Goal: Leave review/rating: Leave review/rating

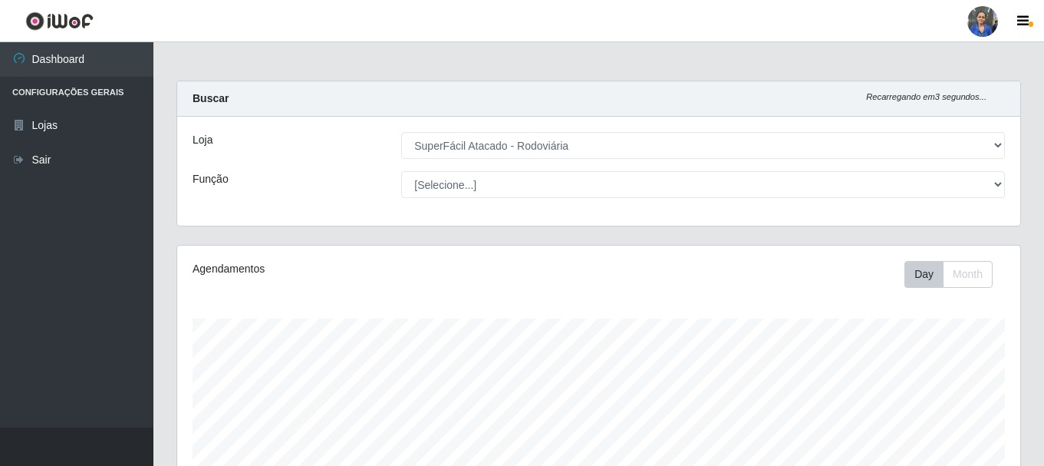
select select "400"
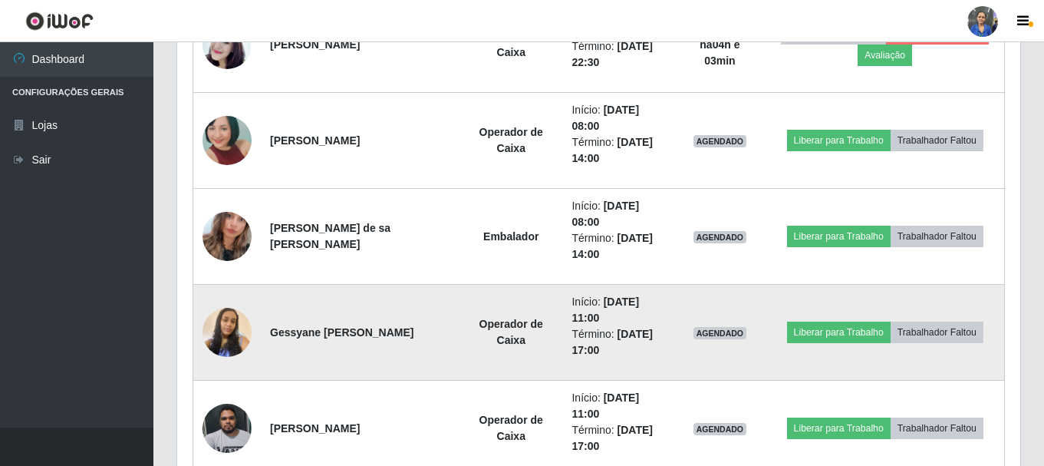
scroll to position [1777, 0]
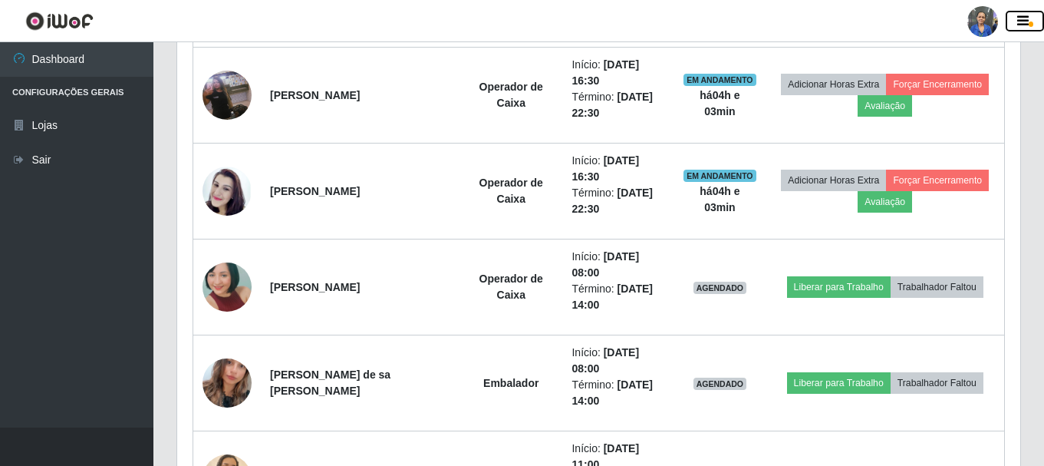
click at [1018, 27] on icon "button" at bounding box center [1024, 22] width 12 height 14
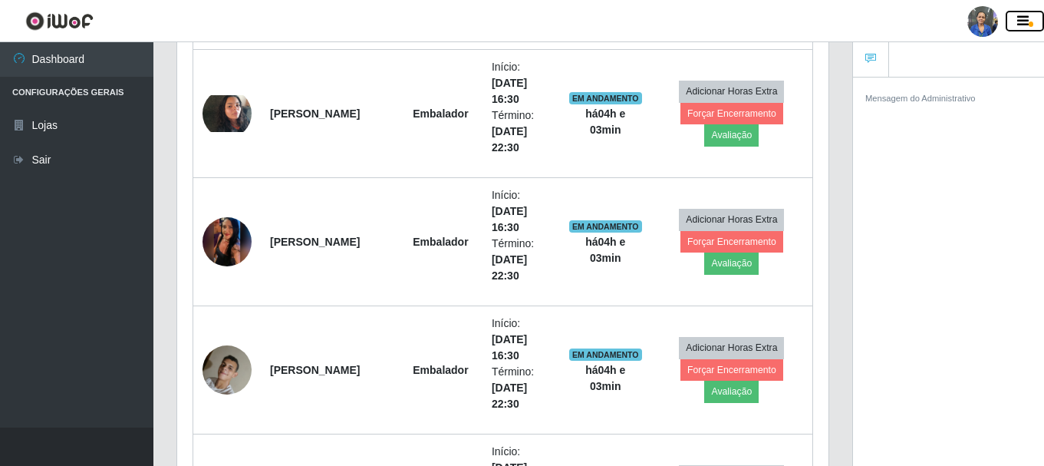
scroll to position [767113, 766779]
click at [1018, 27] on icon "button" at bounding box center [1024, 22] width 12 height 14
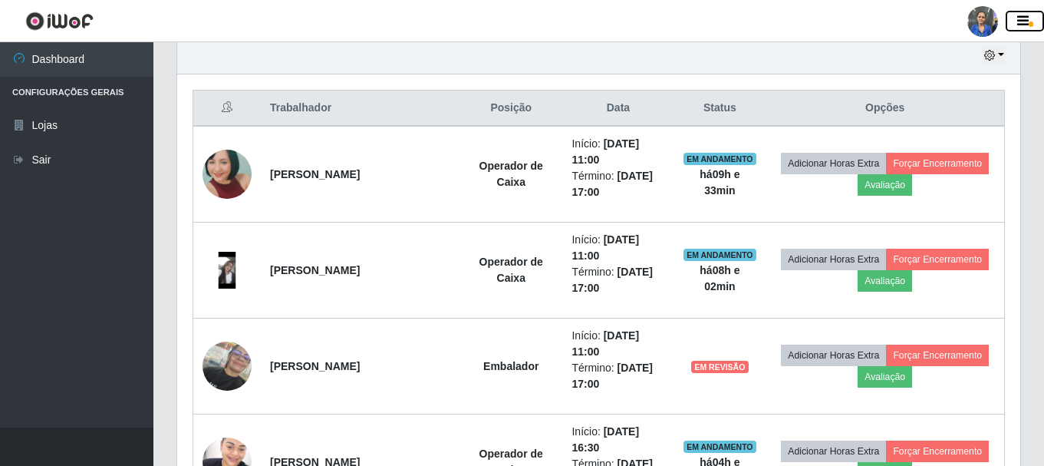
scroll to position [318, 0]
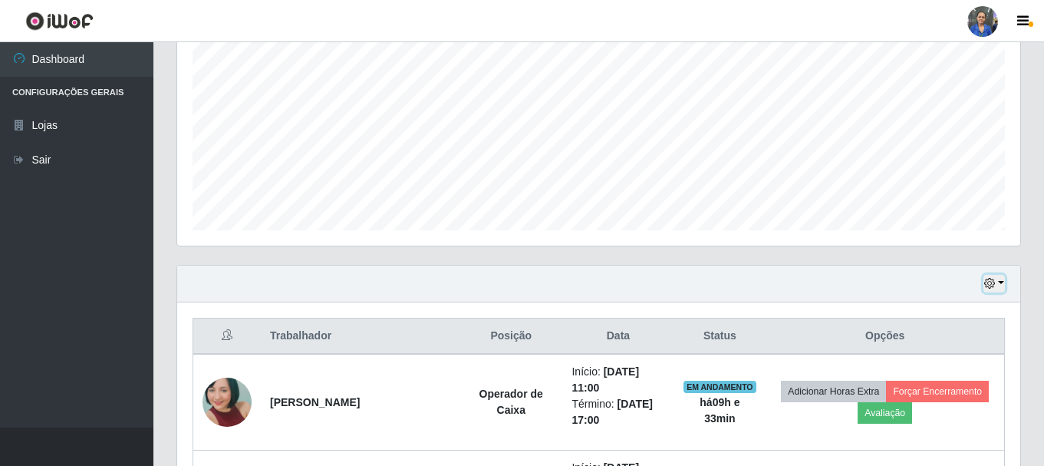
click at [1002, 281] on button "button" at bounding box center [994, 284] width 21 height 18
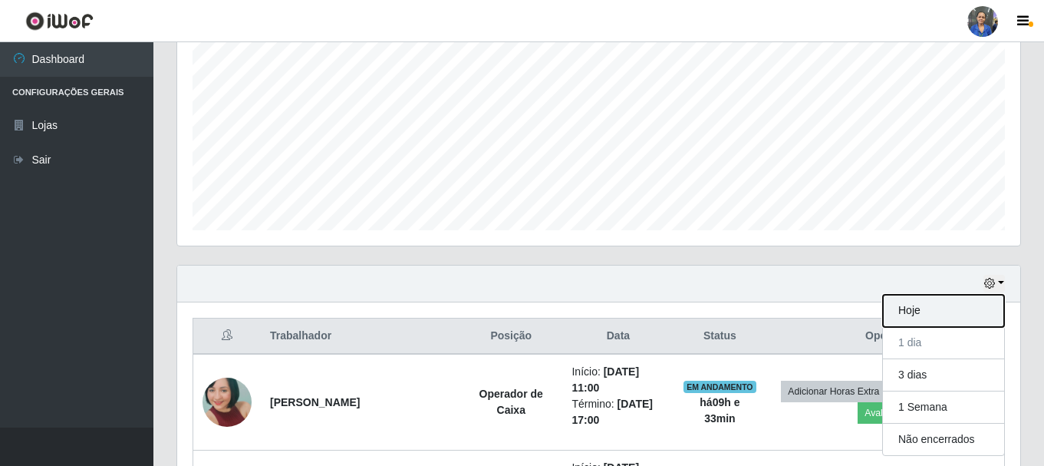
click at [943, 312] on button "Hoje" at bounding box center [943, 311] width 121 height 32
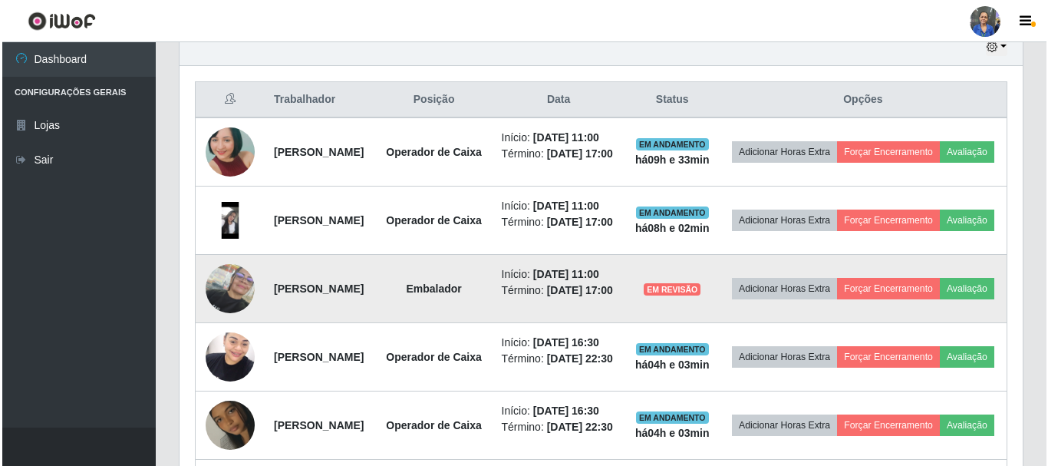
scroll to position [549, 0]
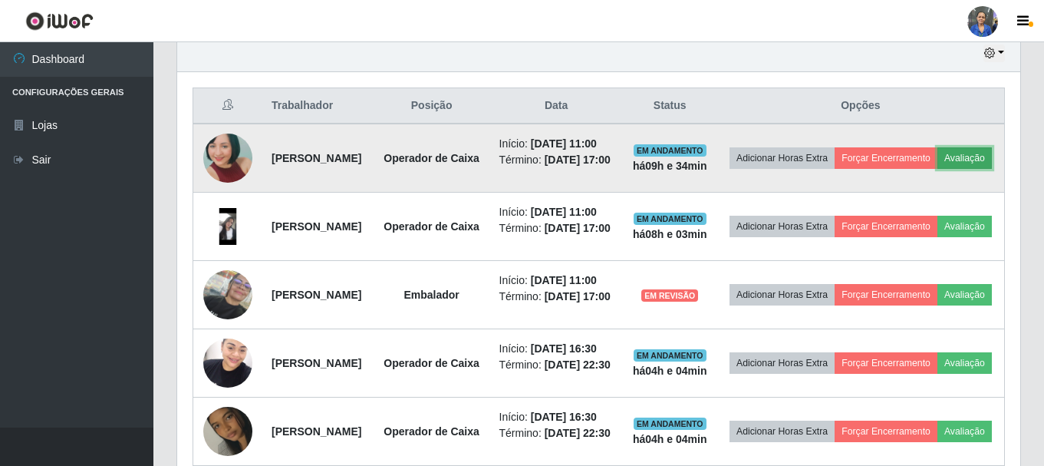
click at [938, 169] on button "Avaliação" at bounding box center [965, 157] width 54 height 21
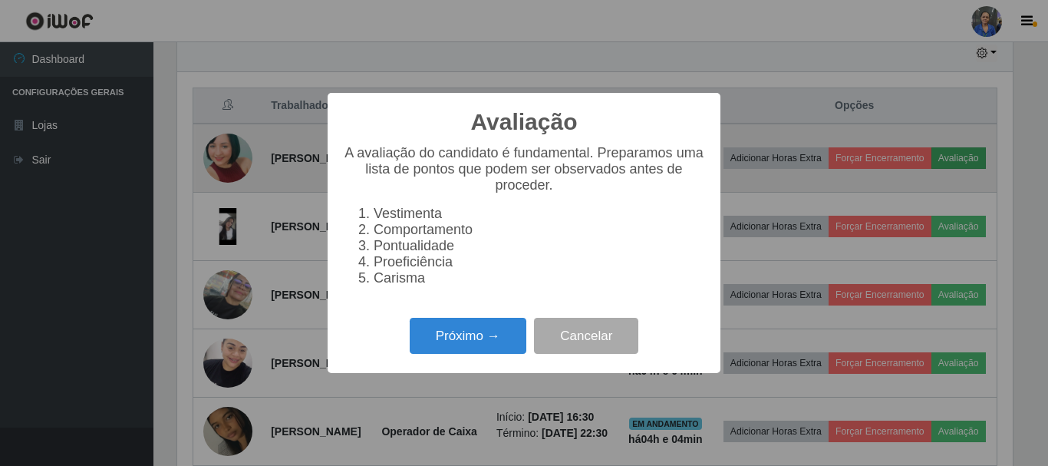
scroll to position [318, 836]
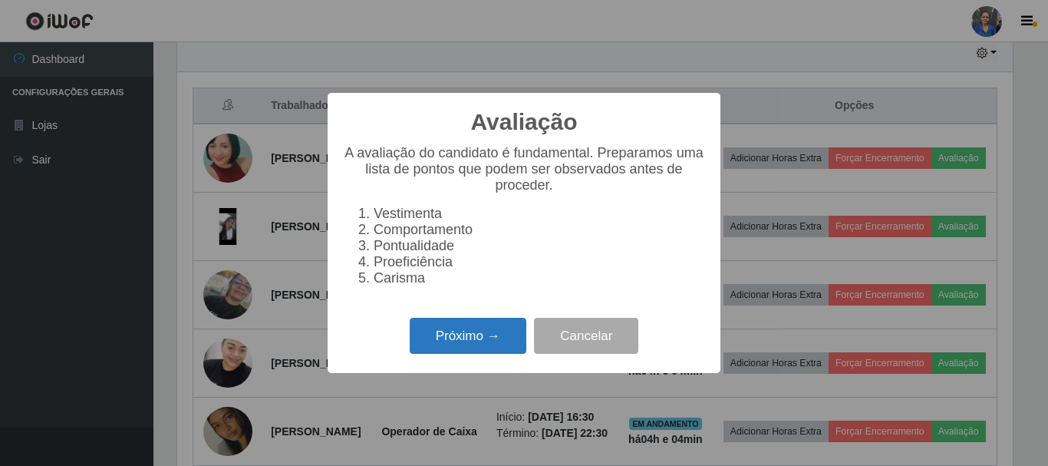
click at [487, 339] on button "Próximo →" at bounding box center [468, 336] width 117 height 36
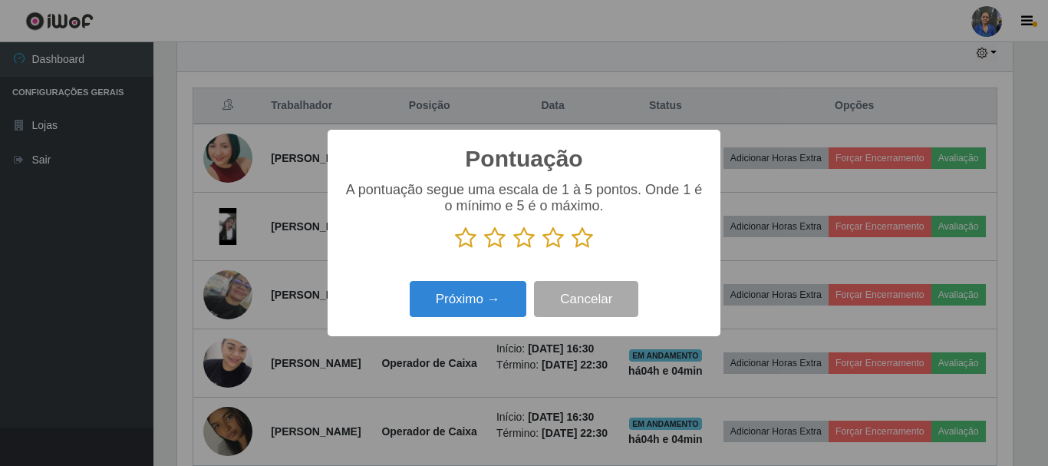
click at [586, 233] on icon at bounding box center [582, 237] width 21 height 23
click at [572, 249] on input "radio" at bounding box center [572, 249] width 0 height 0
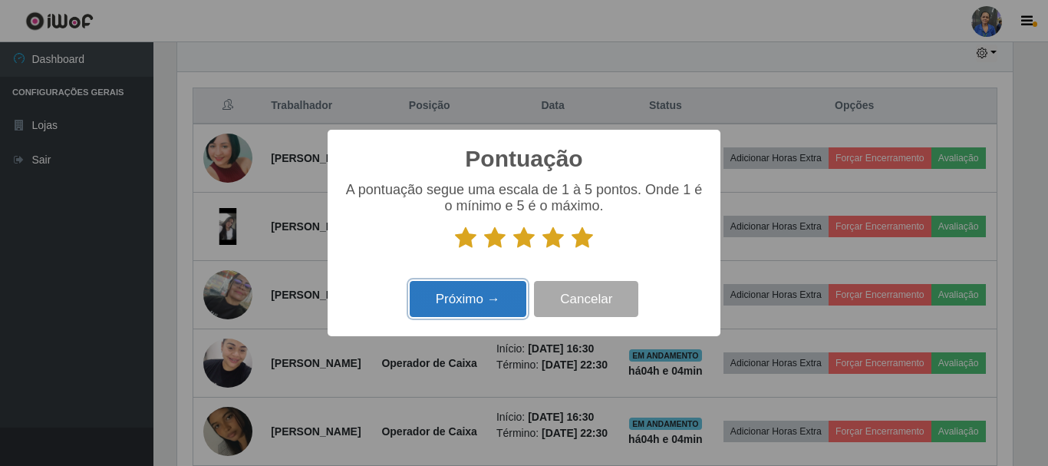
click at [448, 300] on button "Próximo →" at bounding box center [468, 299] width 117 height 36
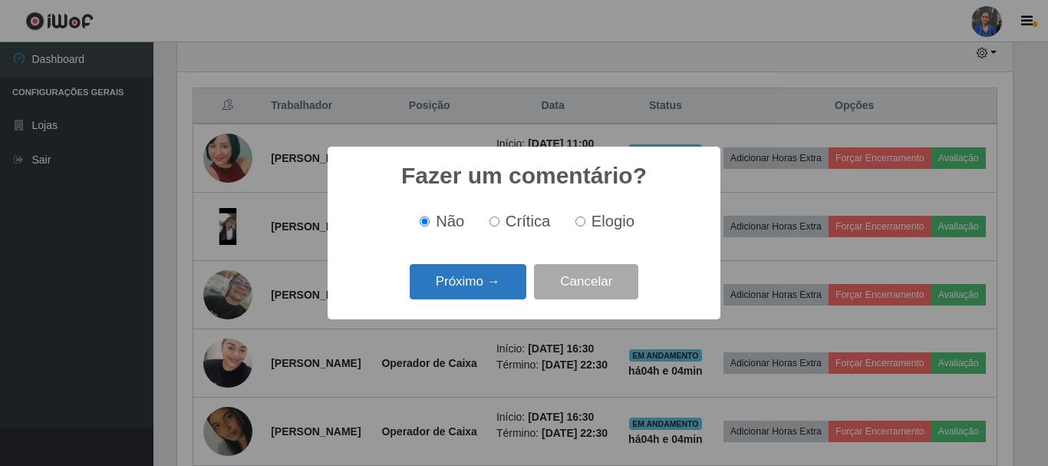
click at [450, 277] on button "Próximo →" at bounding box center [468, 282] width 117 height 36
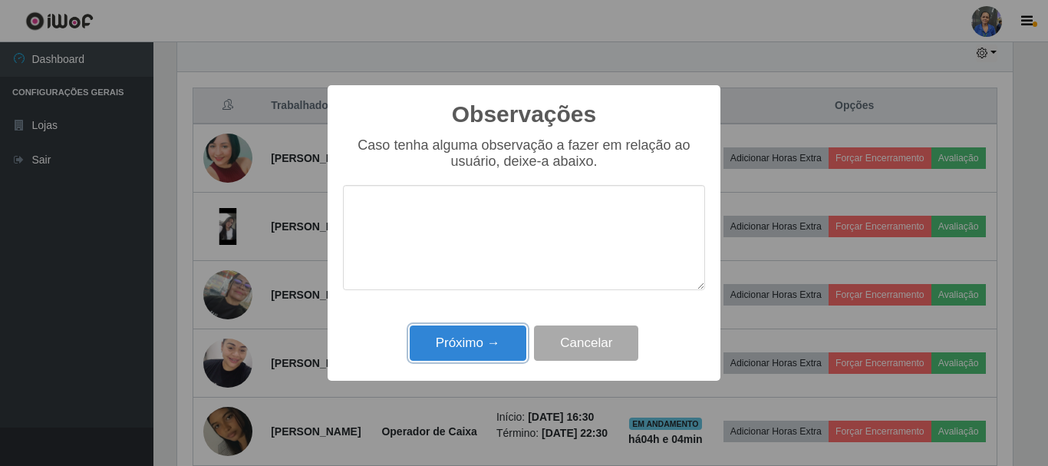
click at [460, 338] on button "Próximo →" at bounding box center [468, 343] width 117 height 36
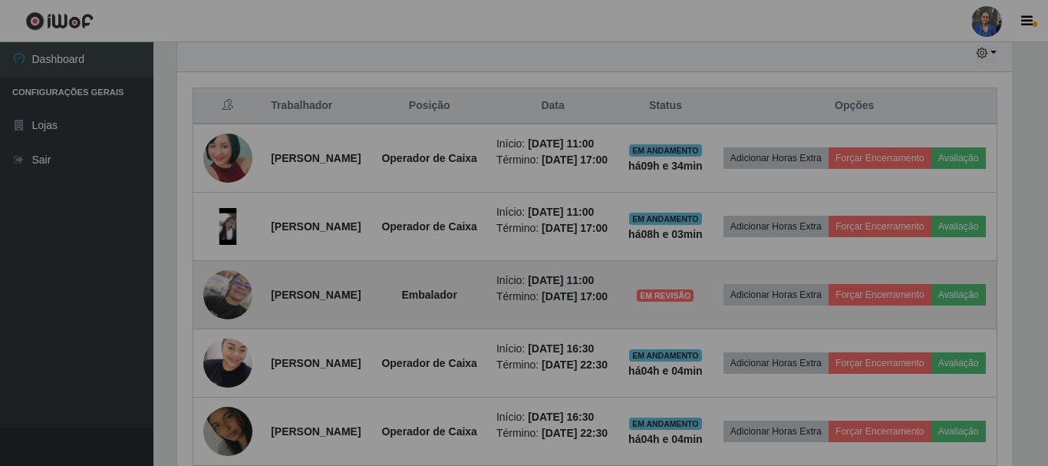
scroll to position [318, 843]
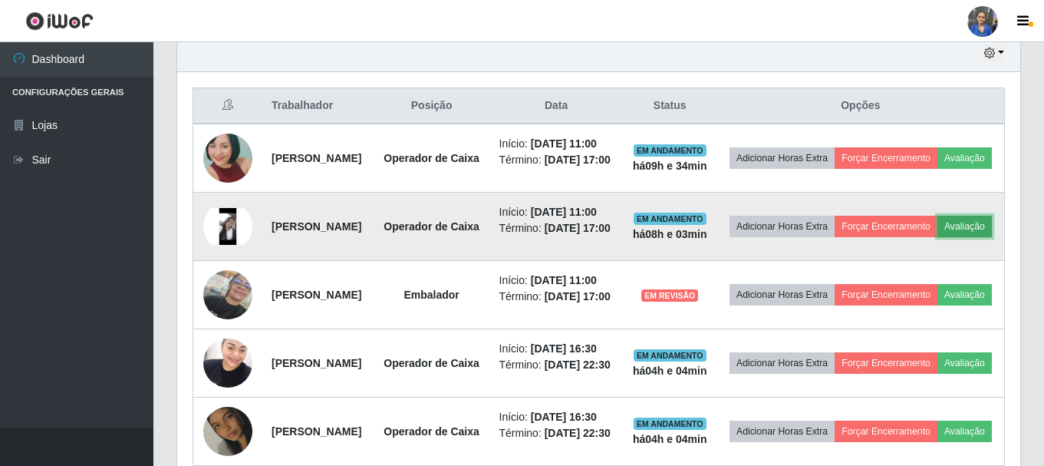
click at [938, 237] on button "Avaliação" at bounding box center [965, 226] width 54 height 21
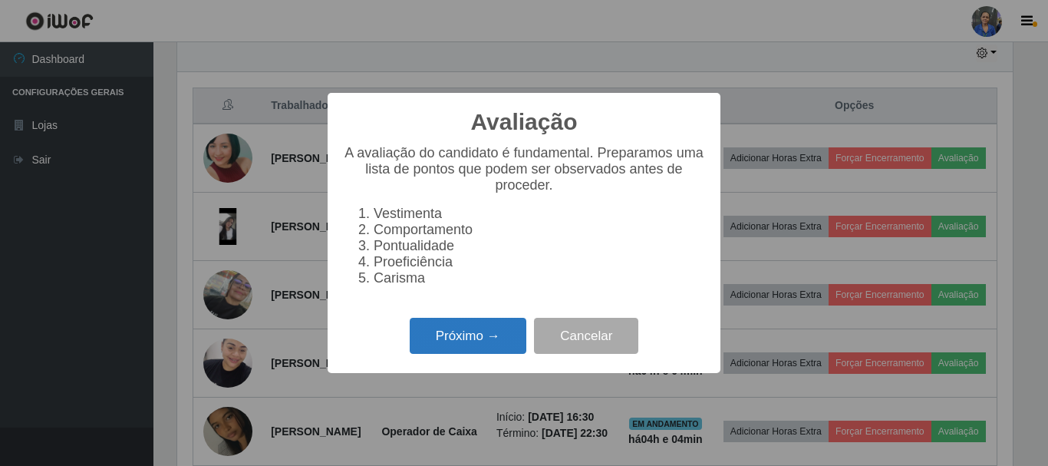
click at [414, 343] on button "Próximo →" at bounding box center [468, 336] width 117 height 36
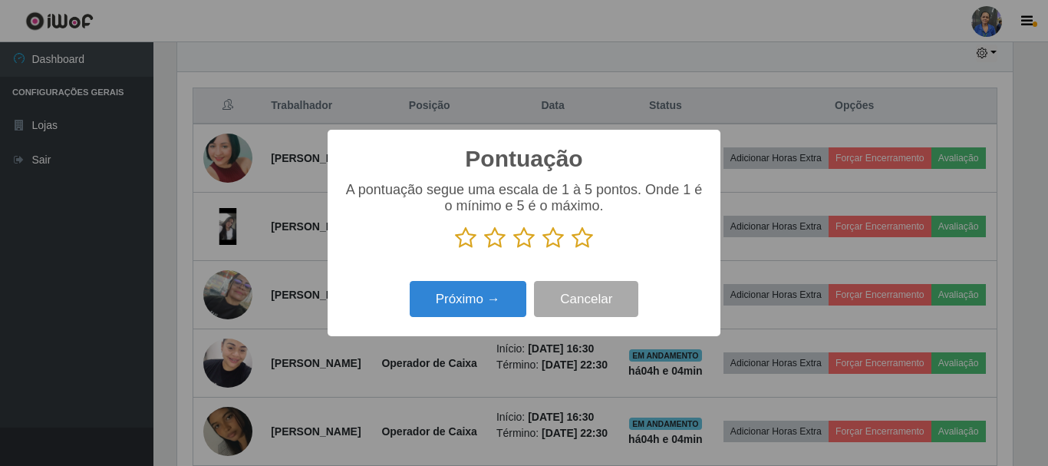
click at [585, 238] on icon at bounding box center [582, 237] width 21 height 23
click at [572, 249] on input "radio" at bounding box center [572, 249] width 0 height 0
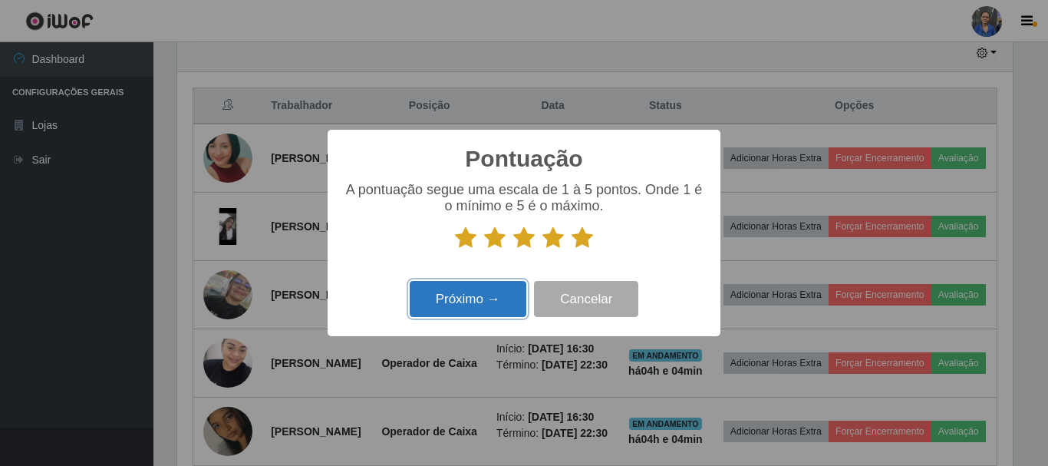
click at [489, 289] on button "Próximo →" at bounding box center [468, 299] width 117 height 36
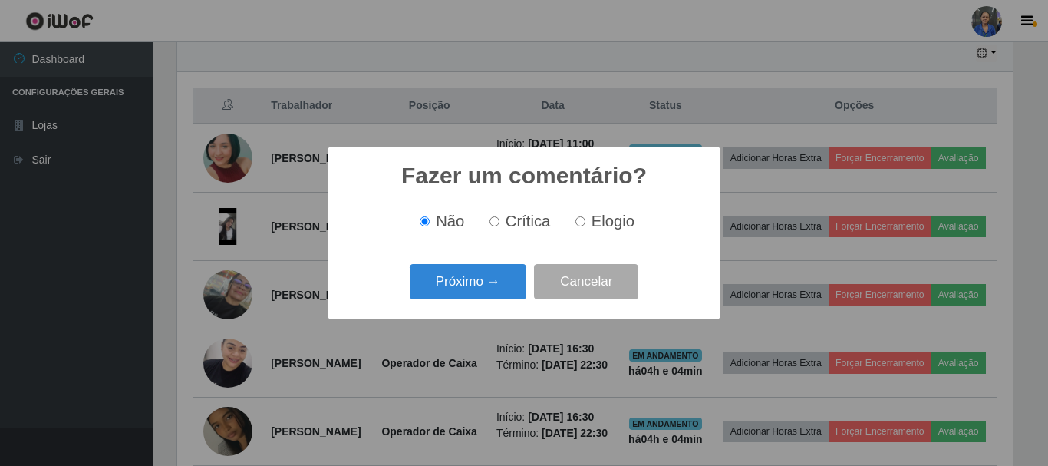
click at [489, 289] on button "Próximo →" at bounding box center [468, 282] width 117 height 36
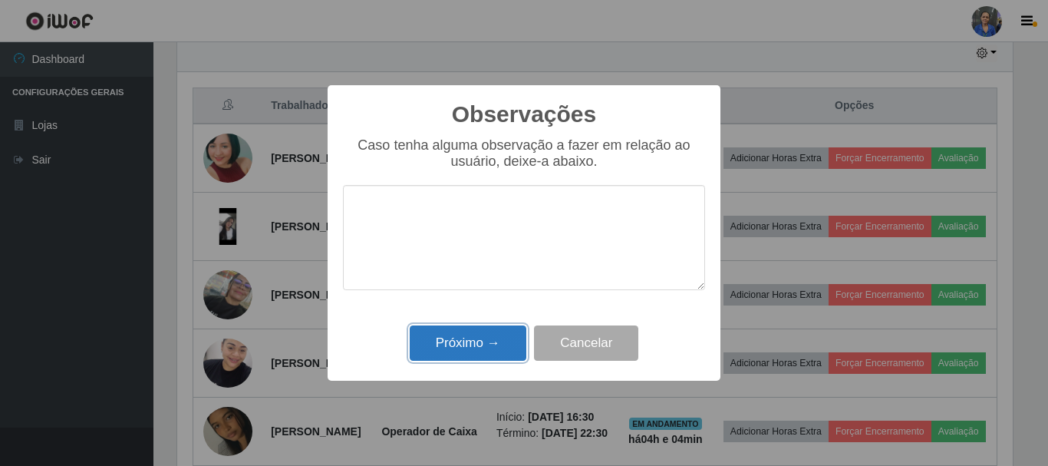
click at [473, 335] on button "Próximo →" at bounding box center [468, 343] width 117 height 36
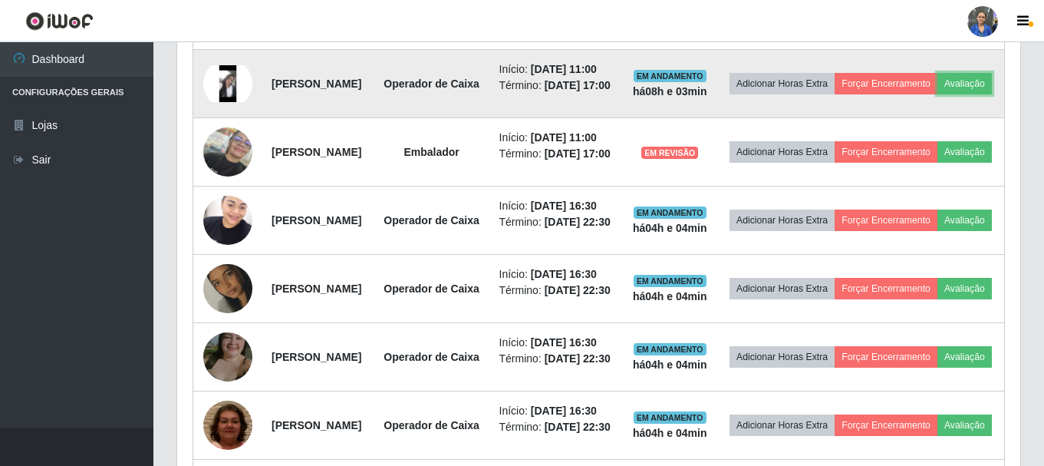
scroll to position [702, 0]
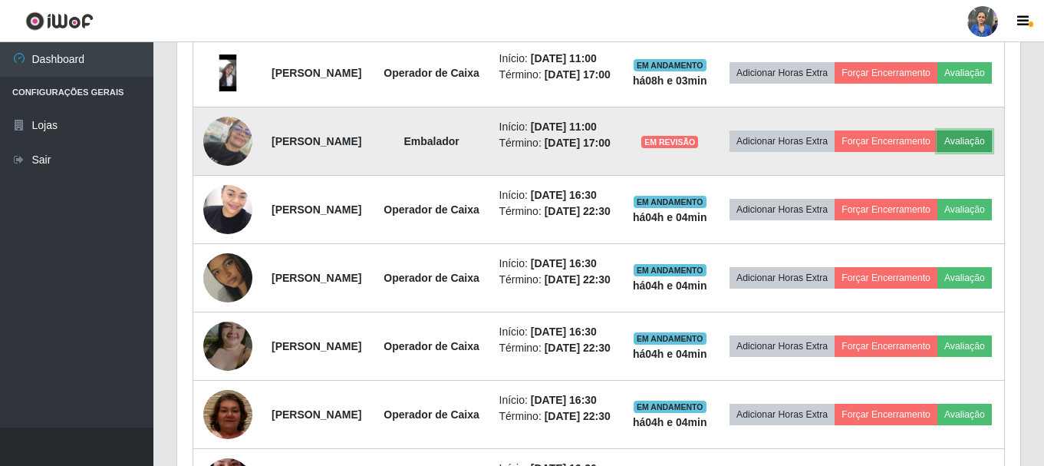
click at [938, 152] on button "Avaliação" at bounding box center [965, 140] width 54 height 21
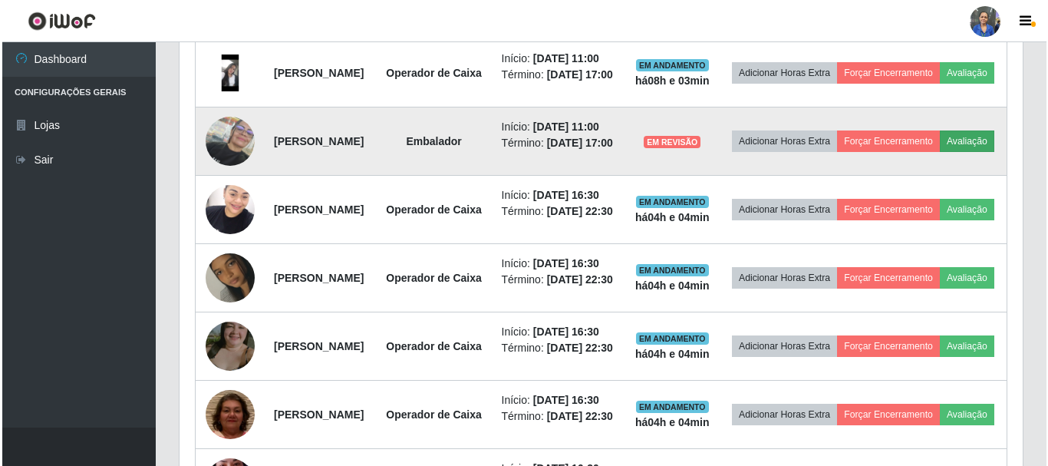
scroll to position [318, 836]
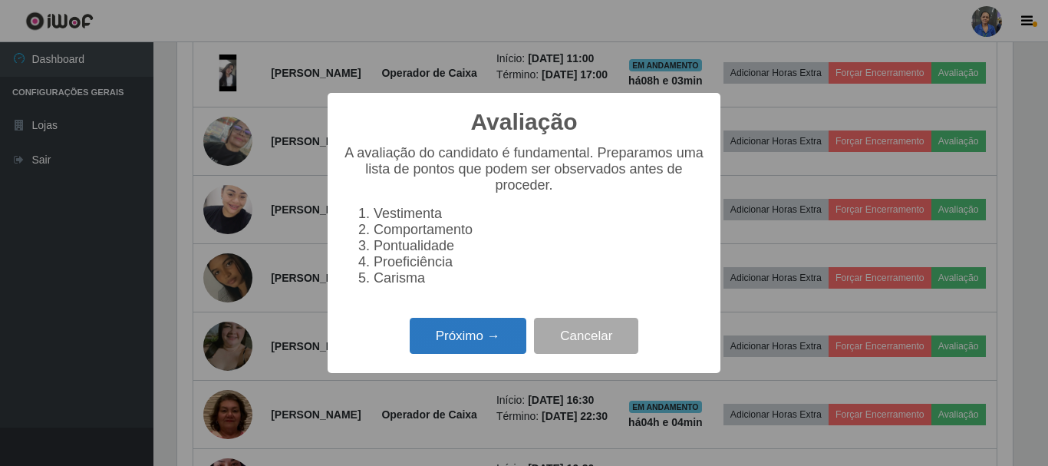
click at [489, 335] on button "Próximo →" at bounding box center [468, 336] width 117 height 36
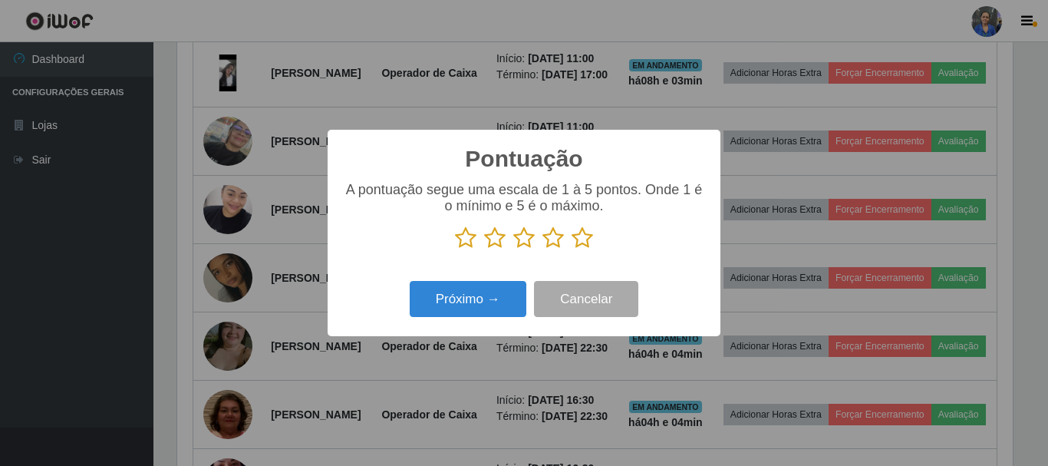
scroll to position [767113, 766596]
click at [586, 235] on icon at bounding box center [582, 237] width 21 height 23
click at [572, 249] on input "radio" at bounding box center [572, 249] width 0 height 0
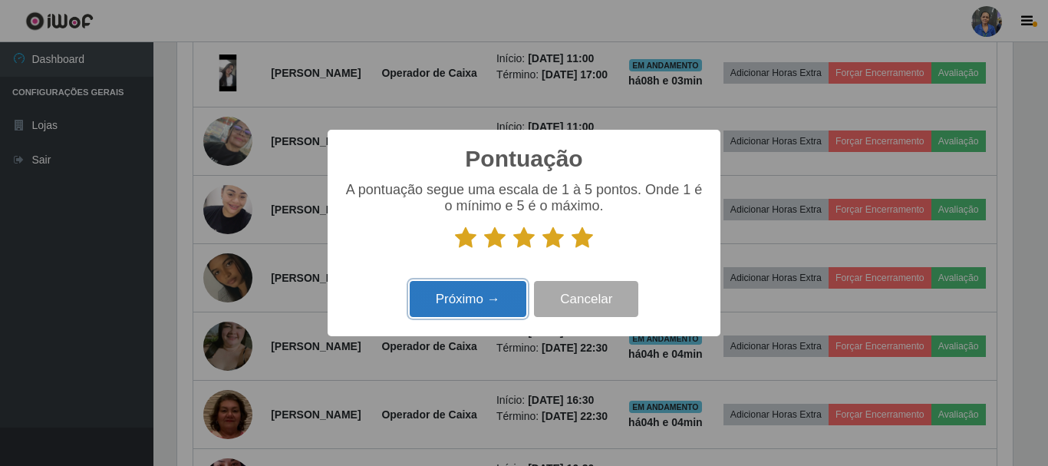
click at [503, 292] on button "Próximo →" at bounding box center [468, 299] width 117 height 36
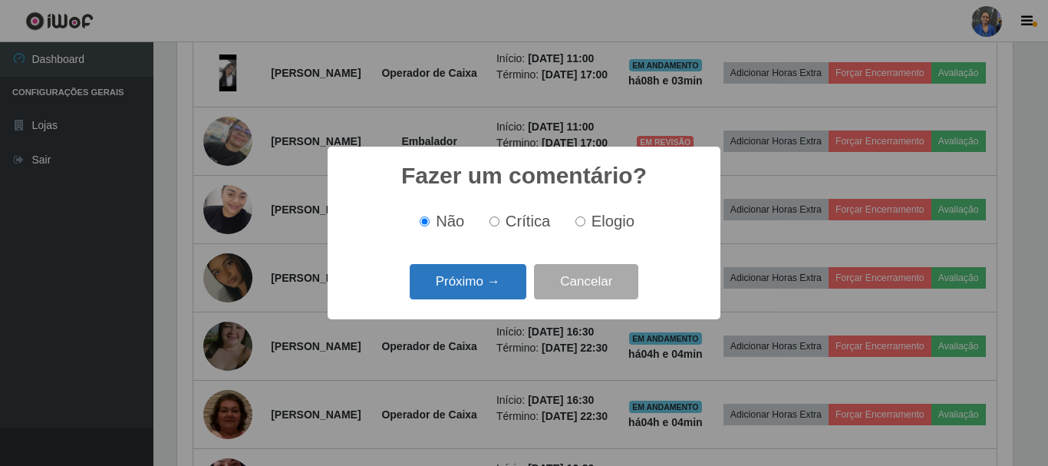
click at [493, 286] on button "Próximo →" at bounding box center [468, 282] width 117 height 36
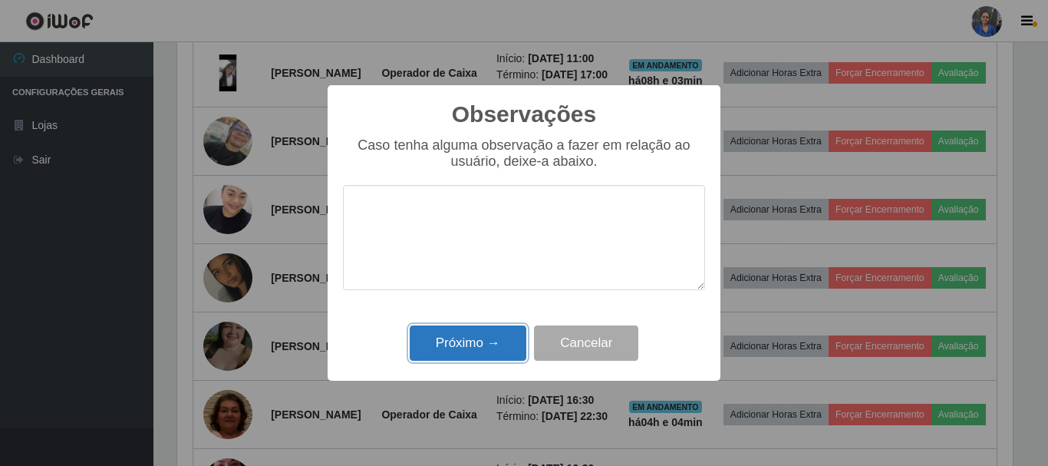
click at [436, 350] on button "Próximo →" at bounding box center [468, 343] width 117 height 36
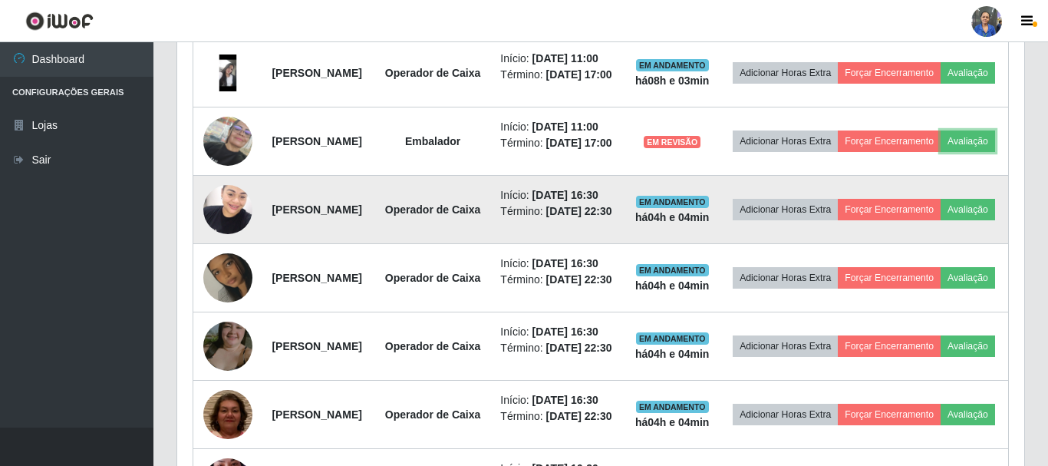
scroll to position [0, 0]
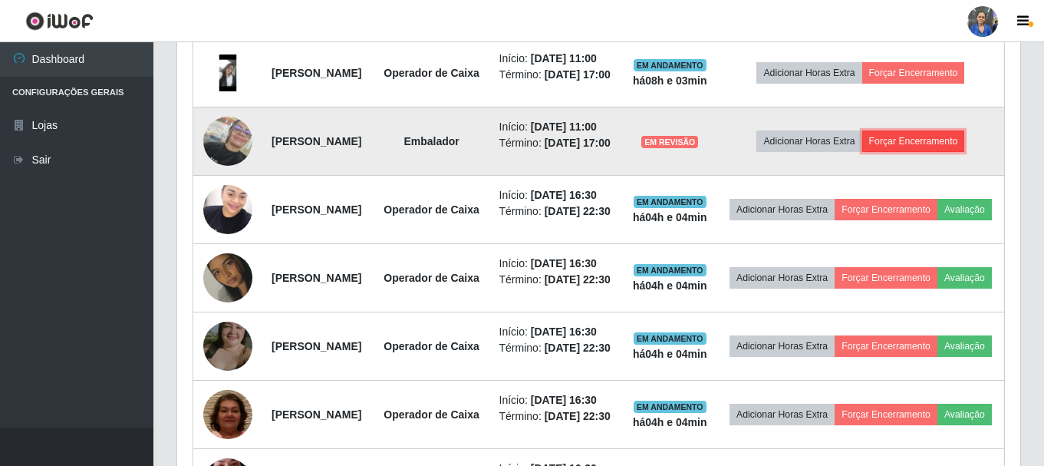
click at [959, 152] on button "Forçar Encerramento" at bounding box center [914, 140] width 103 height 21
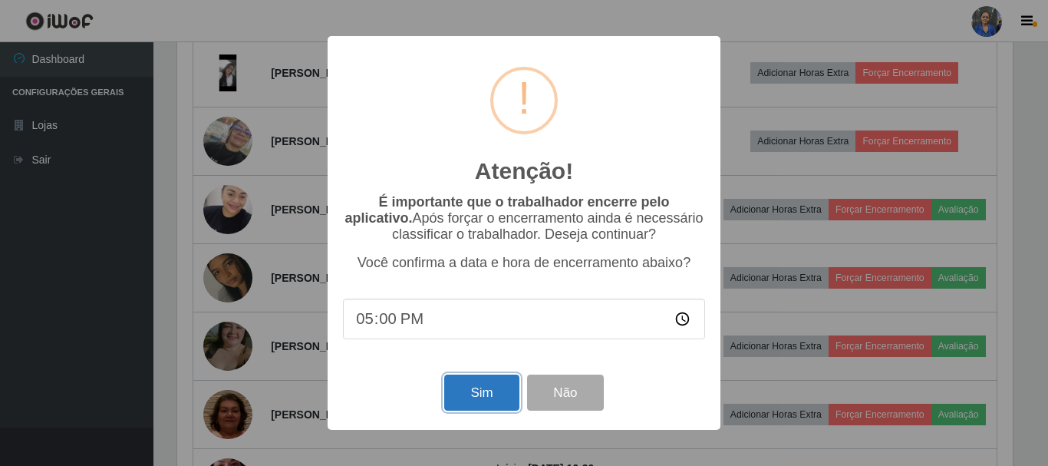
click at [480, 390] on button "Sim" at bounding box center [481, 393] width 74 height 36
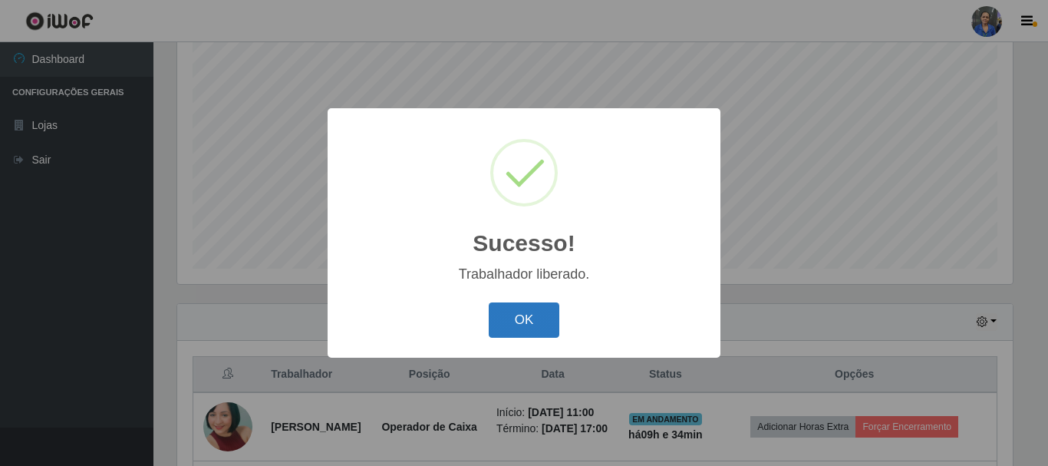
click at [505, 315] on button "OK" at bounding box center [524, 320] width 71 height 36
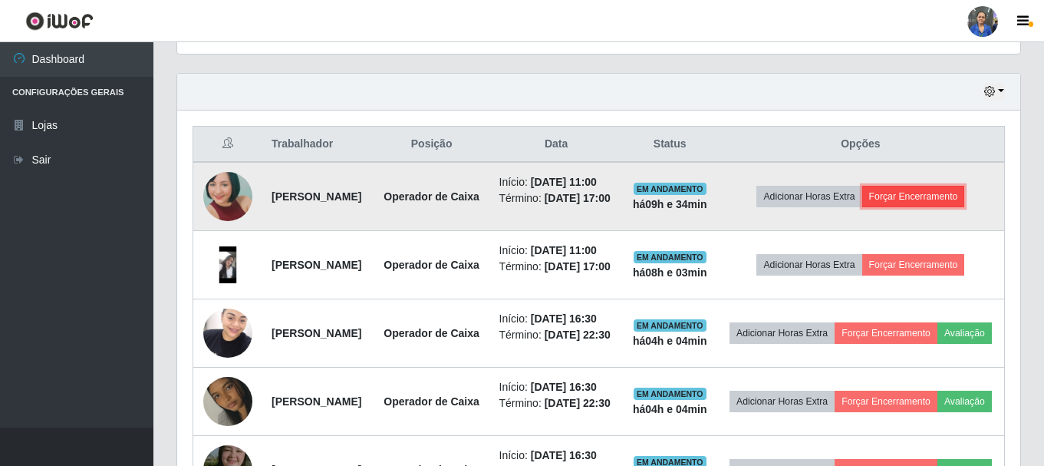
click at [917, 207] on button "Forçar Encerramento" at bounding box center [914, 196] width 103 height 21
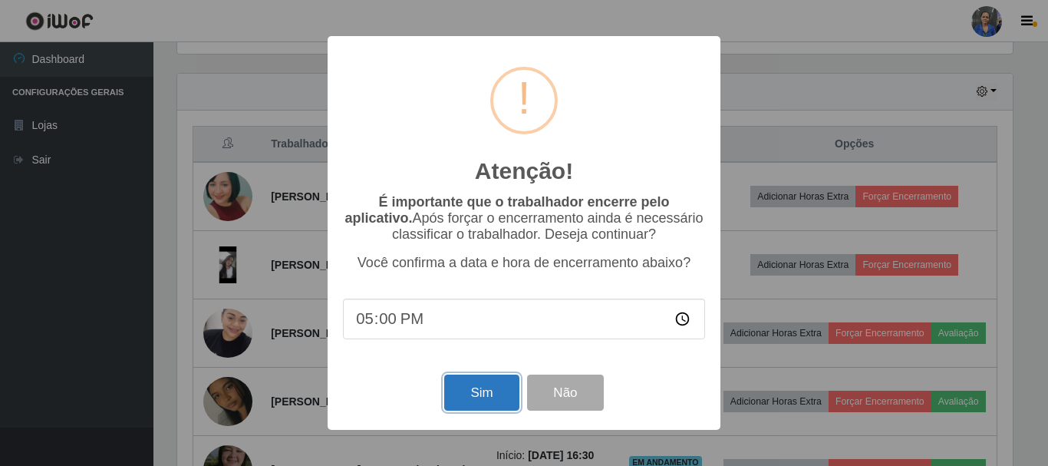
click at [470, 386] on button "Sim" at bounding box center [481, 393] width 74 height 36
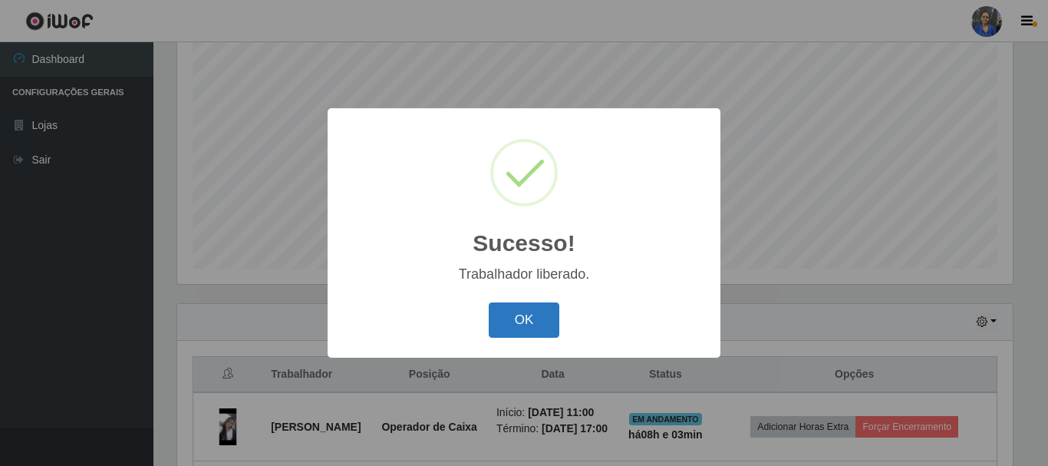
click at [536, 312] on button "OK" at bounding box center [524, 320] width 71 height 36
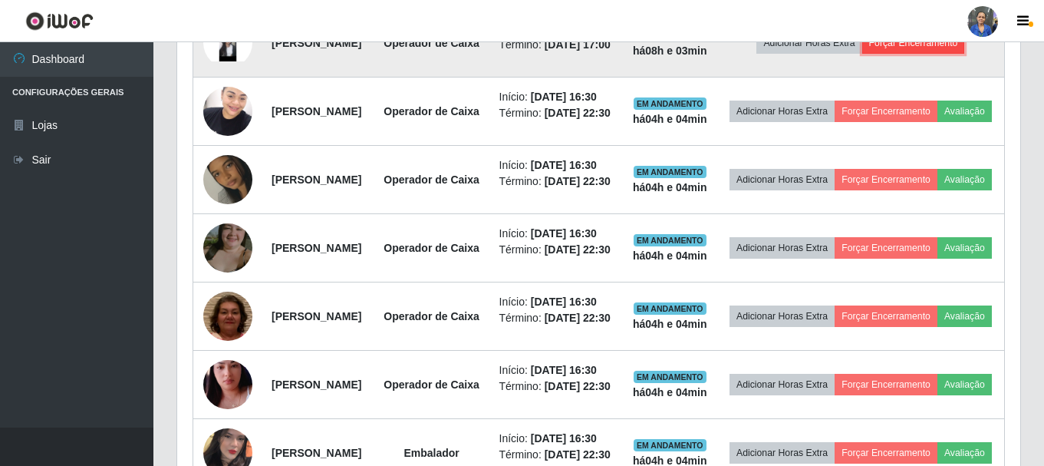
click at [963, 51] on button "Forçar Encerramento" at bounding box center [914, 42] width 103 height 21
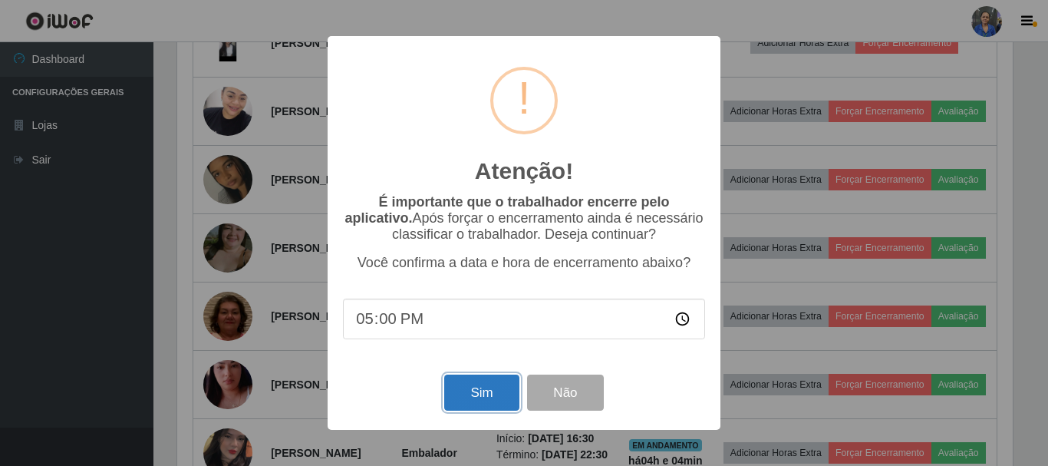
click at [475, 392] on button "Sim" at bounding box center [481, 393] width 74 height 36
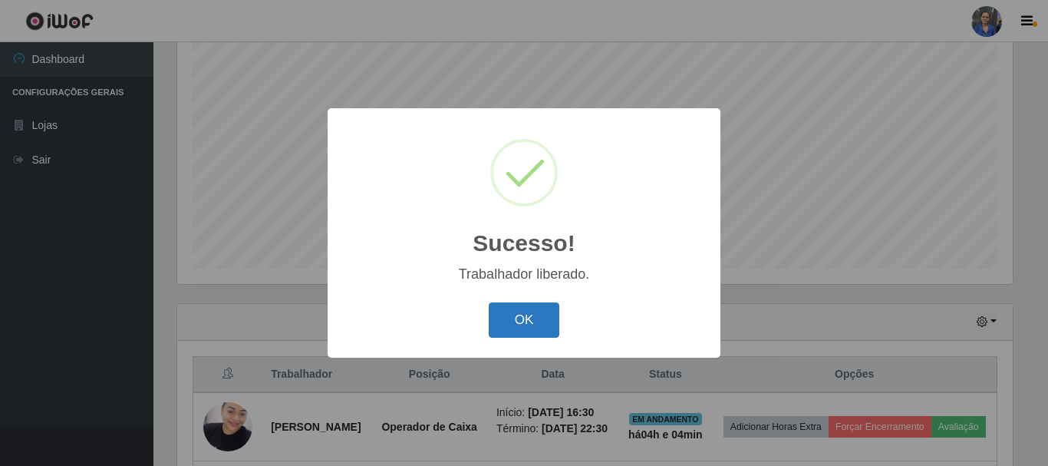
click at [549, 320] on button "OK" at bounding box center [524, 320] width 71 height 36
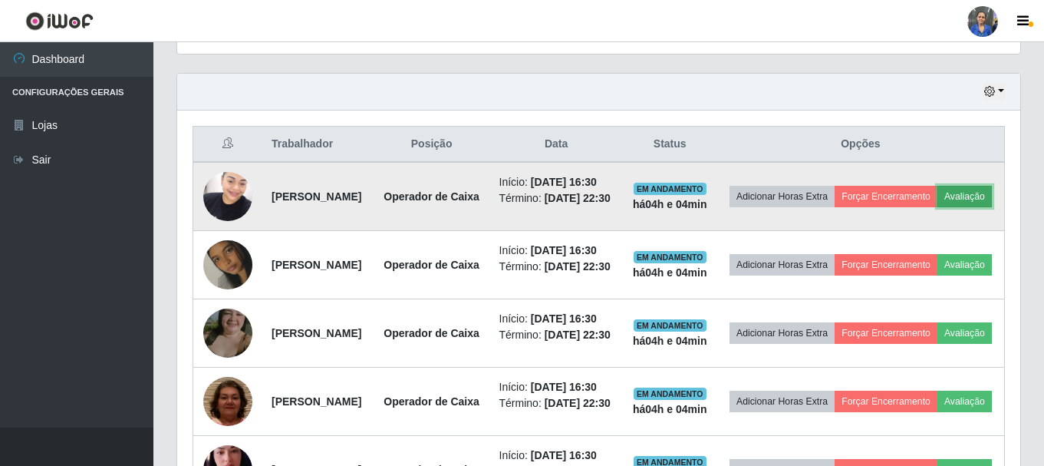
click at [938, 207] on button "Avaliação" at bounding box center [965, 196] width 54 height 21
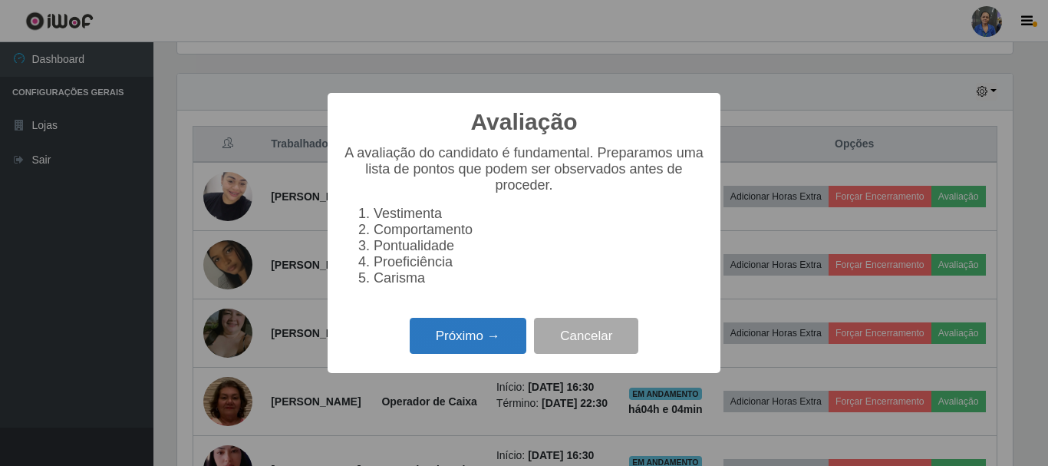
click at [479, 344] on button "Próximo →" at bounding box center [468, 336] width 117 height 36
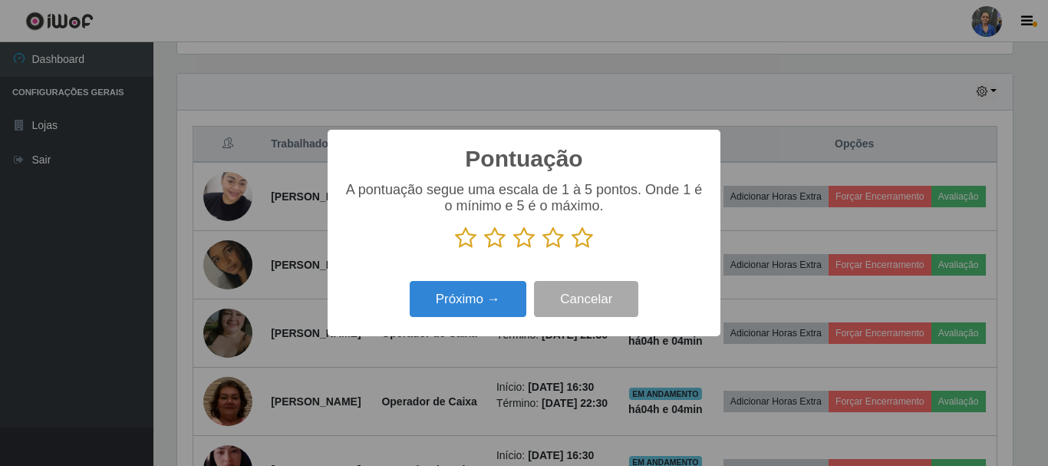
click at [586, 243] on icon at bounding box center [582, 237] width 21 height 23
click at [572, 249] on input "radio" at bounding box center [572, 249] width 0 height 0
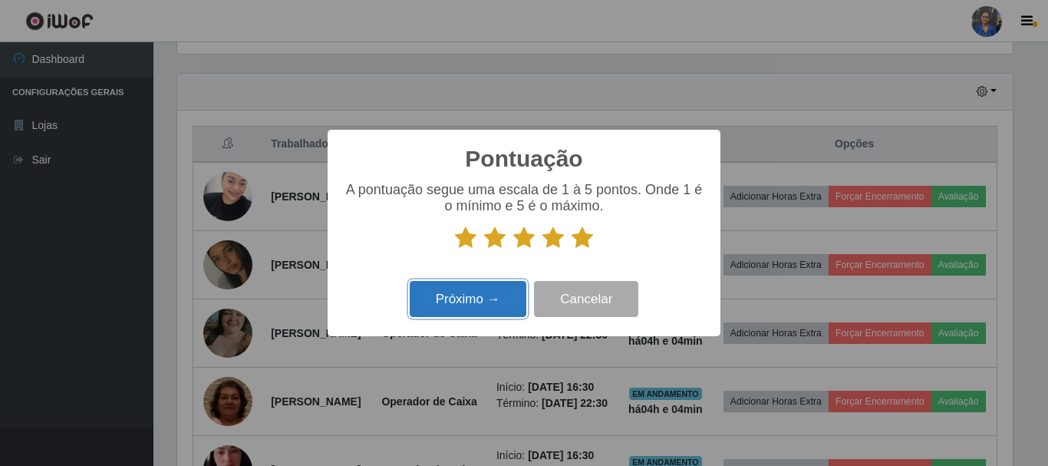
click at [472, 305] on button "Próximo →" at bounding box center [468, 299] width 117 height 36
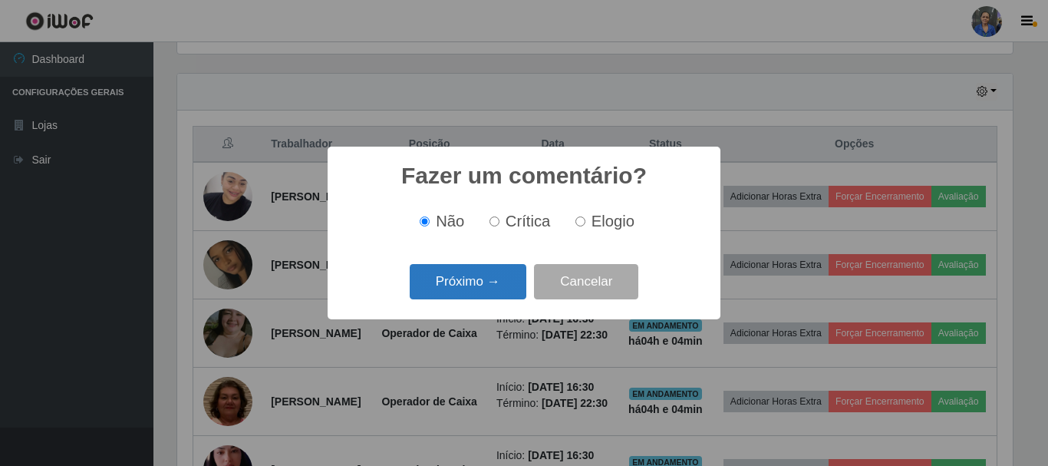
click at [488, 285] on button "Próximo →" at bounding box center [468, 282] width 117 height 36
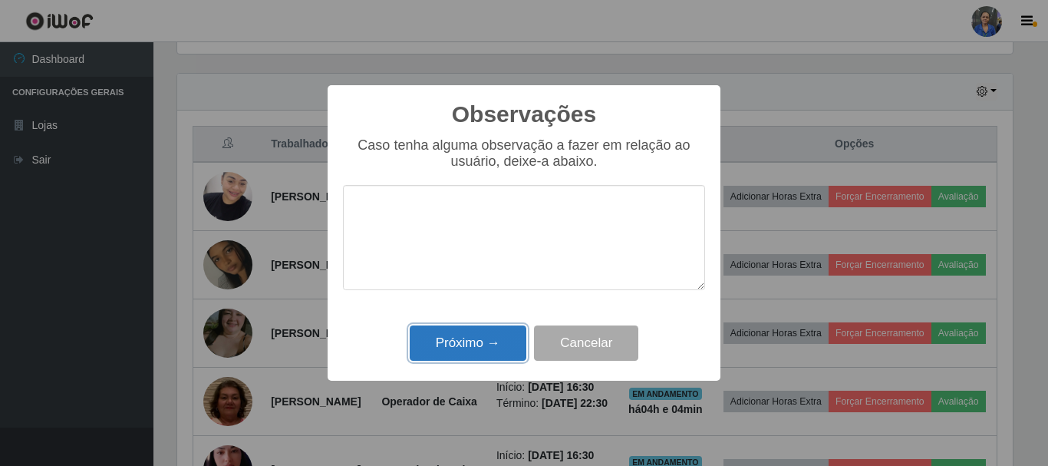
click at [482, 346] on button "Próximo →" at bounding box center [468, 343] width 117 height 36
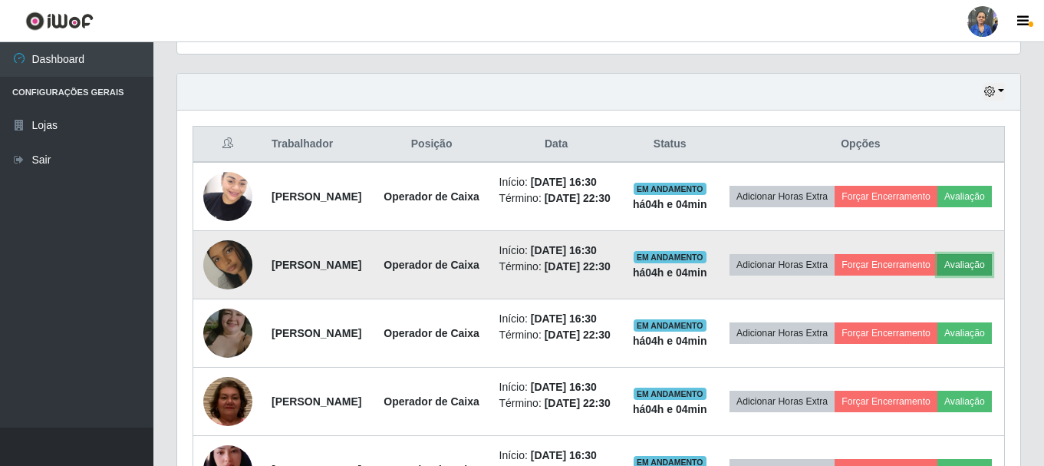
click at [938, 276] on button "Avaliação" at bounding box center [965, 264] width 54 height 21
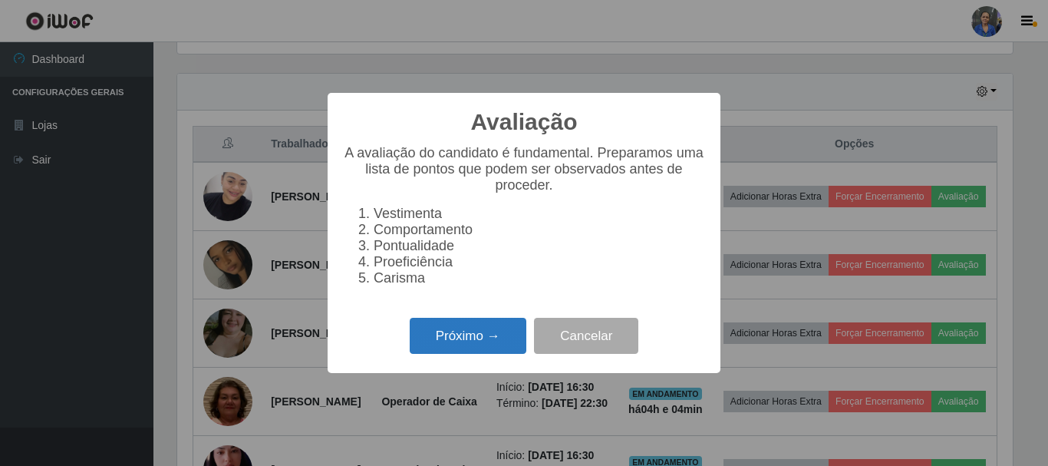
click at [437, 334] on button "Próximo →" at bounding box center [468, 336] width 117 height 36
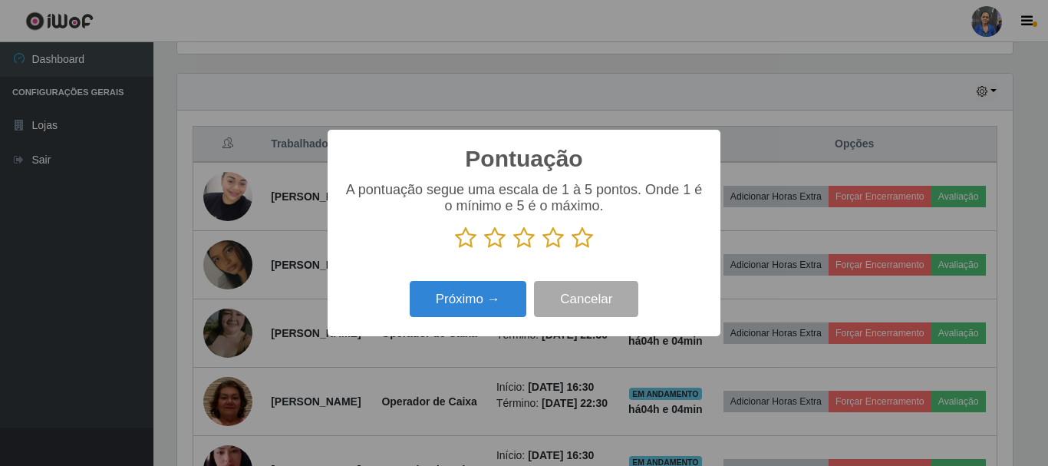
click at [589, 237] on icon at bounding box center [582, 237] width 21 height 23
click at [572, 249] on input "radio" at bounding box center [572, 249] width 0 height 0
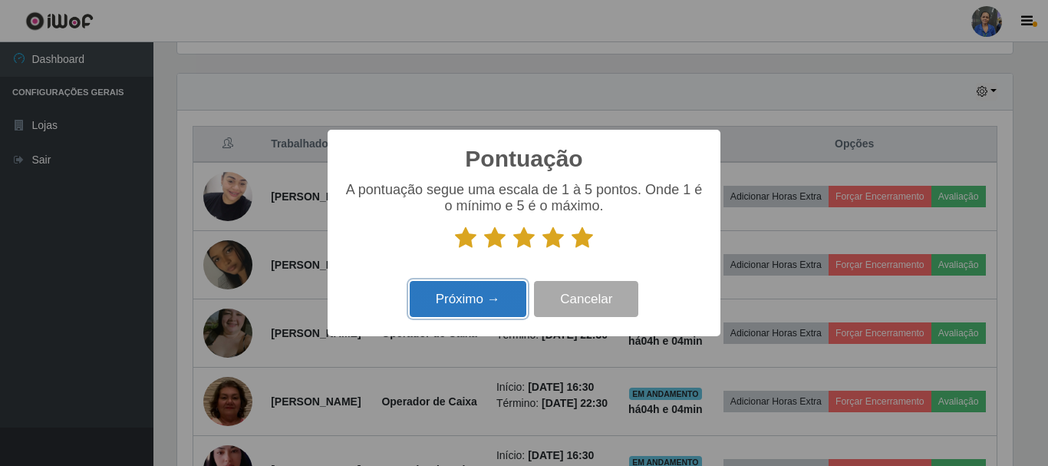
click at [506, 295] on button "Próximo →" at bounding box center [468, 299] width 117 height 36
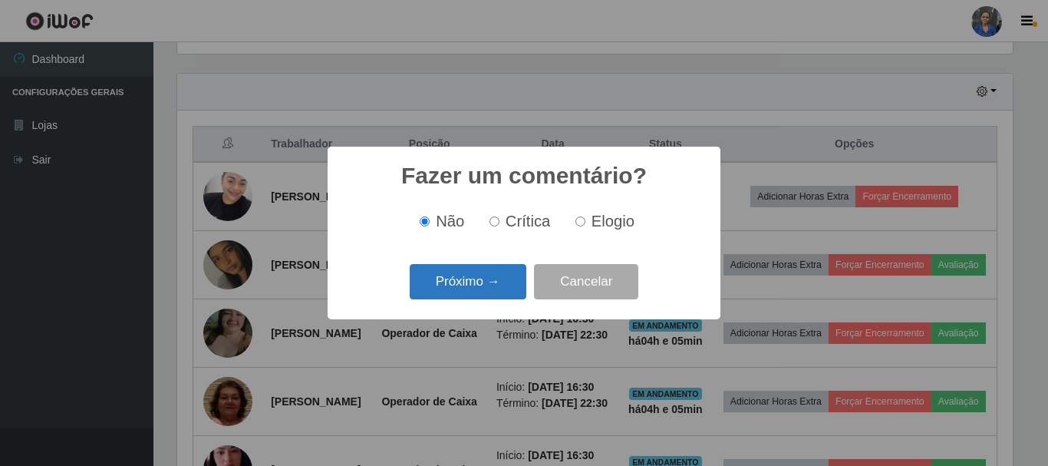
click at [481, 283] on button "Próximo →" at bounding box center [468, 282] width 117 height 36
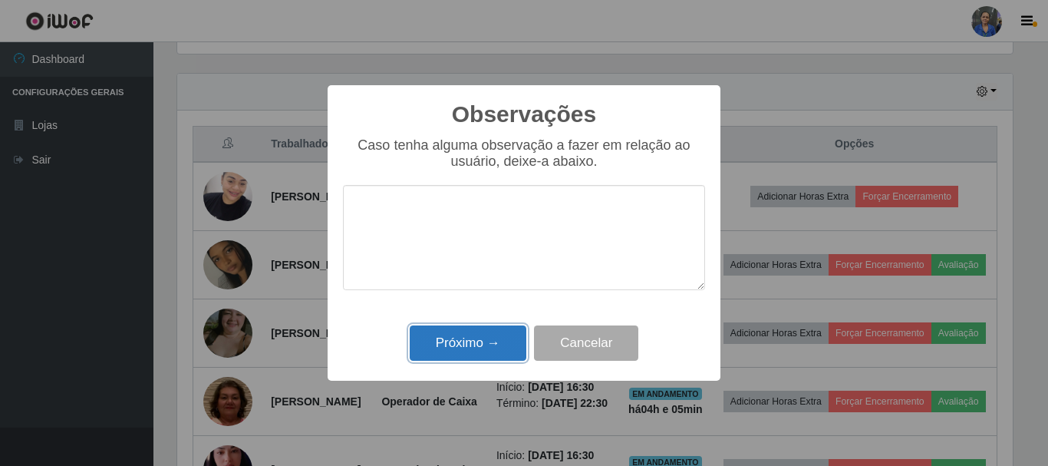
click at [454, 342] on button "Próximo →" at bounding box center [468, 343] width 117 height 36
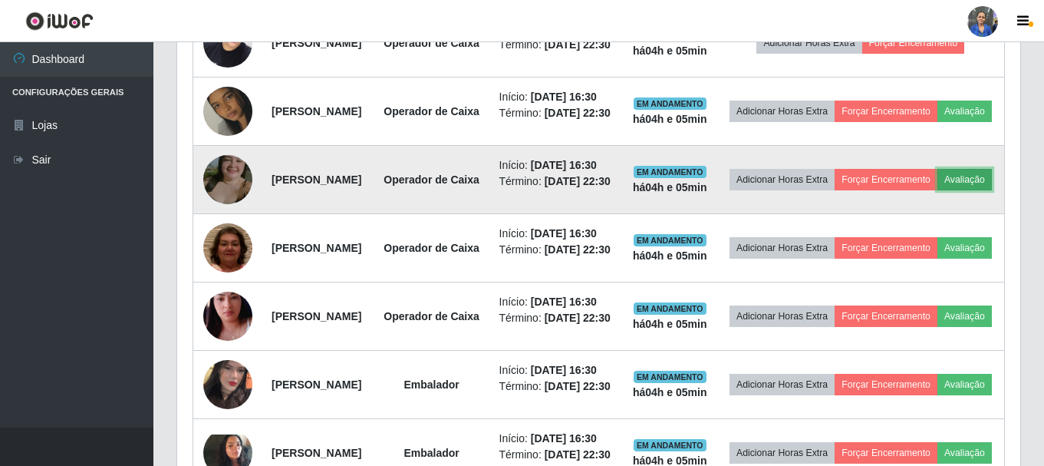
click at [938, 190] on button "Avaliação" at bounding box center [965, 179] width 54 height 21
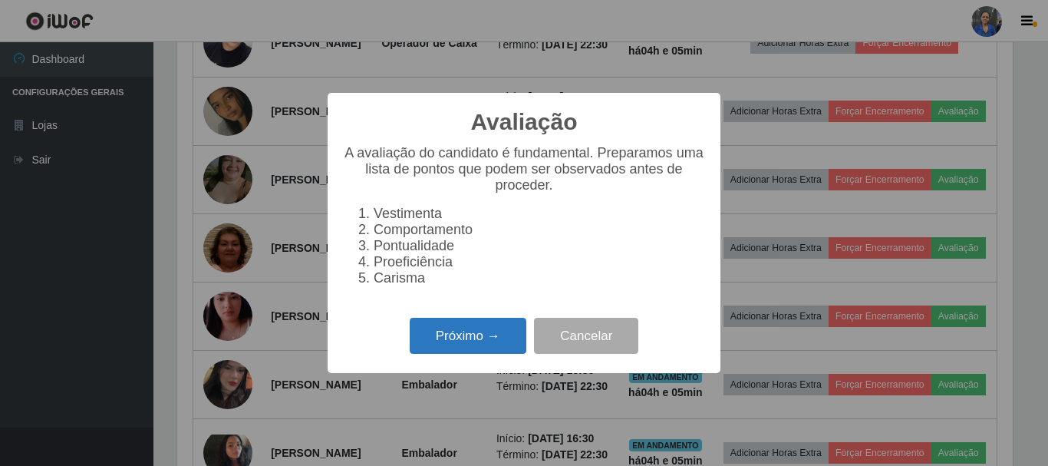
click at [491, 343] on button "Próximo →" at bounding box center [468, 336] width 117 height 36
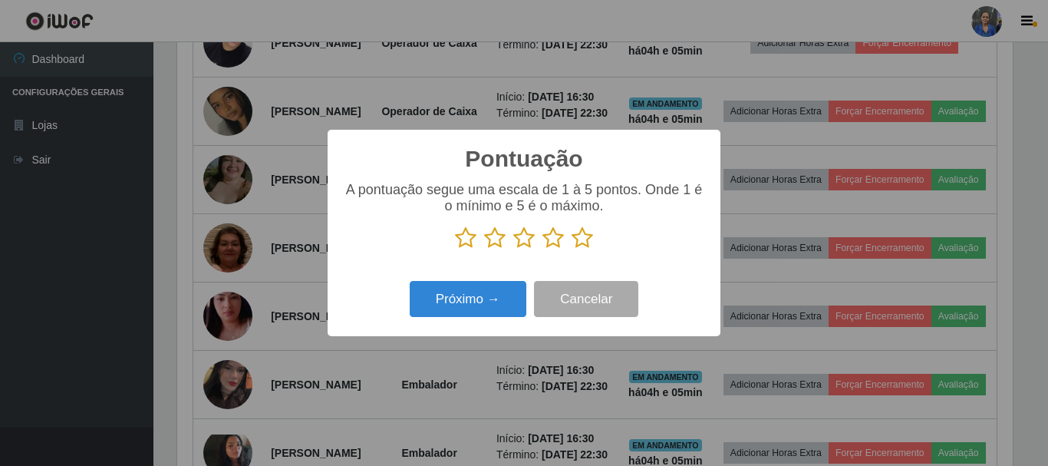
click at [587, 243] on icon at bounding box center [582, 237] width 21 height 23
click at [572, 249] on input "radio" at bounding box center [572, 249] width 0 height 0
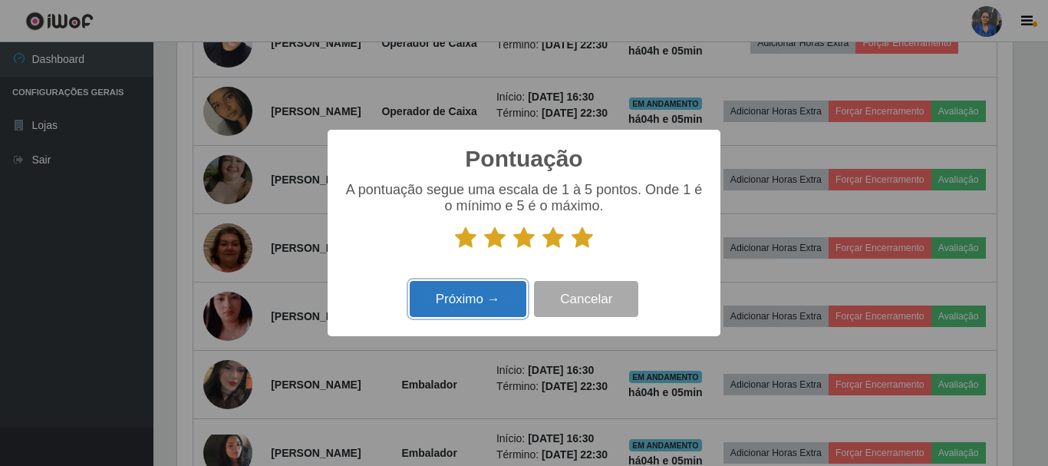
click at [471, 296] on button "Próximo →" at bounding box center [468, 299] width 117 height 36
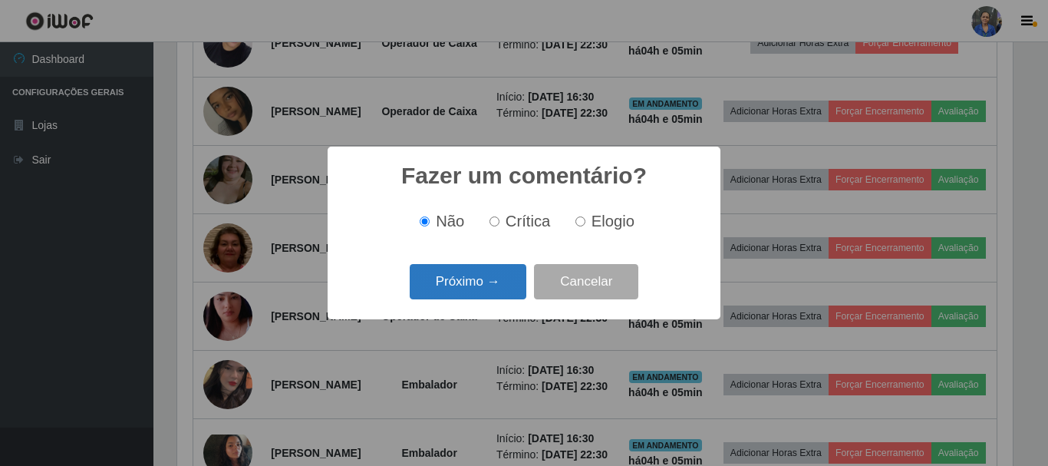
click at [473, 285] on button "Próximo →" at bounding box center [468, 282] width 117 height 36
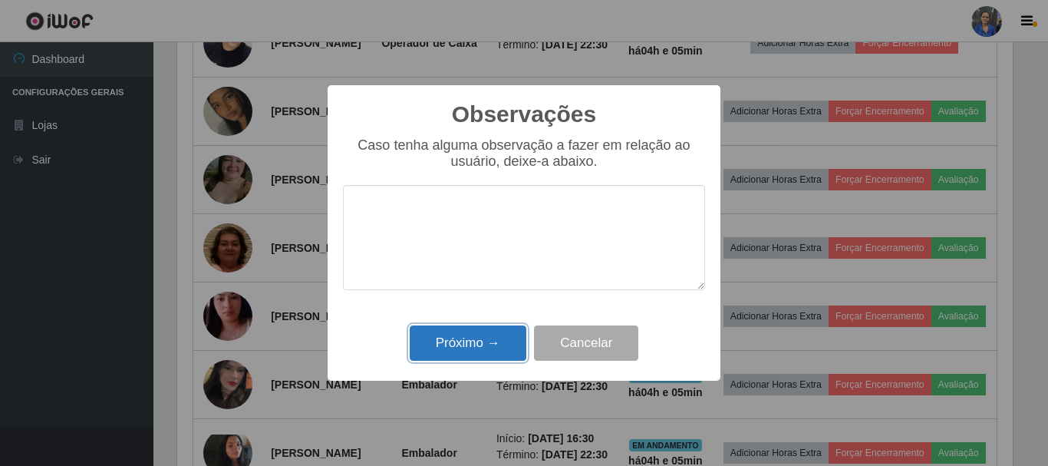
click at [467, 332] on button "Próximo →" at bounding box center [468, 343] width 117 height 36
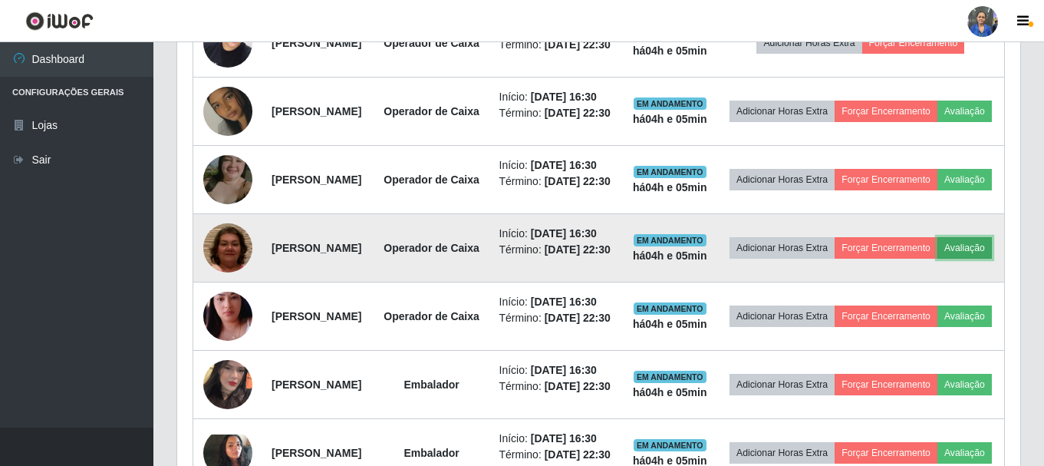
click at [938, 259] on button "Avaliação" at bounding box center [965, 247] width 54 height 21
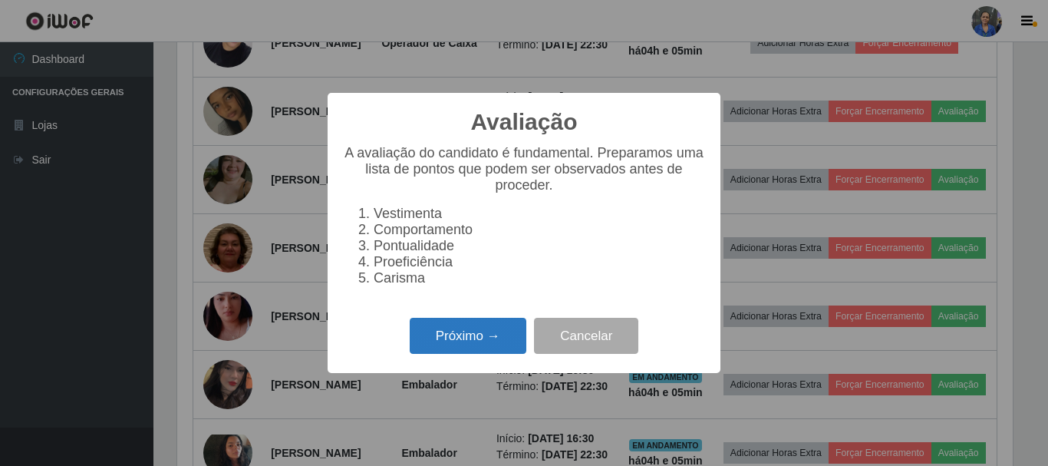
click at [490, 348] on button "Próximo →" at bounding box center [468, 336] width 117 height 36
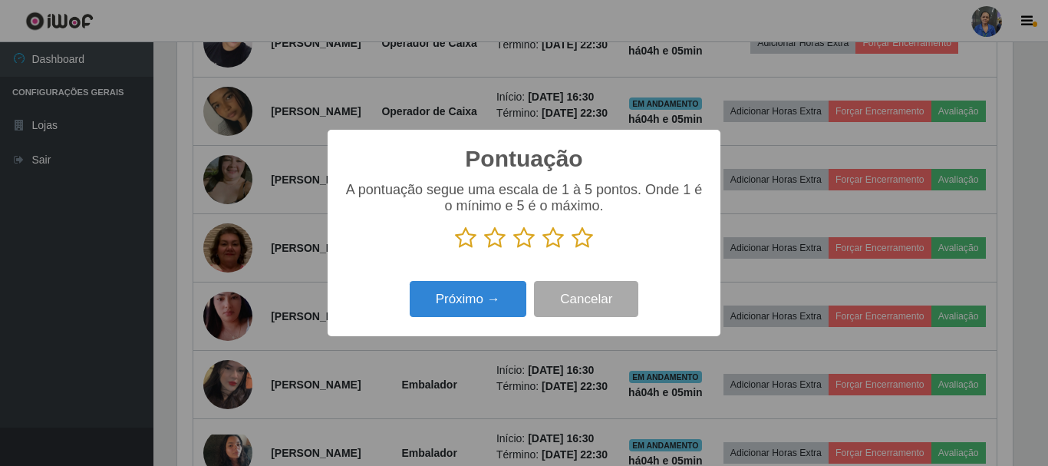
click at [582, 246] on icon at bounding box center [582, 237] width 21 height 23
click at [572, 249] on input "radio" at bounding box center [572, 249] width 0 height 0
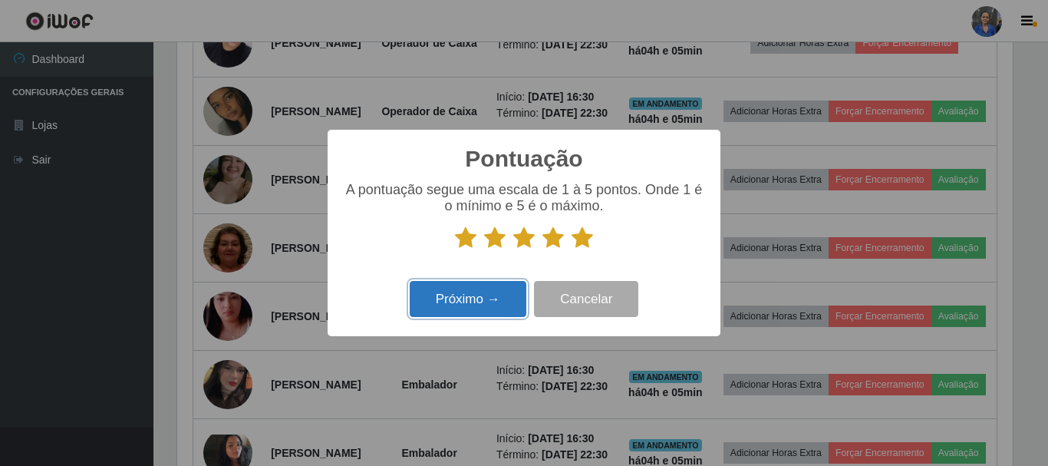
click at [465, 306] on button "Próximo →" at bounding box center [468, 299] width 117 height 36
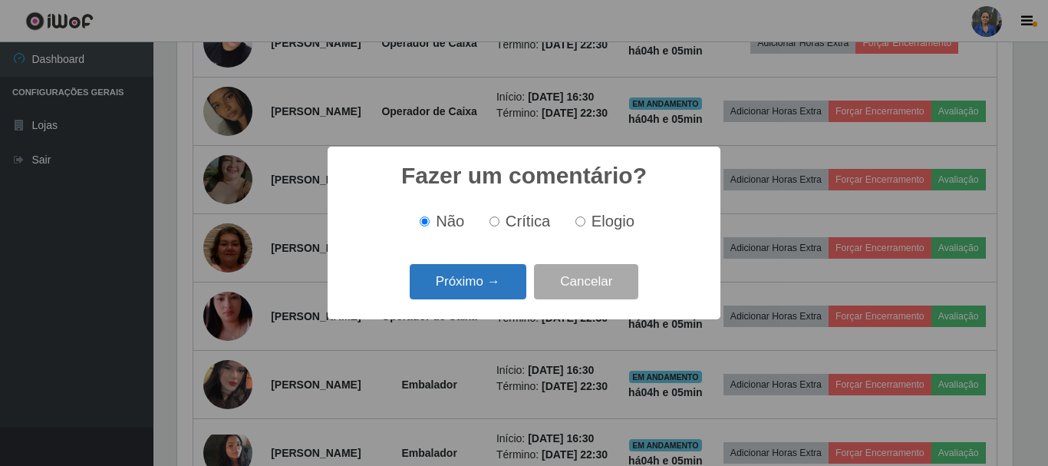
click at [468, 286] on button "Próximo →" at bounding box center [468, 282] width 117 height 36
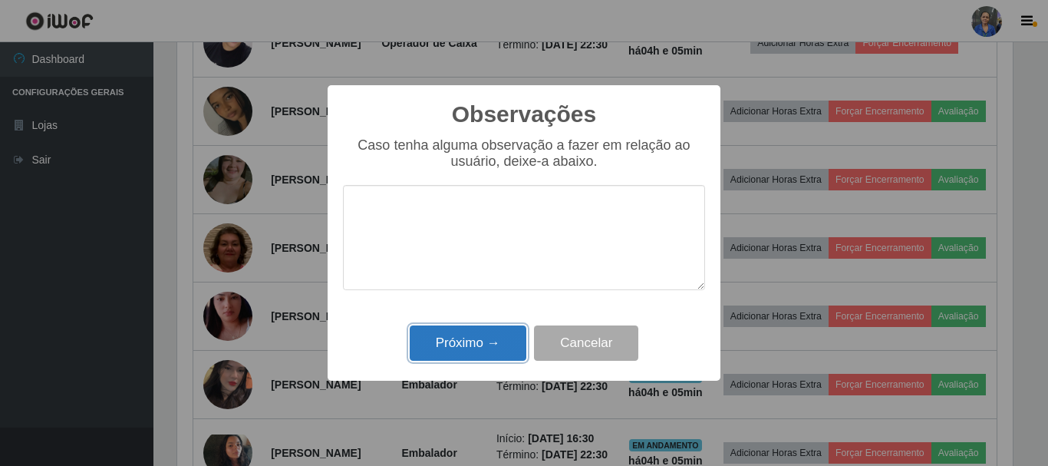
click at [478, 339] on button "Próximo →" at bounding box center [468, 343] width 117 height 36
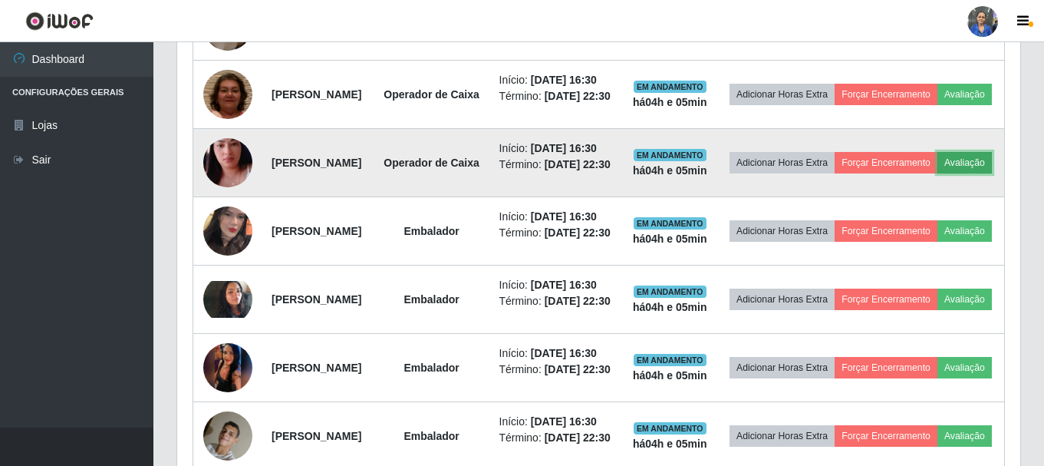
click at [938, 173] on button "Avaliação" at bounding box center [965, 162] width 54 height 21
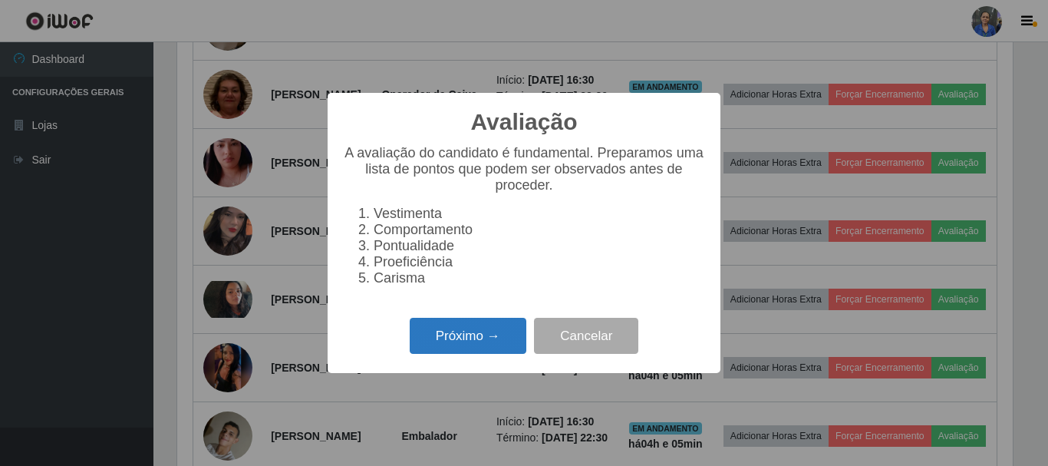
click at [444, 338] on button "Próximo →" at bounding box center [468, 336] width 117 height 36
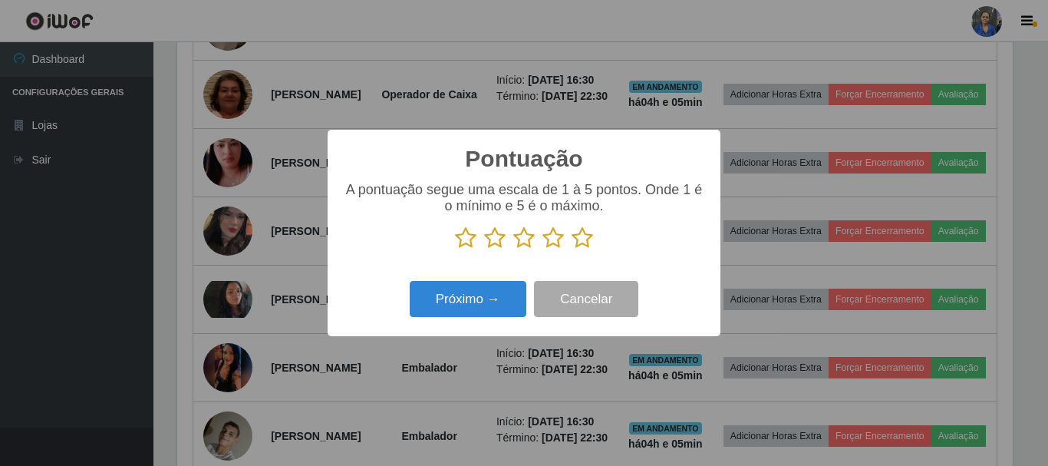
drag, startPoint x: 590, startPoint y: 237, endPoint x: 556, endPoint y: 270, distance: 47.2
click at [590, 240] on icon at bounding box center [582, 237] width 21 height 23
click at [572, 249] on input "radio" at bounding box center [572, 249] width 0 height 0
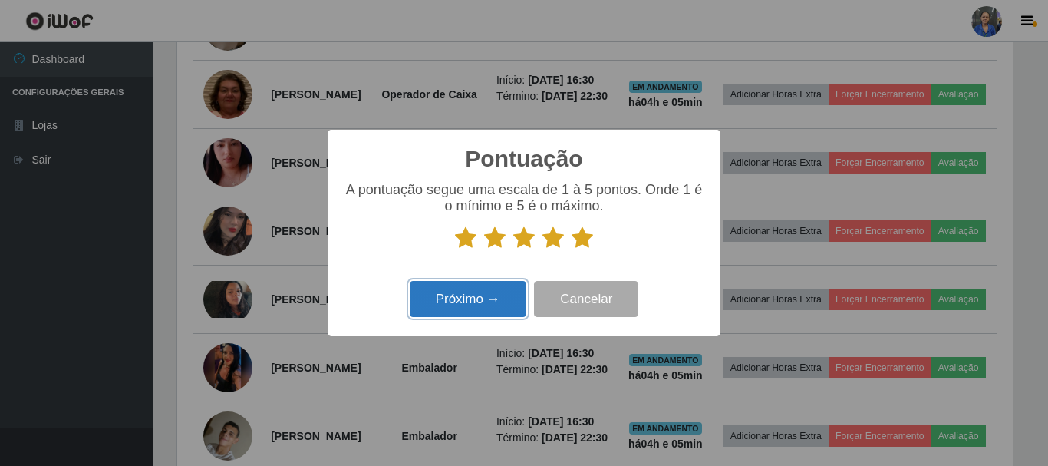
click at [500, 291] on button "Próximo →" at bounding box center [468, 299] width 117 height 36
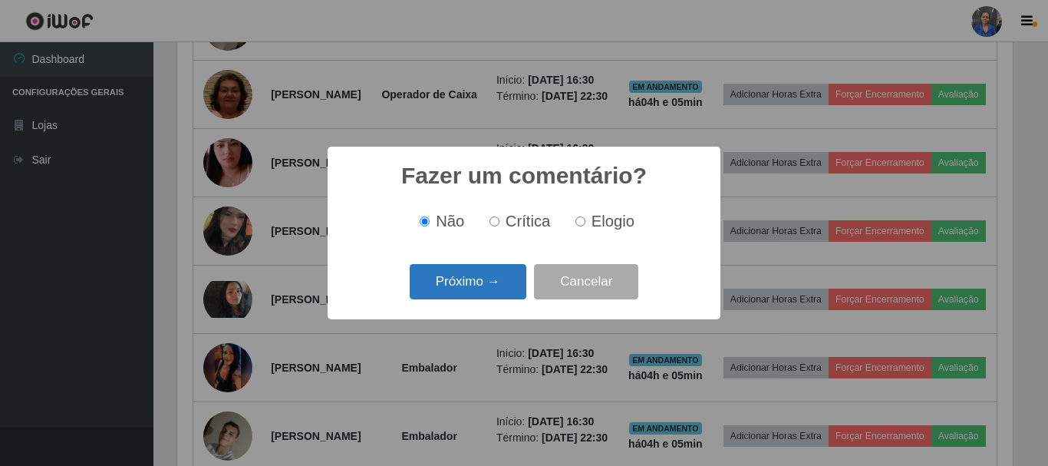
click at [494, 284] on button "Próximo →" at bounding box center [468, 282] width 117 height 36
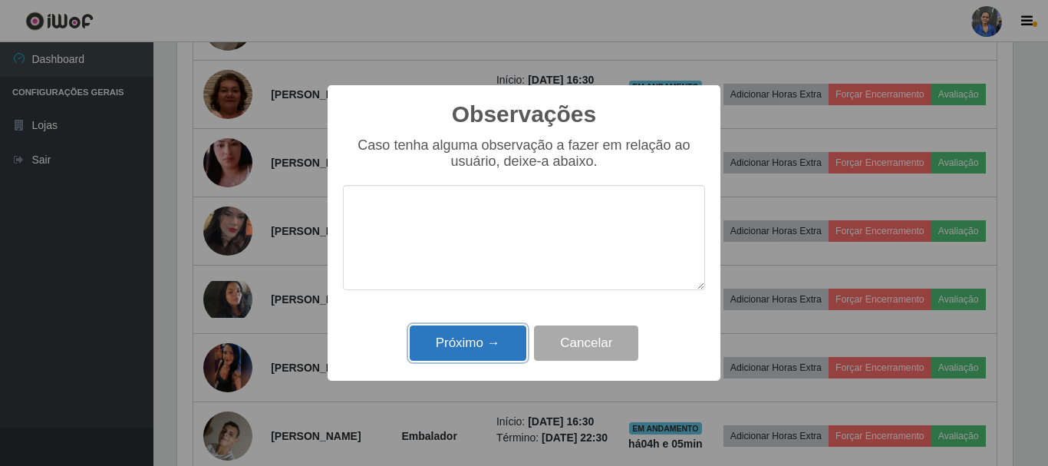
click at [478, 329] on button "Próximo →" at bounding box center [468, 343] width 117 height 36
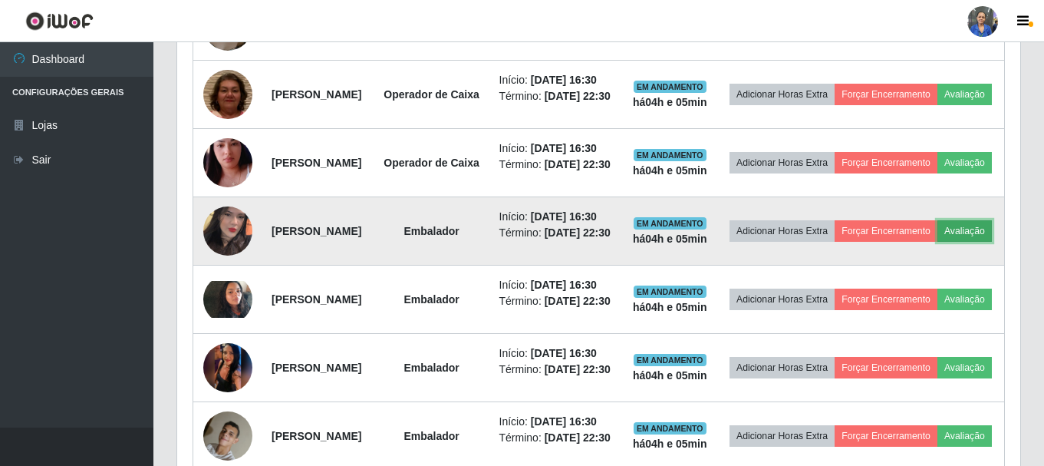
click at [938, 242] on button "Avaliação" at bounding box center [965, 230] width 54 height 21
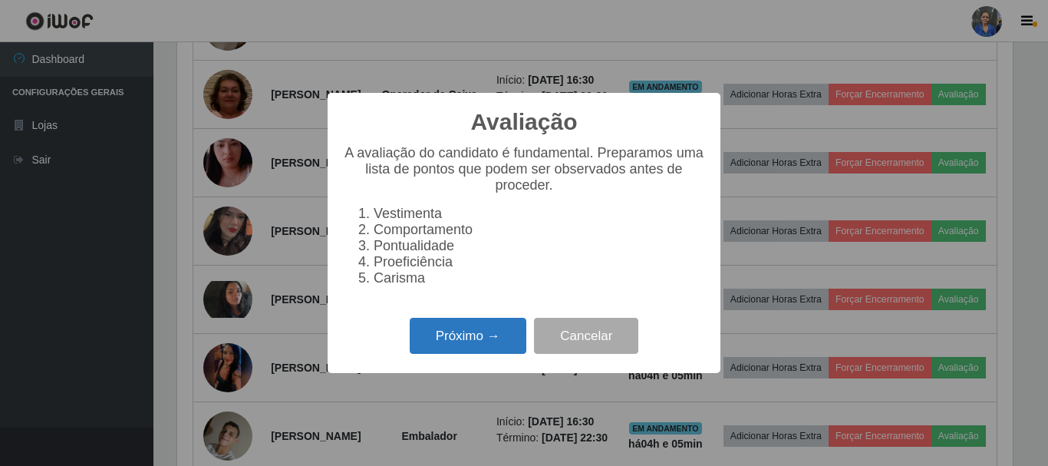
click at [474, 352] on button "Próximo →" at bounding box center [468, 336] width 117 height 36
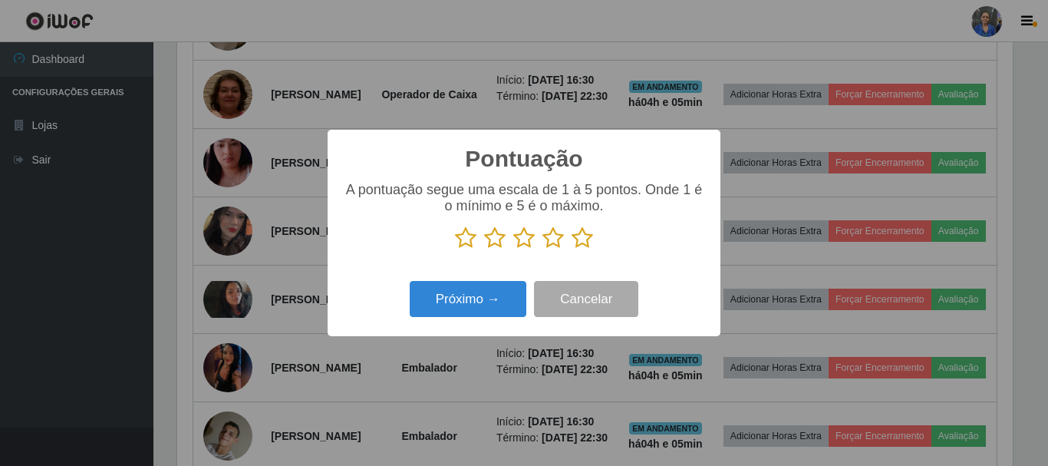
click at [592, 243] on icon at bounding box center [582, 237] width 21 height 23
click at [572, 249] on input "radio" at bounding box center [572, 249] width 0 height 0
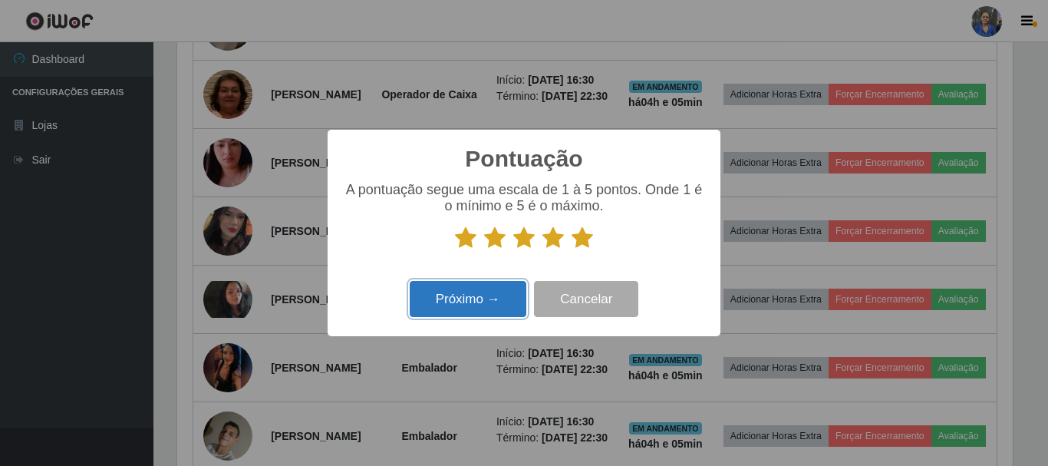
click at [458, 304] on button "Próximo →" at bounding box center [468, 299] width 117 height 36
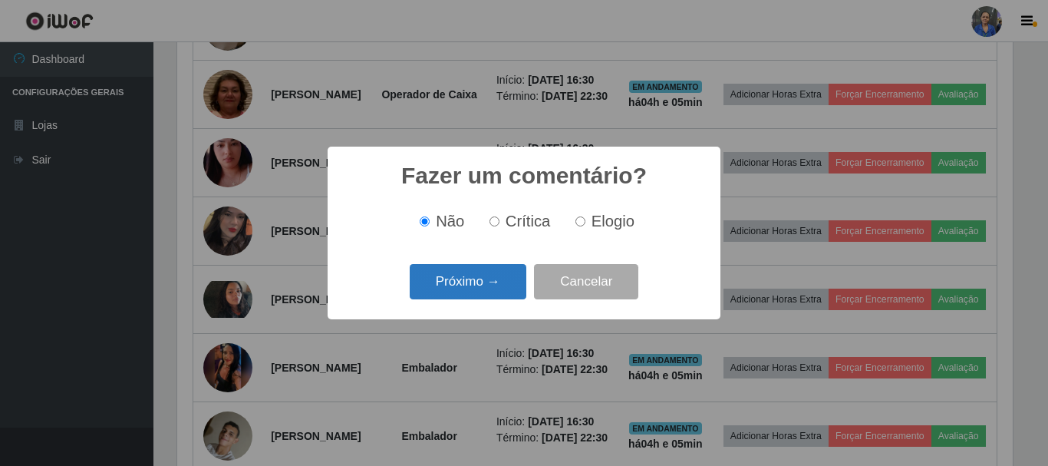
click at [457, 280] on button "Próximo →" at bounding box center [468, 282] width 117 height 36
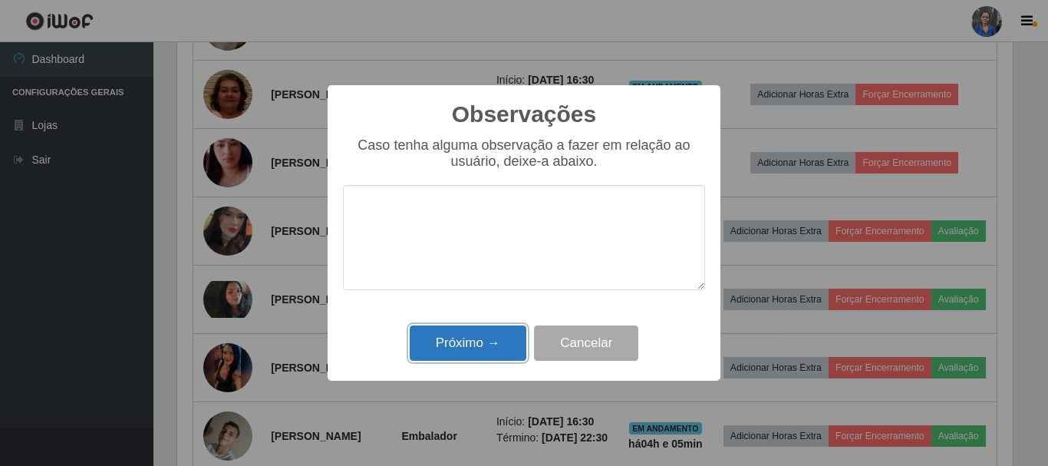
click at [442, 341] on button "Próximo →" at bounding box center [468, 343] width 117 height 36
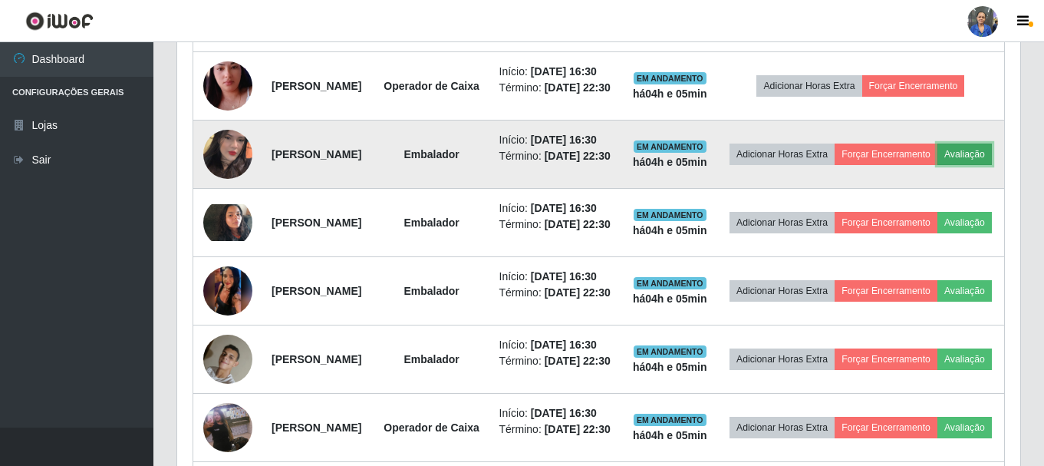
click at [938, 165] on button "Avaliação" at bounding box center [965, 154] width 54 height 21
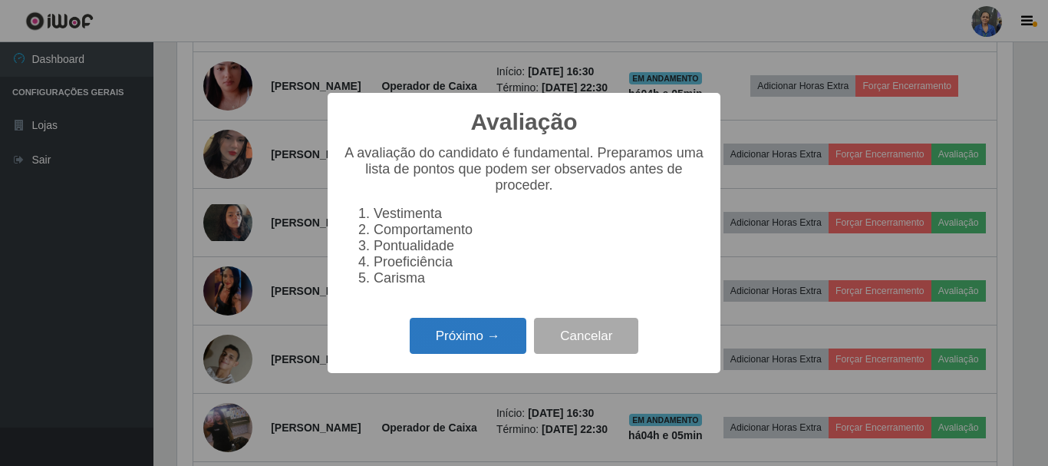
click at [476, 345] on button "Próximo →" at bounding box center [468, 336] width 117 height 36
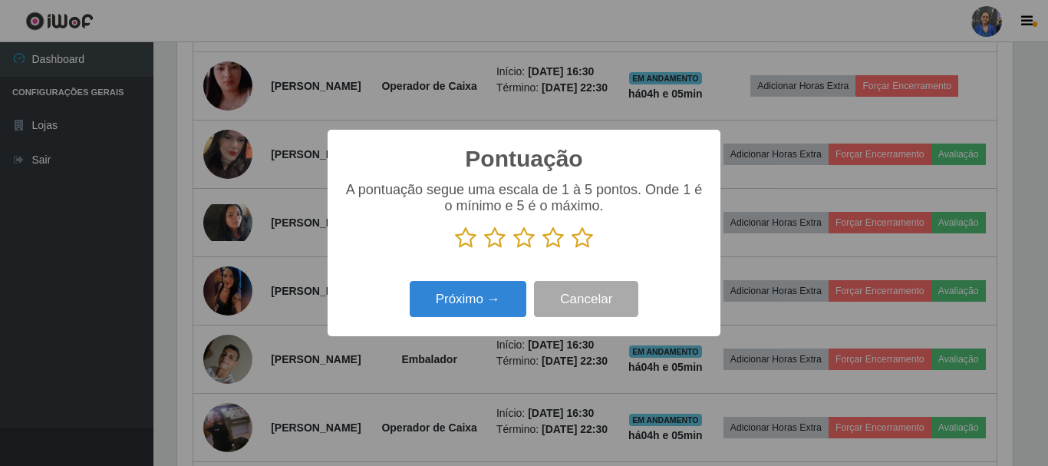
click at [573, 237] on icon at bounding box center [582, 237] width 21 height 23
click at [572, 249] on input "radio" at bounding box center [572, 249] width 0 height 0
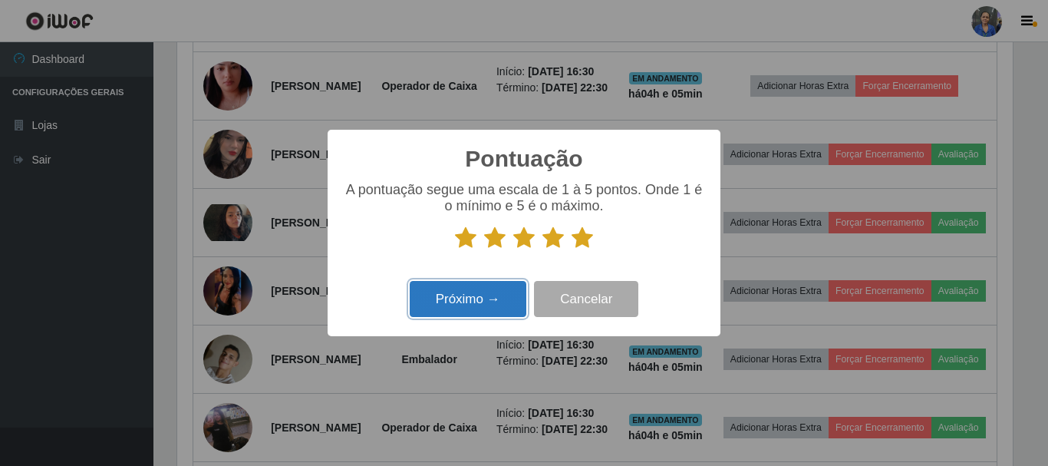
click at [487, 294] on button "Próximo →" at bounding box center [468, 299] width 117 height 36
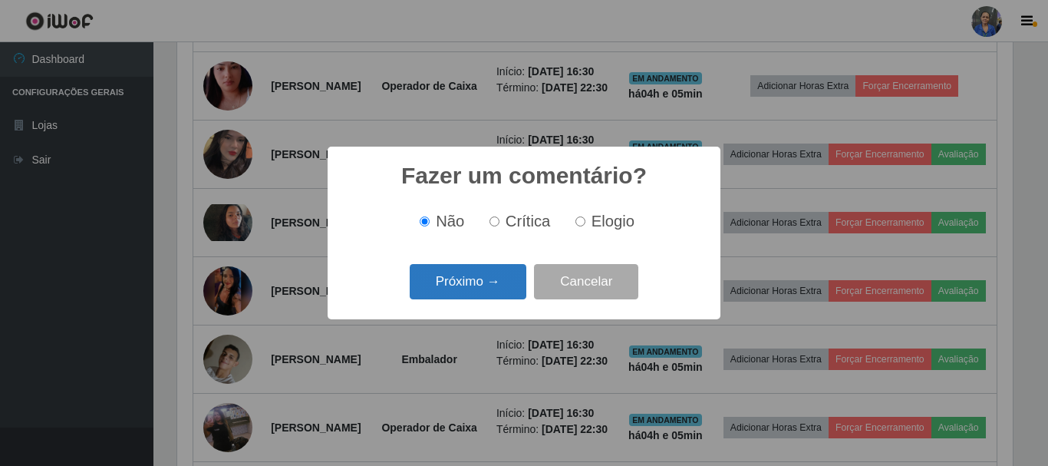
click at [496, 274] on button "Próximo →" at bounding box center [468, 282] width 117 height 36
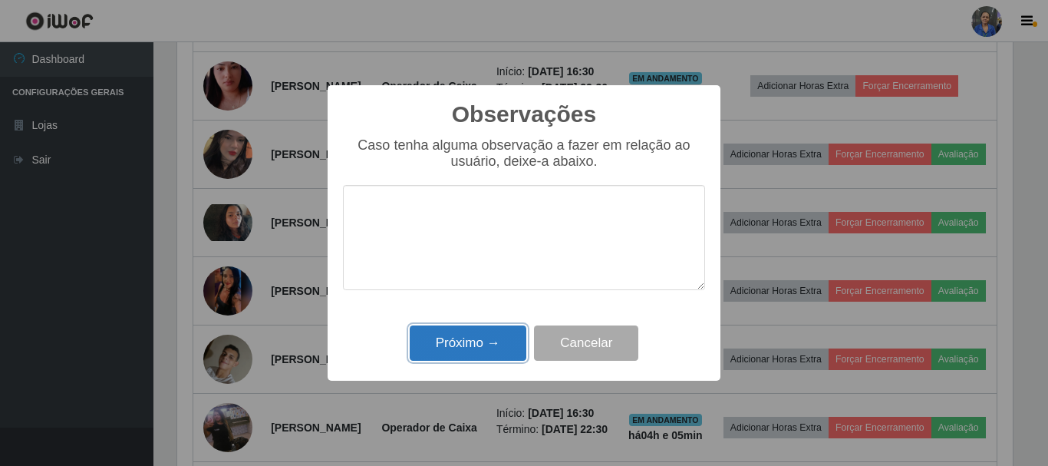
click at [481, 331] on button "Próximo →" at bounding box center [468, 343] width 117 height 36
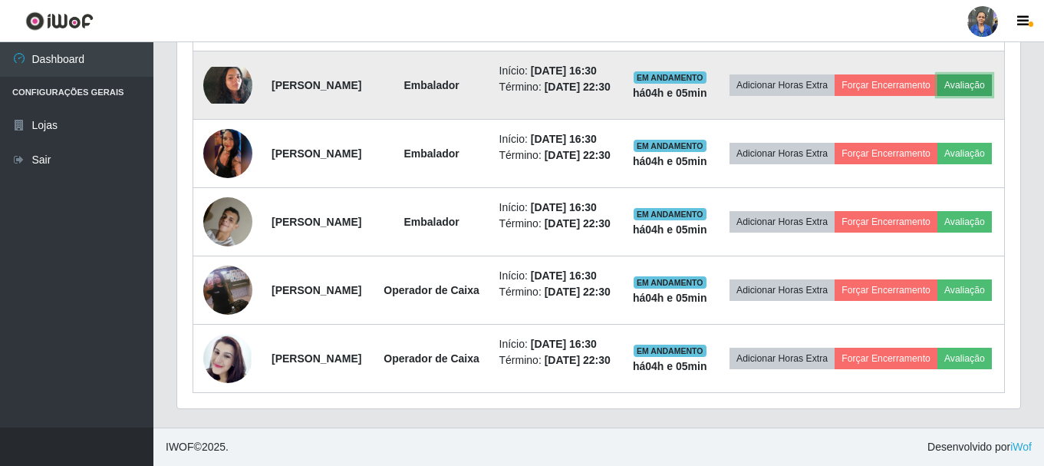
click at [938, 96] on button "Avaliação" at bounding box center [965, 84] width 54 height 21
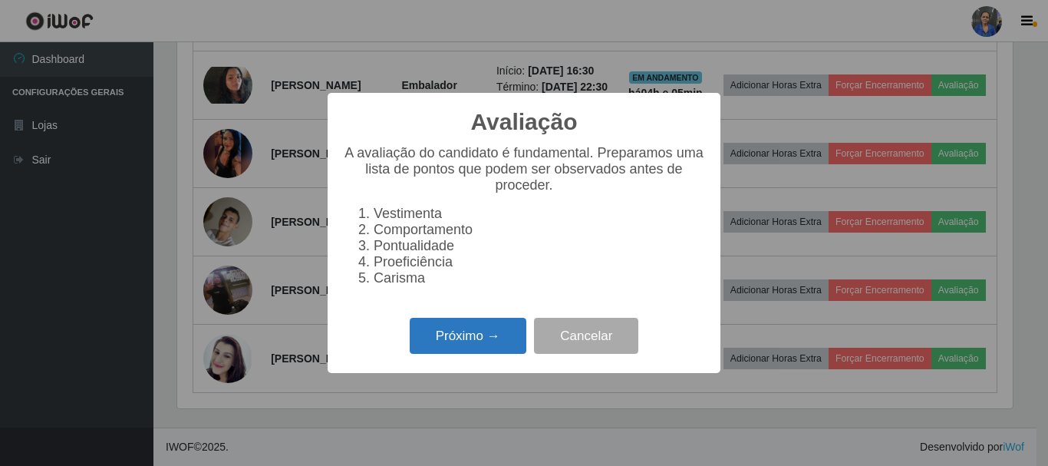
click at [463, 336] on button "Próximo →" at bounding box center [468, 336] width 117 height 36
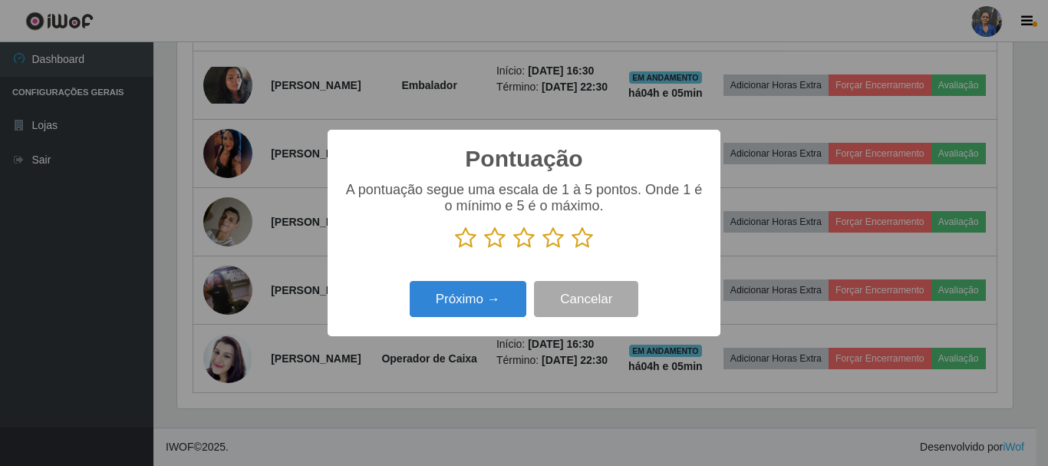
click at [590, 231] on icon at bounding box center [582, 237] width 21 height 23
click at [572, 249] on input "radio" at bounding box center [572, 249] width 0 height 0
click at [586, 240] on icon at bounding box center [582, 237] width 21 height 23
click at [572, 249] on input "radio" at bounding box center [572, 249] width 0 height 0
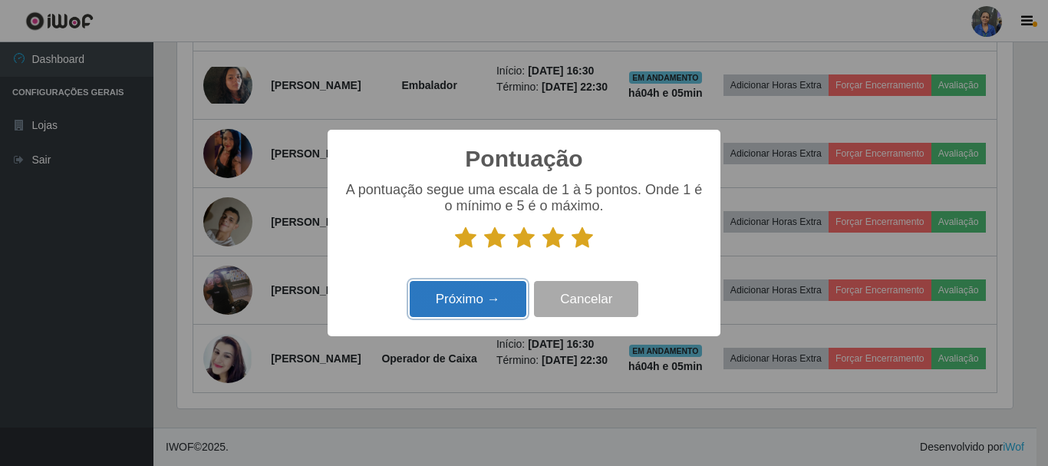
click at [475, 303] on button "Próximo →" at bounding box center [468, 299] width 117 height 36
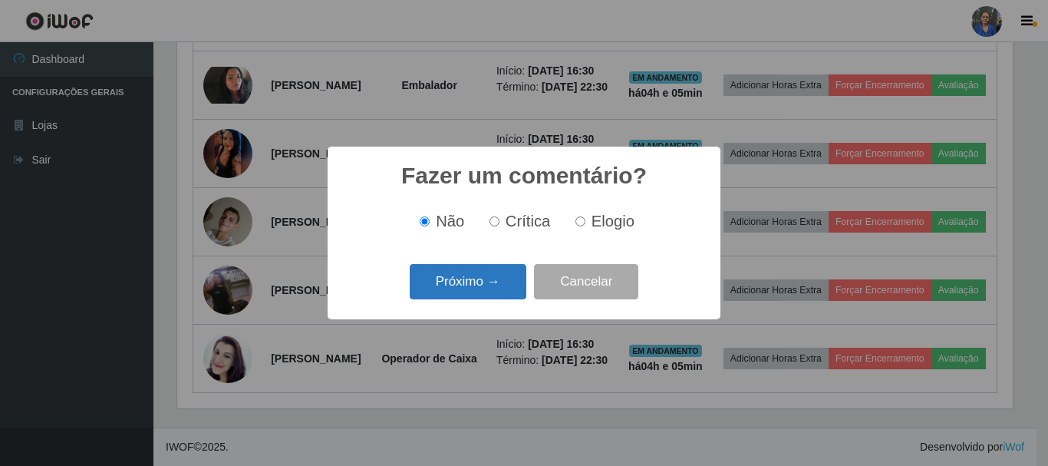
click at [465, 276] on button "Próximo →" at bounding box center [468, 282] width 117 height 36
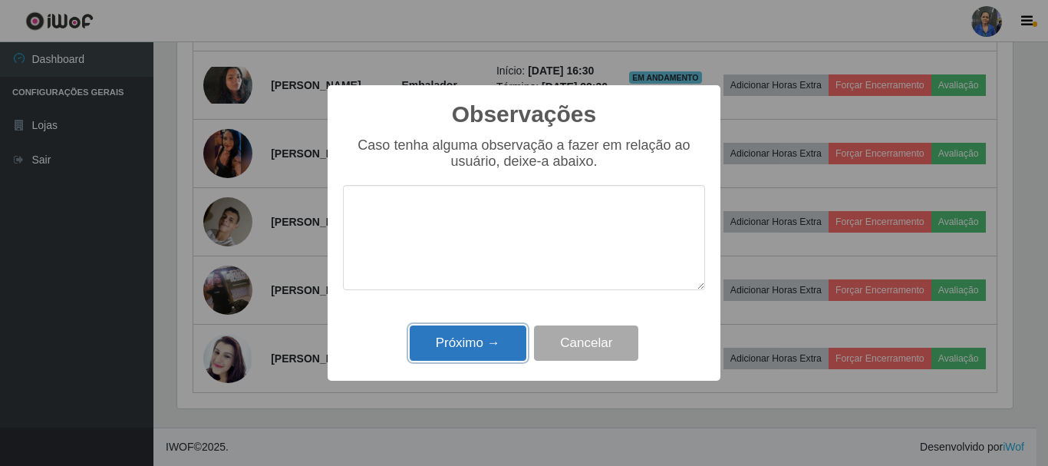
click at [480, 347] on button "Próximo →" at bounding box center [468, 343] width 117 height 36
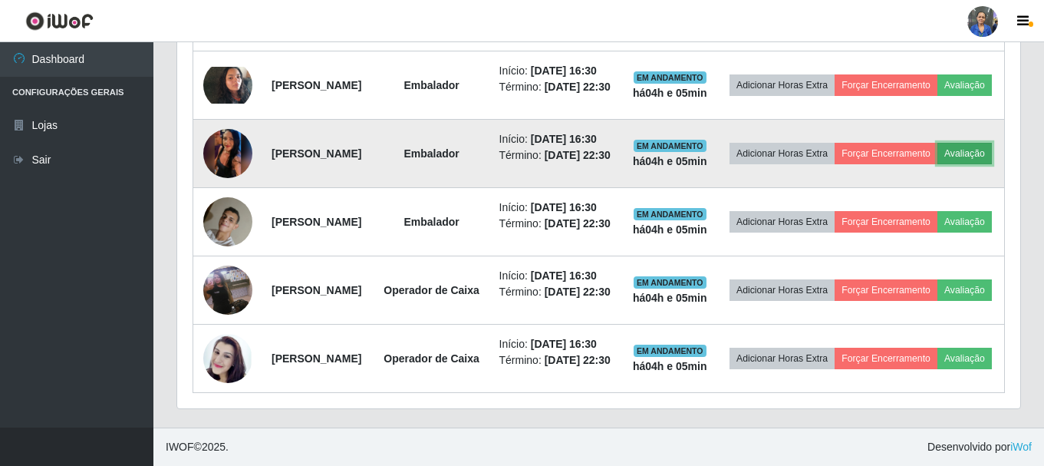
click at [938, 164] on button "Avaliação" at bounding box center [965, 153] width 54 height 21
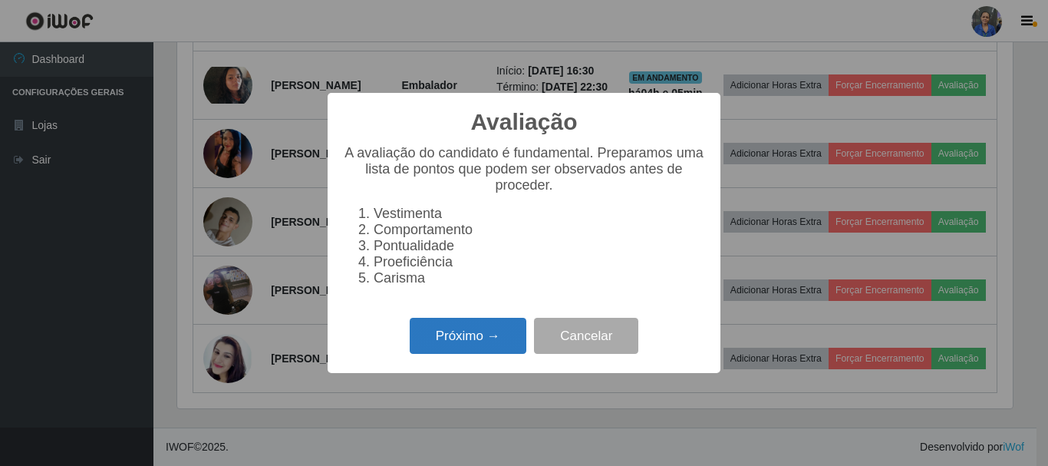
click at [463, 340] on button "Próximo →" at bounding box center [468, 336] width 117 height 36
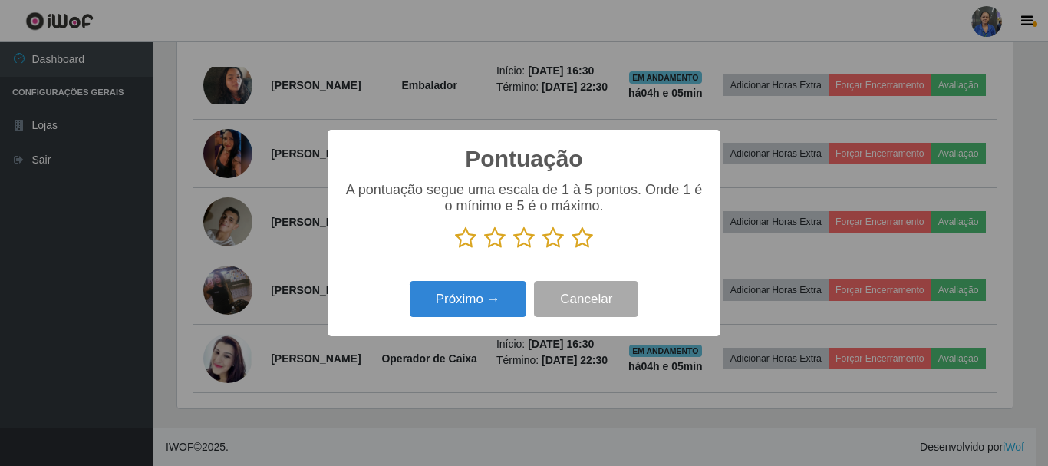
click at [580, 238] on icon at bounding box center [582, 237] width 21 height 23
click at [572, 249] on input "radio" at bounding box center [572, 249] width 0 height 0
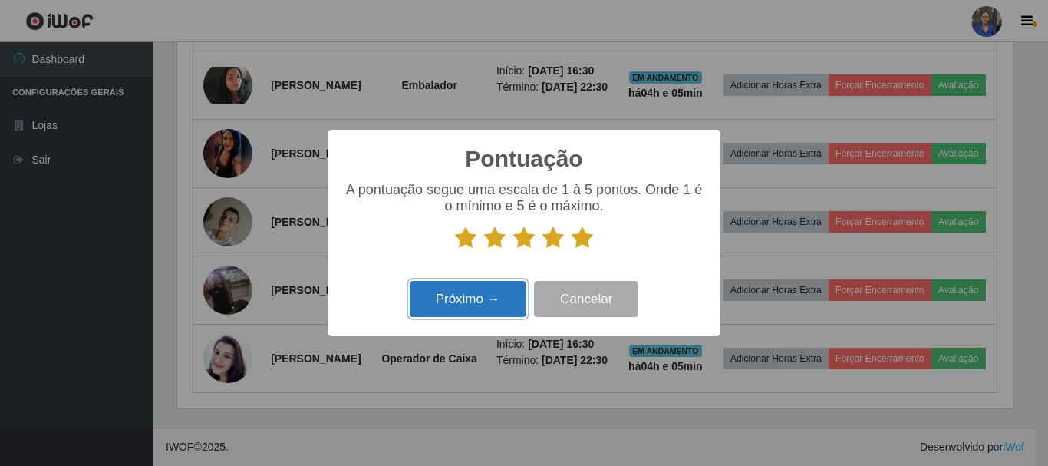
click at [423, 305] on button "Próximo →" at bounding box center [468, 299] width 117 height 36
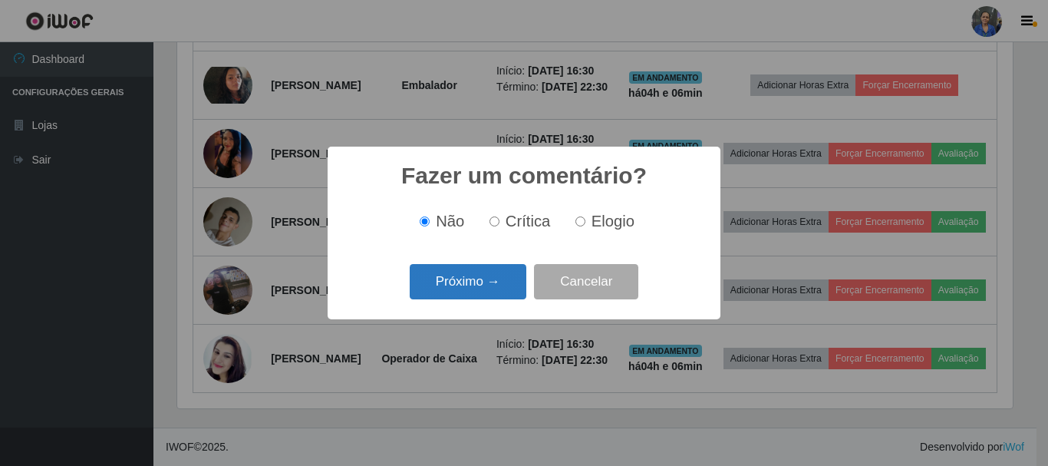
click at [487, 275] on button "Próximo →" at bounding box center [468, 282] width 117 height 36
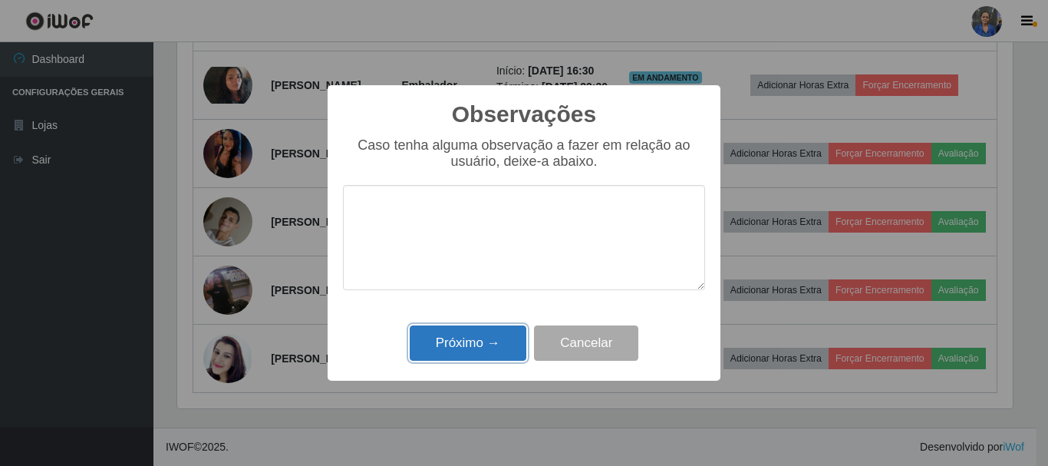
click at [487, 332] on button "Próximo →" at bounding box center [468, 343] width 117 height 36
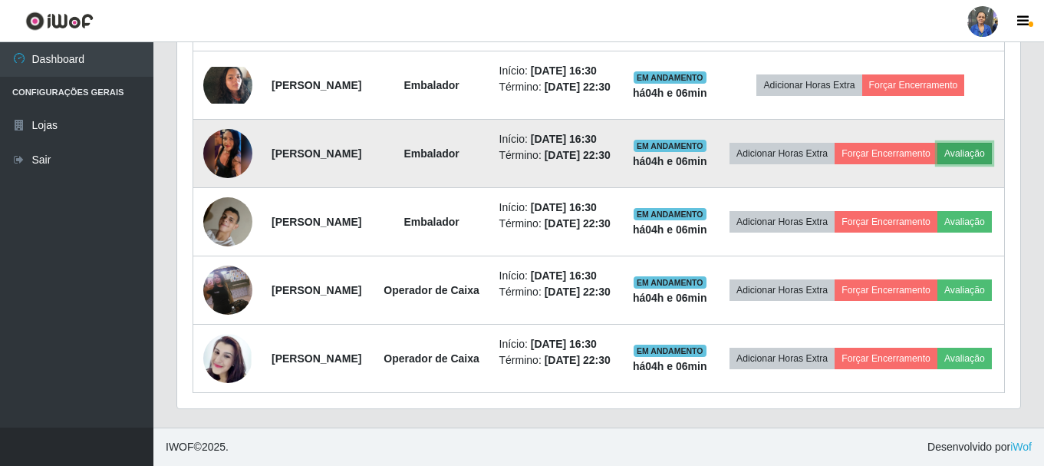
click at [938, 164] on button "Avaliação" at bounding box center [965, 153] width 54 height 21
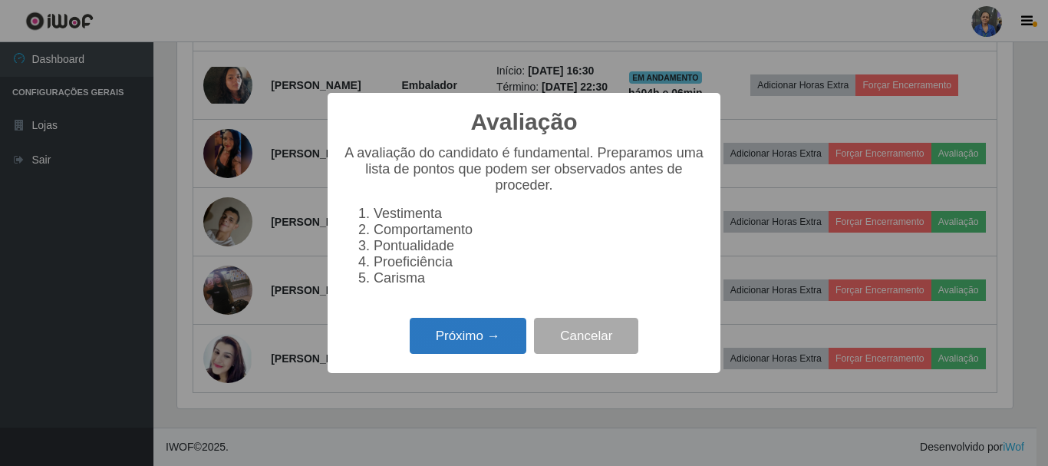
click at [483, 343] on button "Próximo →" at bounding box center [468, 336] width 117 height 36
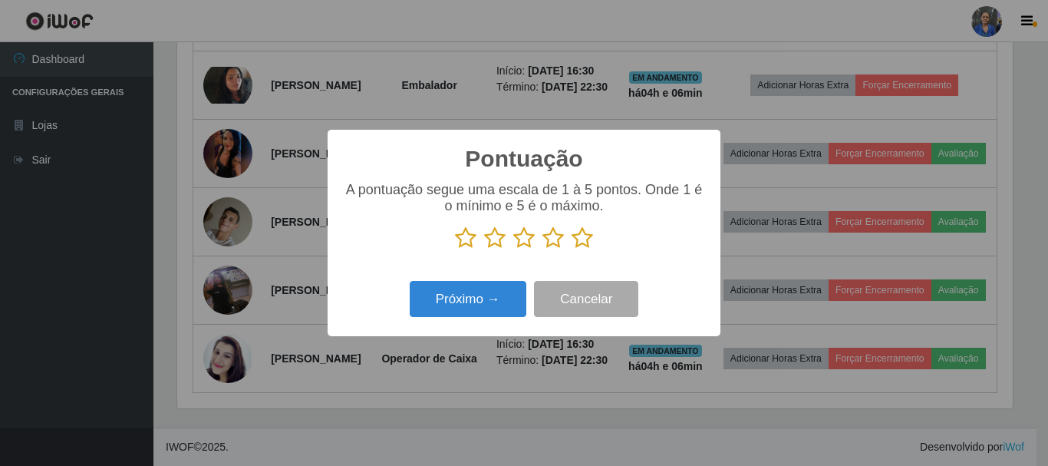
click at [583, 230] on icon at bounding box center [582, 237] width 21 height 23
click at [572, 249] on input "radio" at bounding box center [572, 249] width 0 height 0
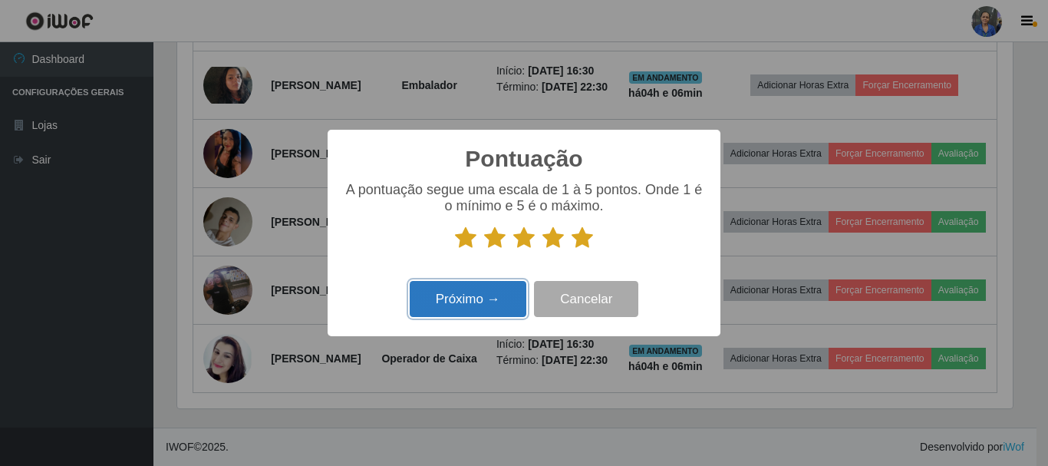
click at [477, 292] on button "Próximo →" at bounding box center [468, 299] width 117 height 36
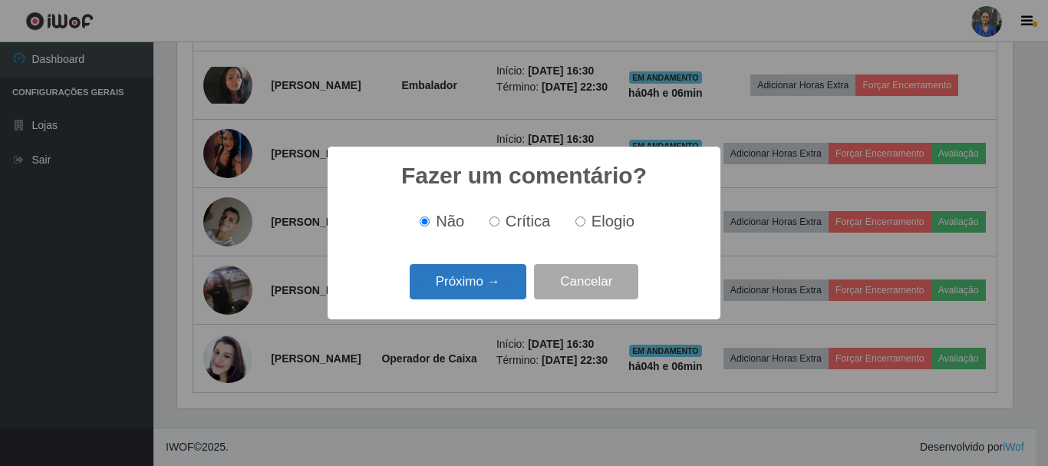
click at [501, 277] on button "Próximo →" at bounding box center [468, 282] width 117 height 36
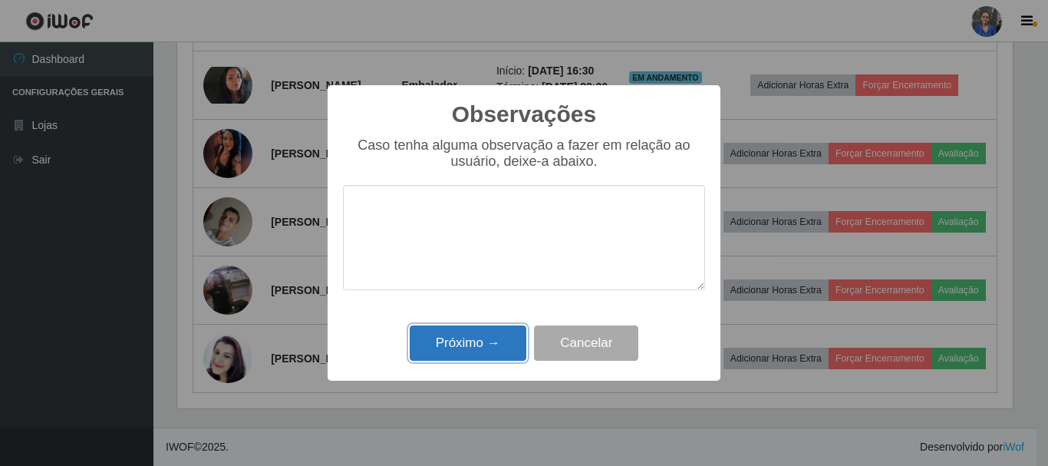
click at [472, 344] on button "Próximo →" at bounding box center [468, 343] width 117 height 36
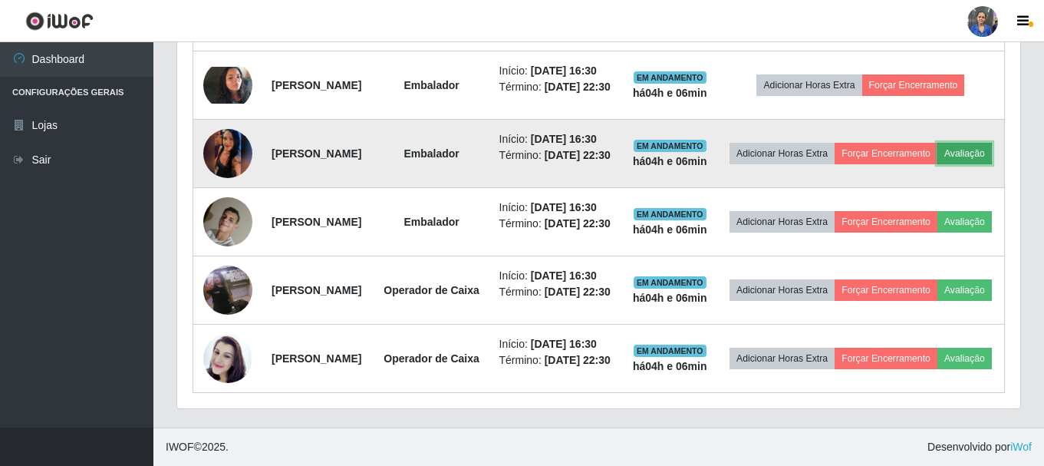
click at [938, 164] on button "Avaliação" at bounding box center [965, 153] width 54 height 21
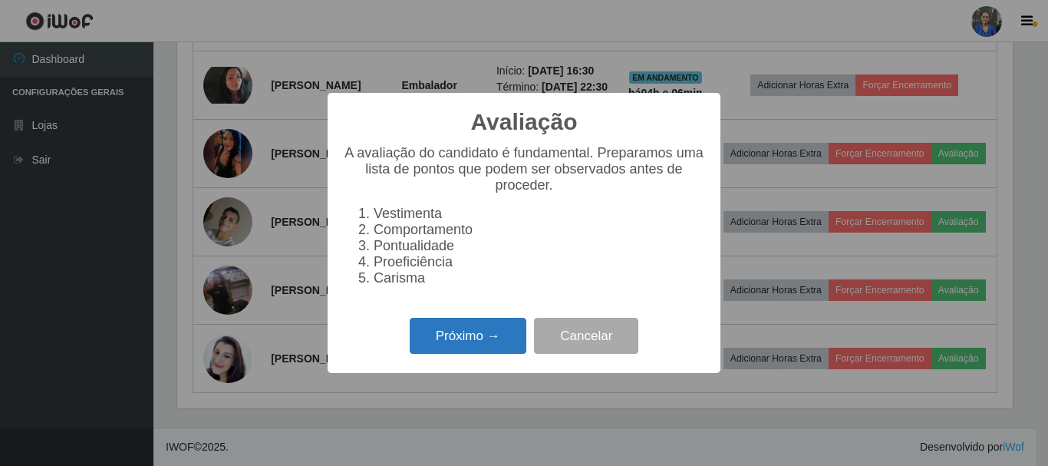
click at [510, 337] on button "Próximo →" at bounding box center [468, 336] width 117 height 36
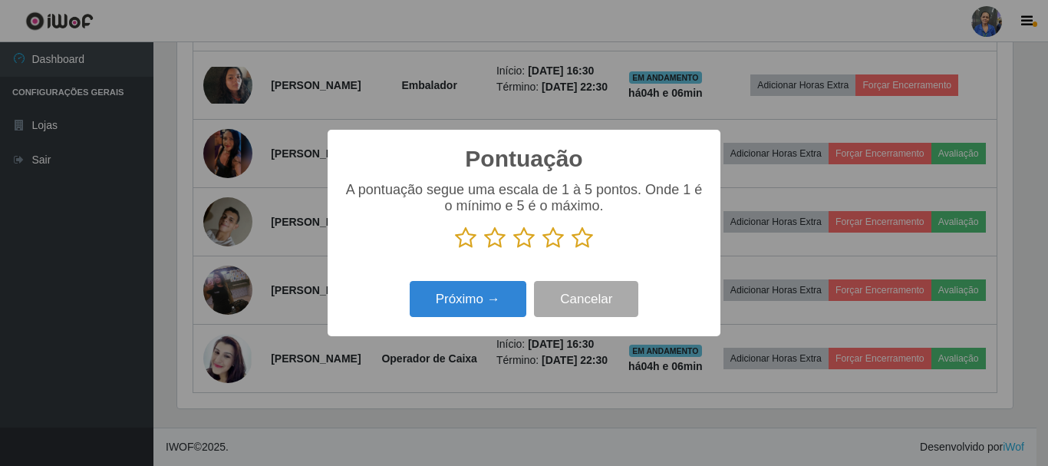
click at [579, 244] on icon at bounding box center [582, 237] width 21 height 23
click at [572, 249] on input "radio" at bounding box center [572, 249] width 0 height 0
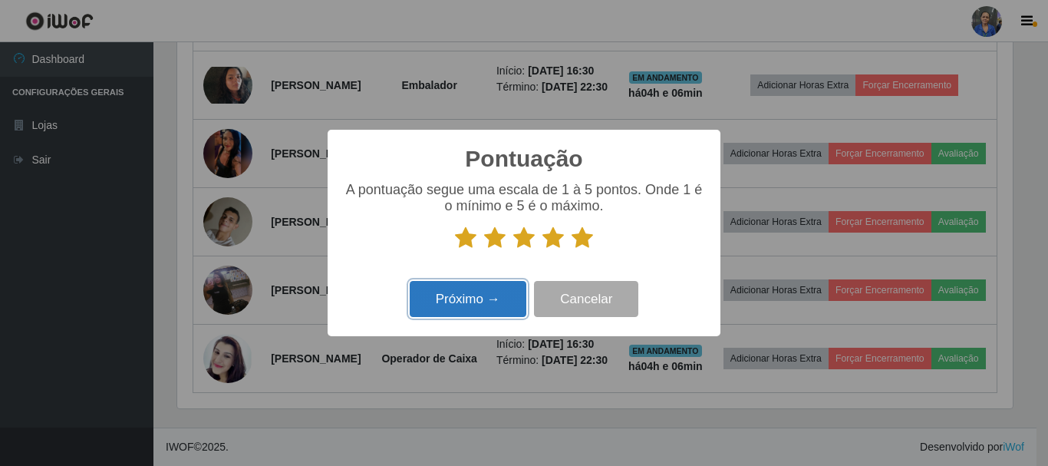
click at [493, 295] on button "Próximo →" at bounding box center [468, 299] width 117 height 36
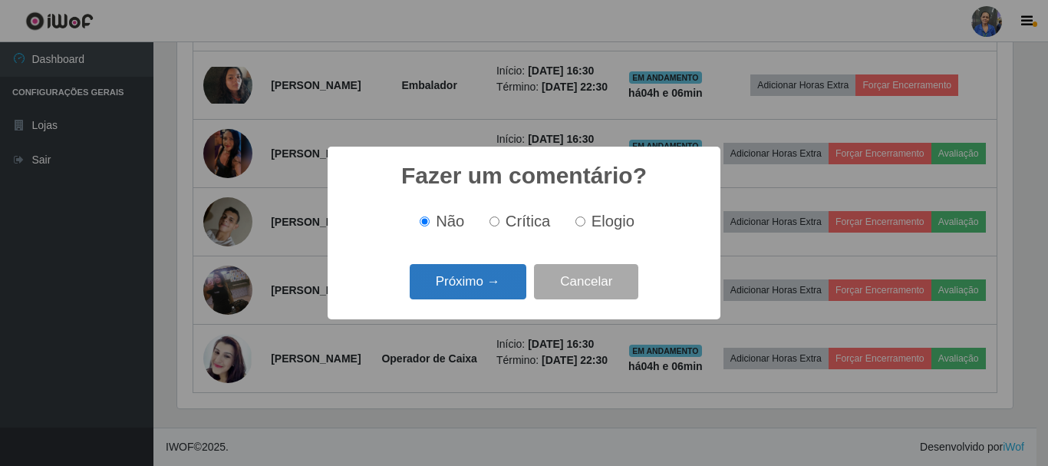
click at [507, 285] on button "Próximo →" at bounding box center [468, 282] width 117 height 36
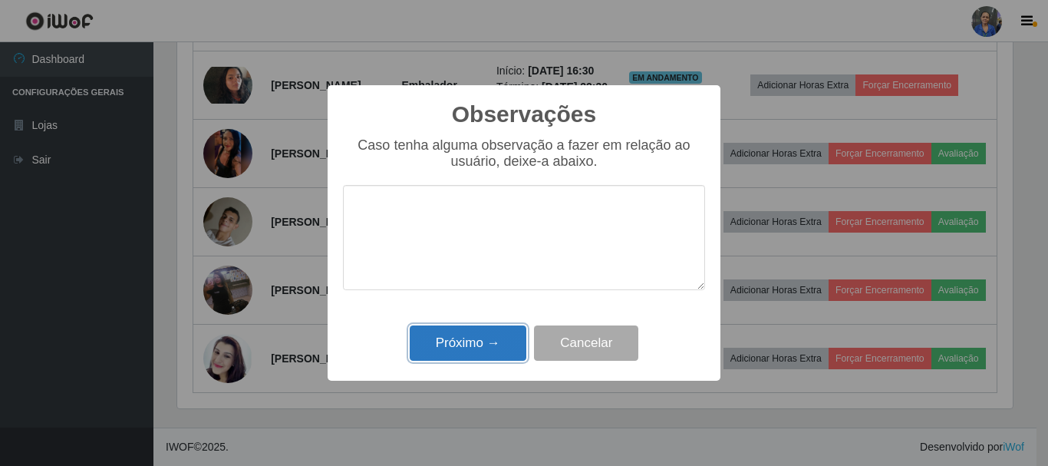
click at [467, 348] on button "Próximo →" at bounding box center [468, 343] width 117 height 36
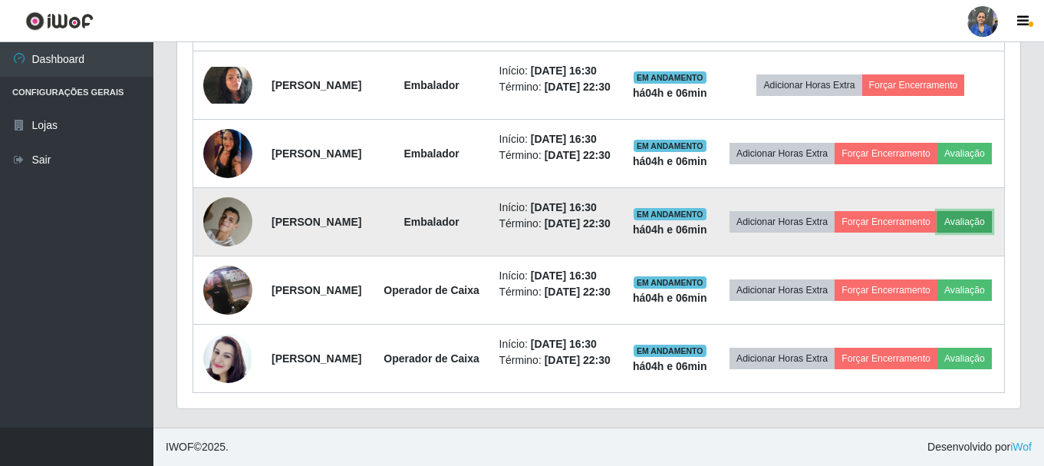
click at [938, 224] on button "Avaliação" at bounding box center [965, 221] width 54 height 21
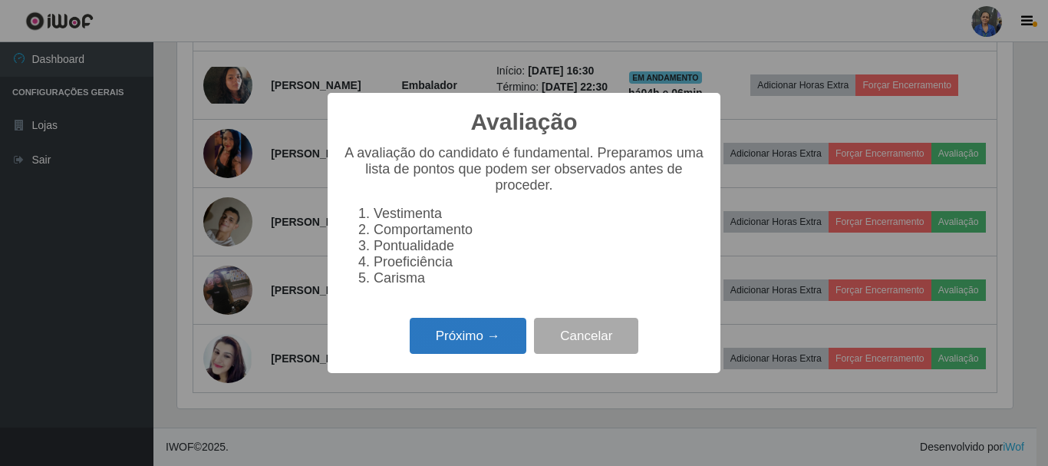
click at [470, 347] on button "Próximo →" at bounding box center [468, 336] width 117 height 36
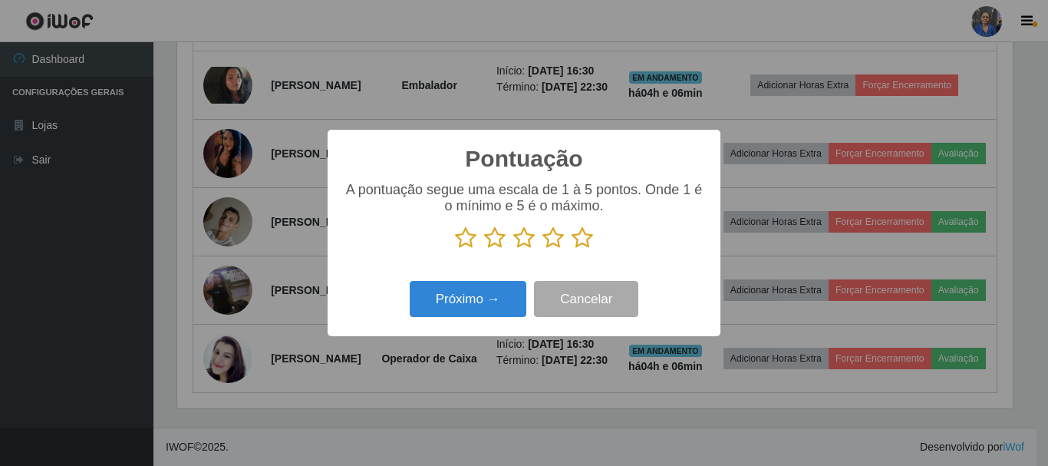
click at [581, 236] on icon at bounding box center [582, 237] width 21 height 23
click at [572, 249] on input "radio" at bounding box center [572, 249] width 0 height 0
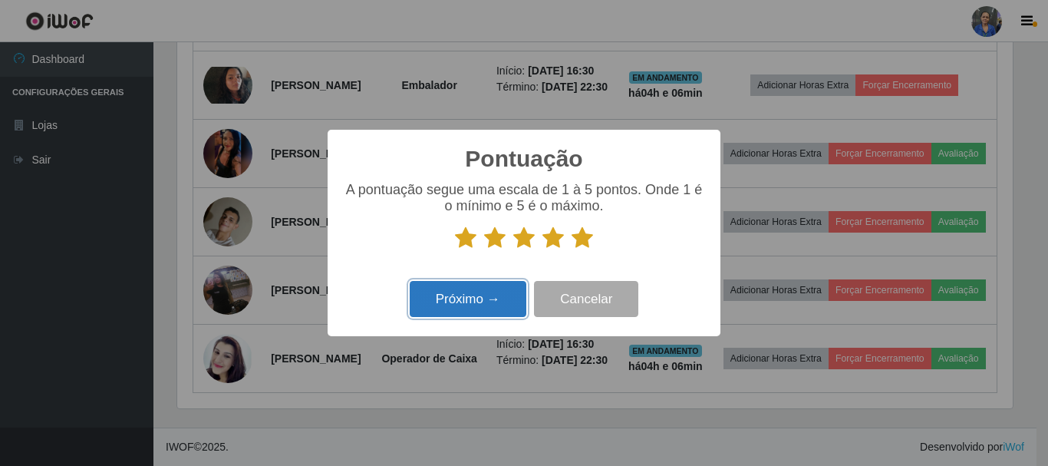
click at [470, 297] on button "Próximo →" at bounding box center [468, 299] width 117 height 36
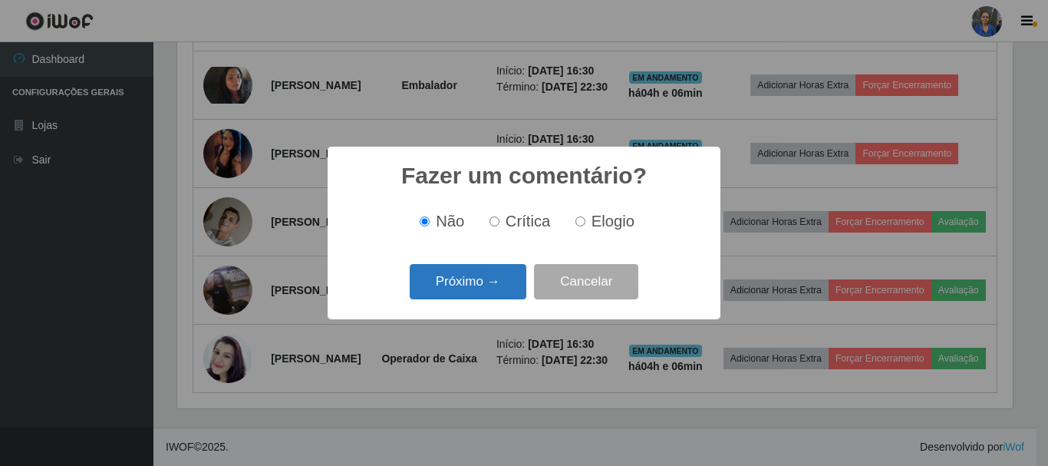
click at [465, 286] on button "Próximo →" at bounding box center [468, 282] width 117 height 36
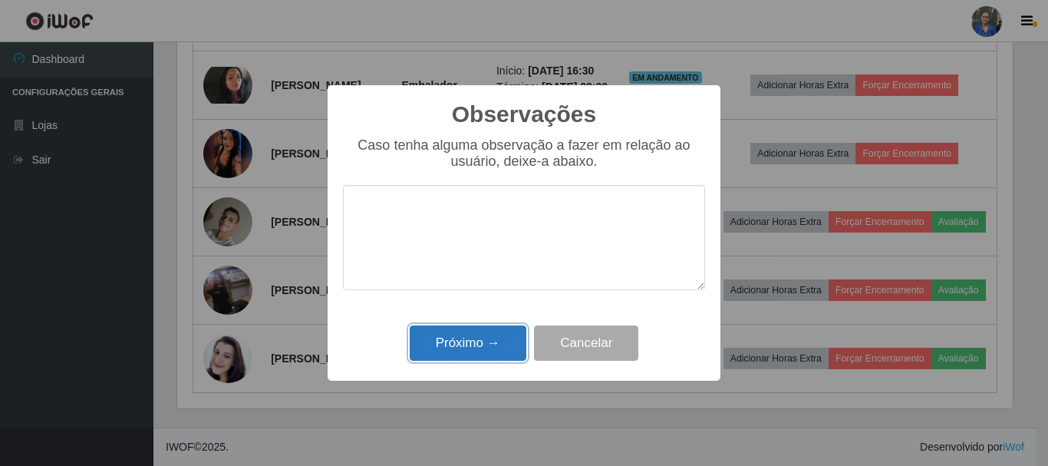
click at [490, 350] on button "Próximo →" at bounding box center [468, 343] width 117 height 36
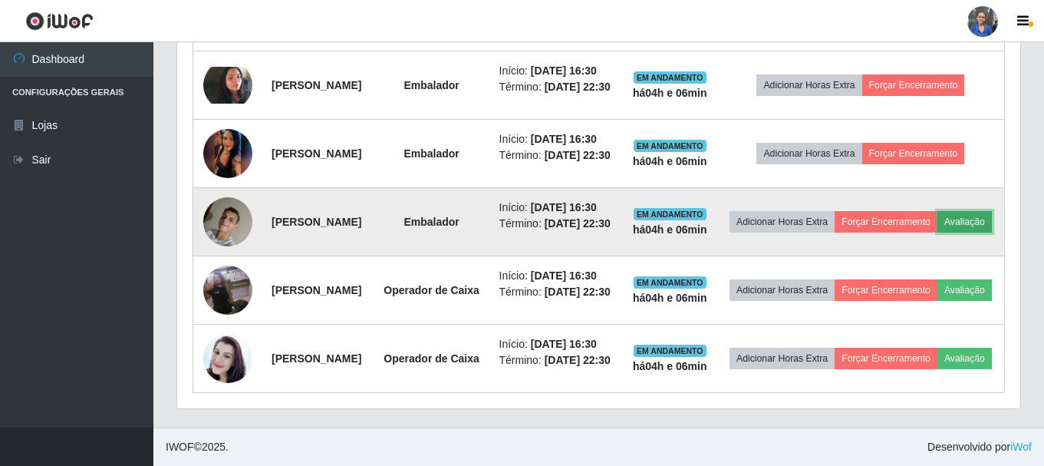
click at [938, 223] on button "Avaliação" at bounding box center [965, 221] width 54 height 21
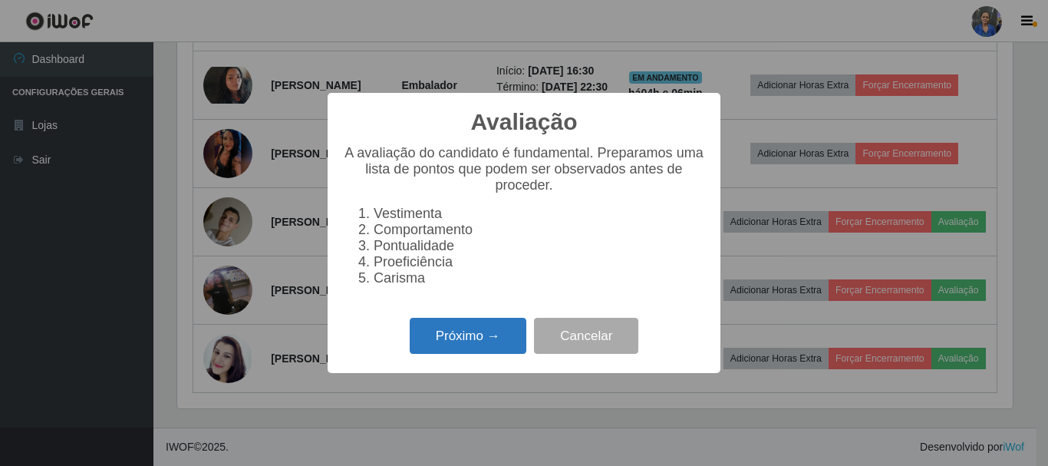
click at [474, 341] on button "Próximo →" at bounding box center [468, 336] width 117 height 36
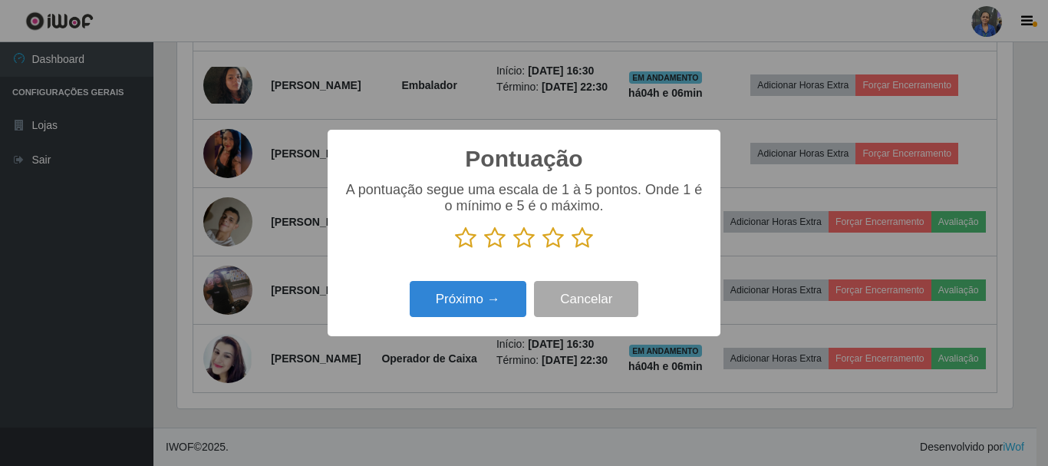
click at [579, 238] on icon at bounding box center [582, 237] width 21 height 23
click at [572, 249] on input "radio" at bounding box center [572, 249] width 0 height 0
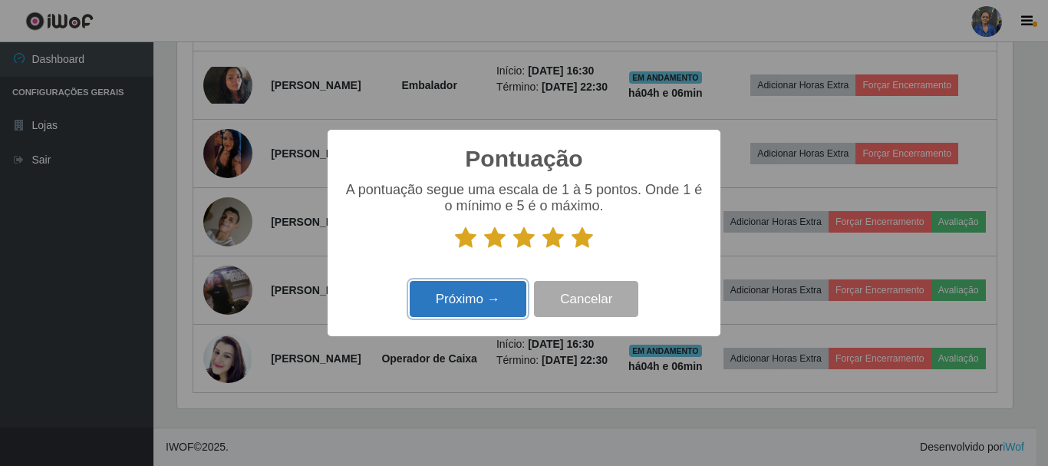
click at [461, 307] on button "Próximo →" at bounding box center [468, 299] width 117 height 36
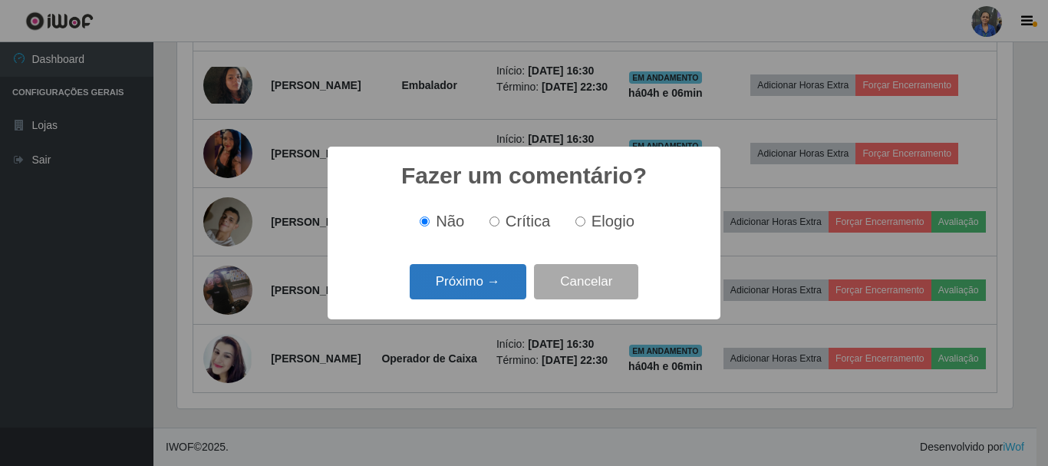
click at [468, 286] on button "Próximo →" at bounding box center [468, 282] width 117 height 36
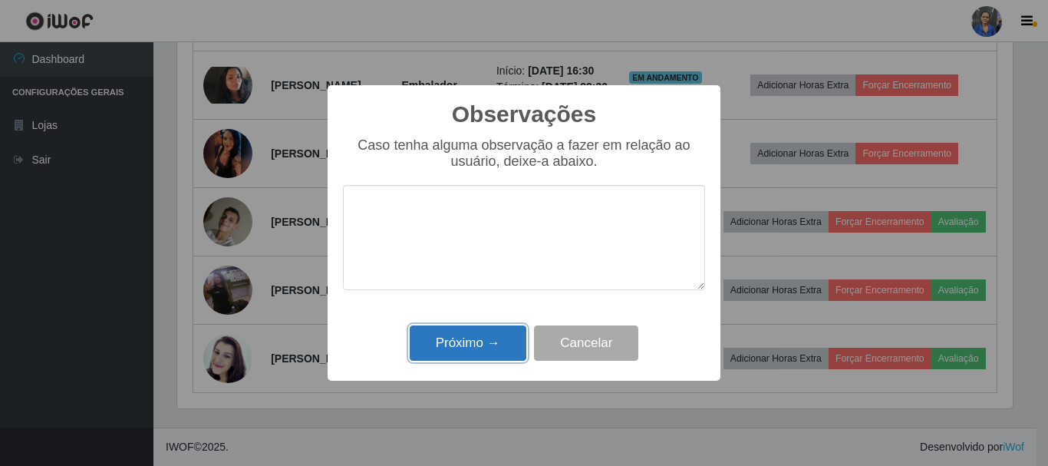
click at [462, 335] on button "Próximo →" at bounding box center [468, 343] width 117 height 36
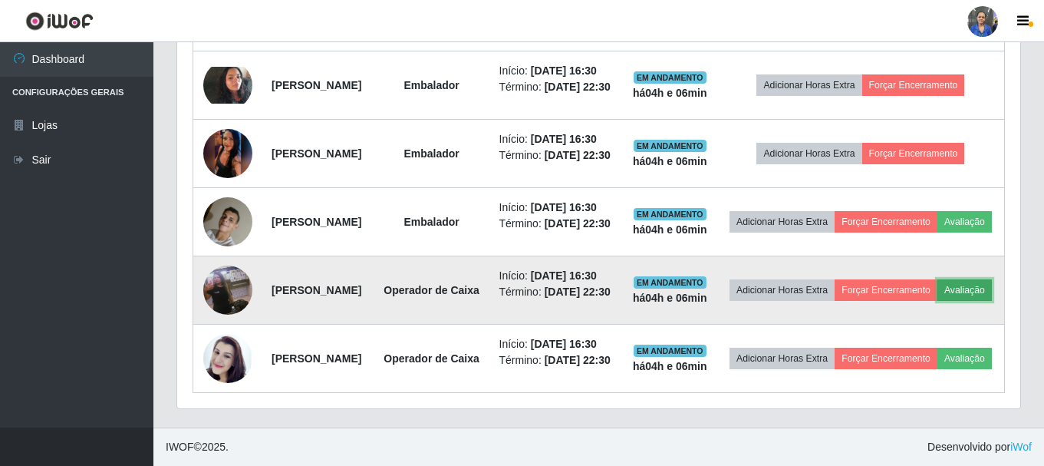
click at [938, 301] on button "Avaliação" at bounding box center [965, 289] width 54 height 21
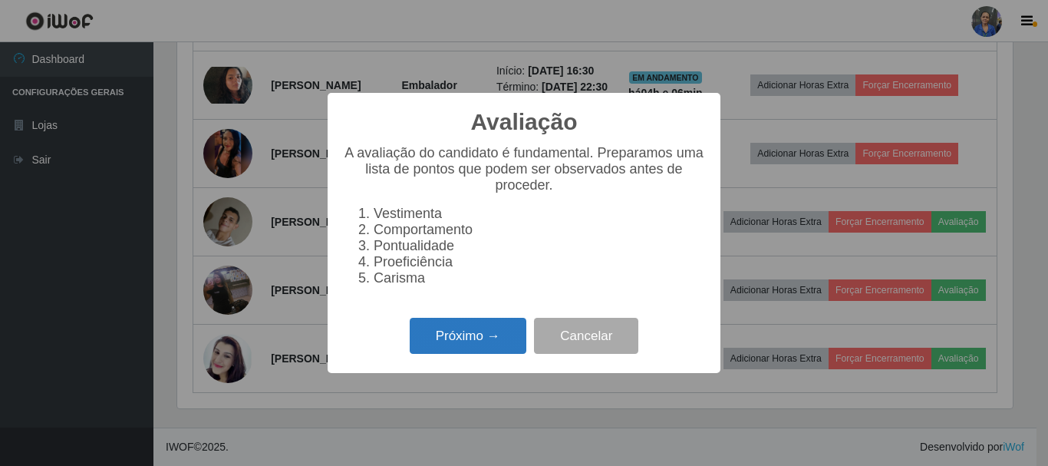
click at [457, 354] on button "Próximo →" at bounding box center [468, 336] width 117 height 36
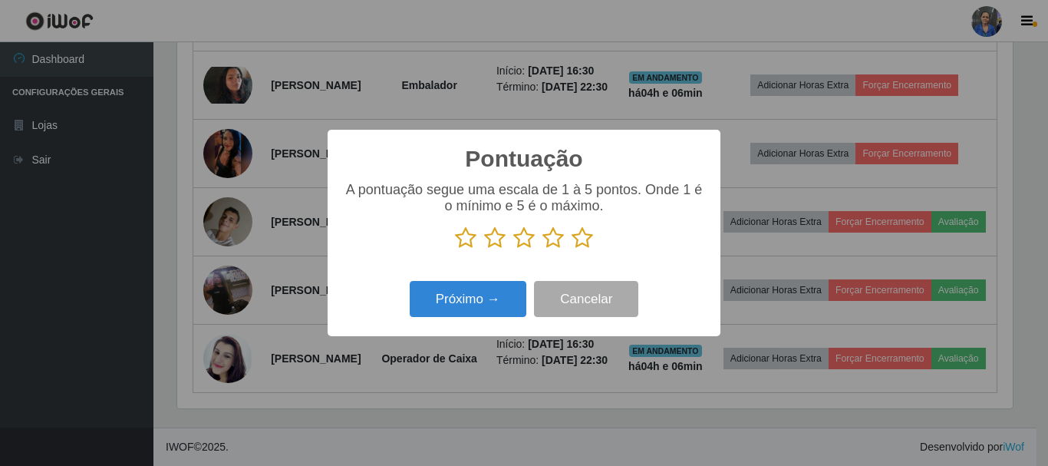
click at [578, 238] on icon at bounding box center [582, 237] width 21 height 23
click at [572, 249] on input "radio" at bounding box center [572, 249] width 0 height 0
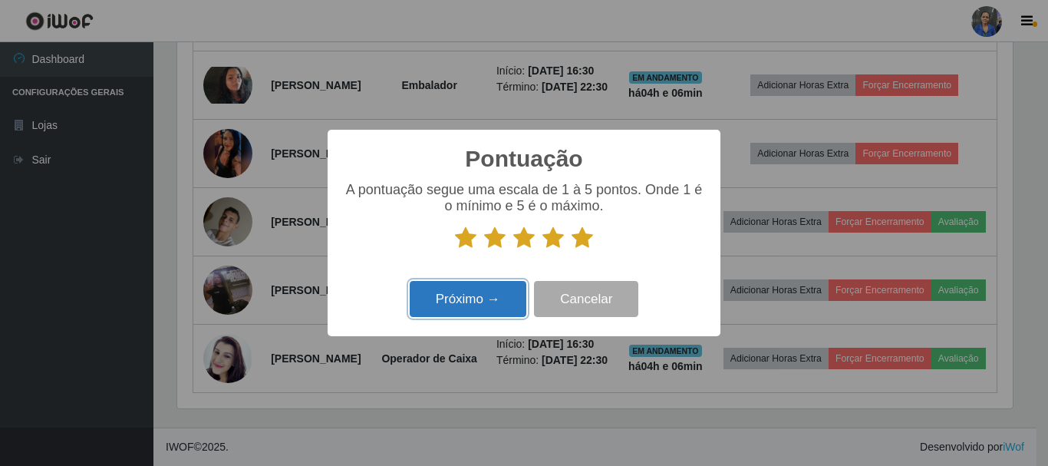
click at [447, 292] on button "Próximo →" at bounding box center [468, 299] width 117 height 36
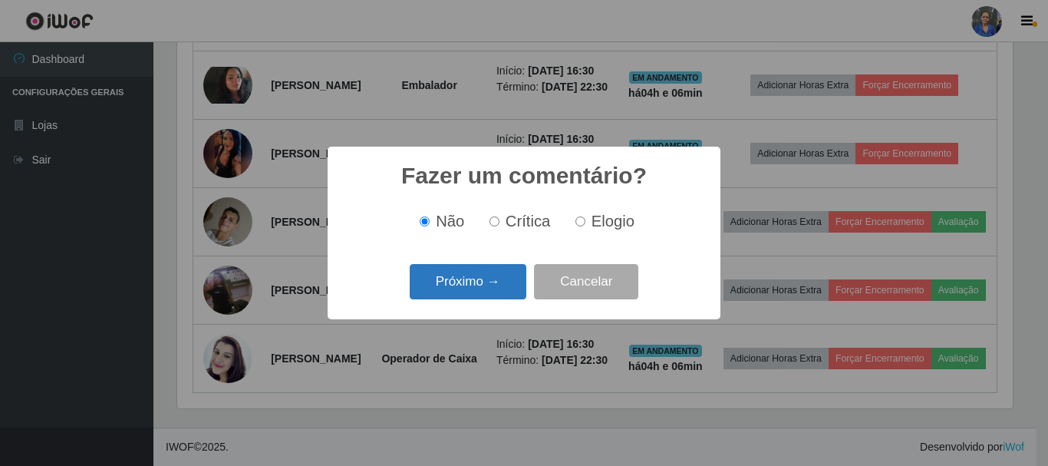
click at [491, 279] on button "Próximo →" at bounding box center [468, 282] width 117 height 36
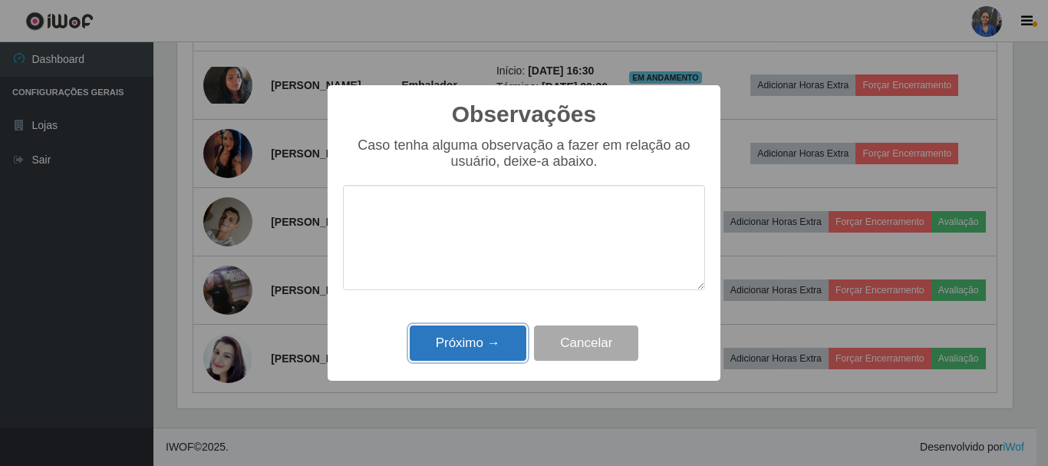
click at [468, 338] on button "Próximo →" at bounding box center [468, 343] width 117 height 36
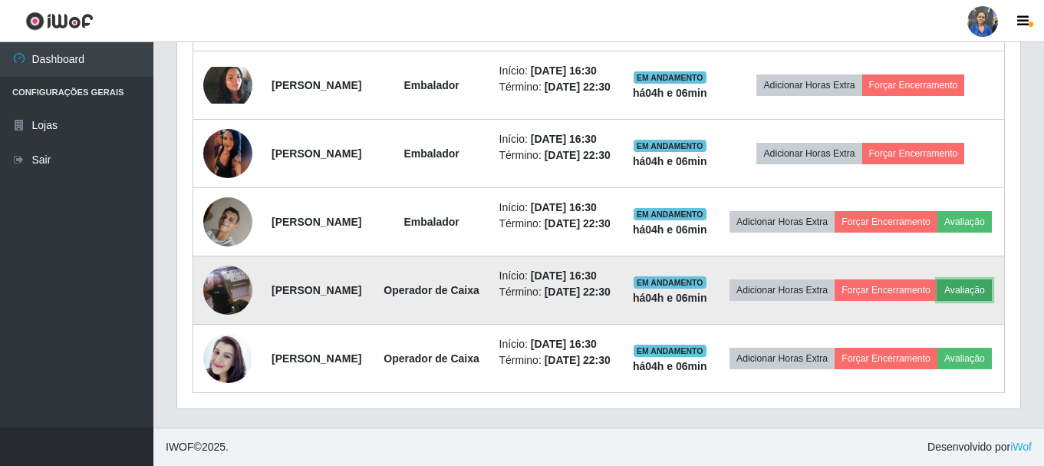
click at [938, 301] on button "Avaliação" at bounding box center [965, 289] width 54 height 21
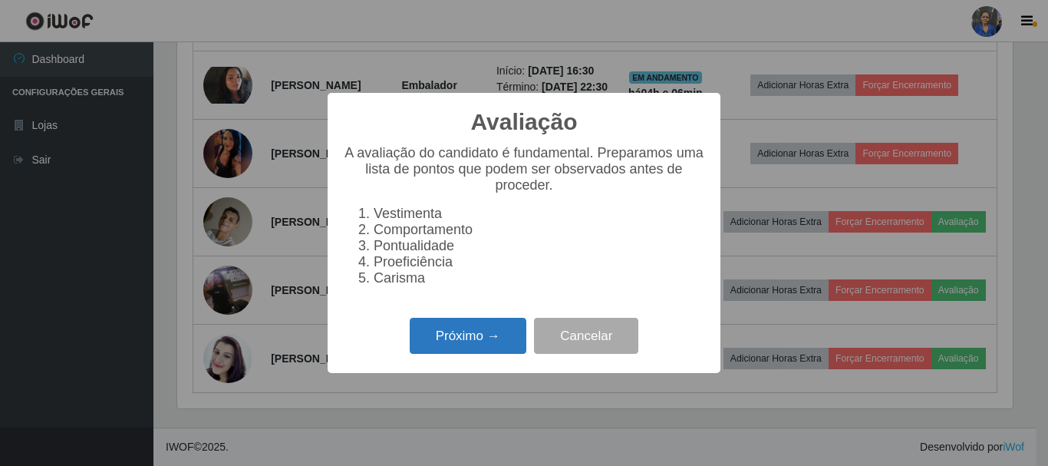
click at [483, 342] on button "Próximo →" at bounding box center [468, 336] width 117 height 36
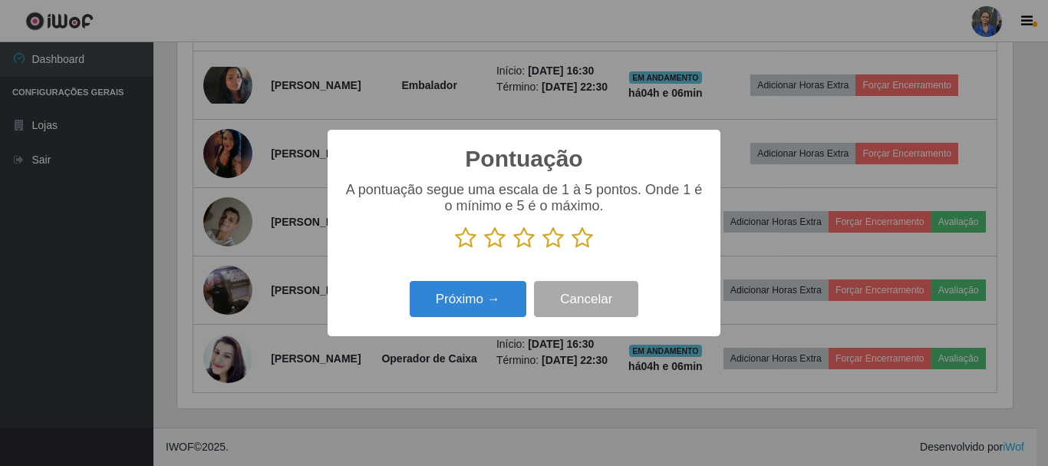
click at [586, 244] on icon at bounding box center [582, 237] width 21 height 23
click at [572, 249] on input "radio" at bounding box center [572, 249] width 0 height 0
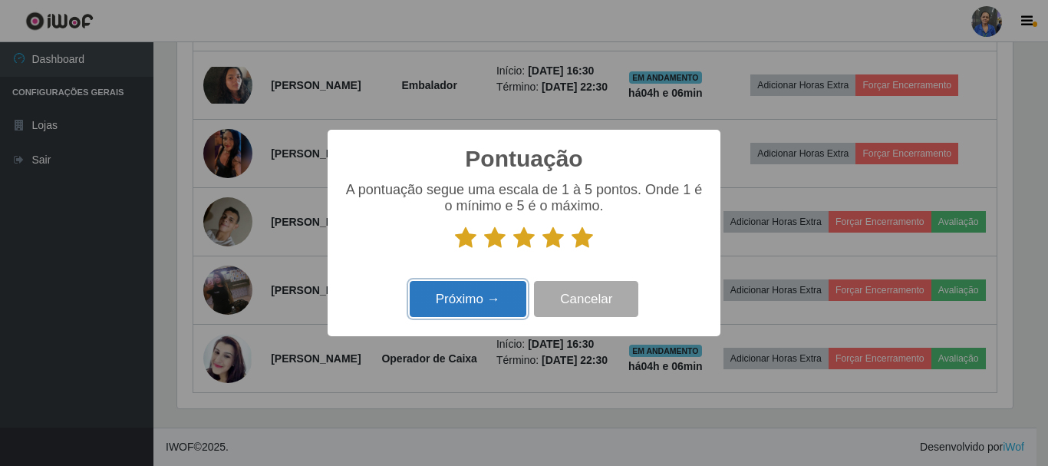
click at [469, 296] on button "Próximo →" at bounding box center [468, 299] width 117 height 36
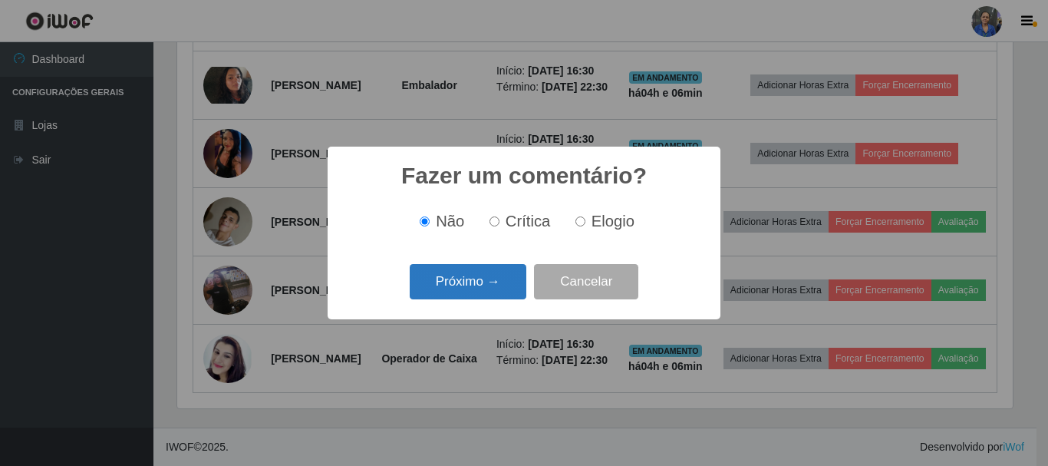
click at [489, 282] on button "Próximo →" at bounding box center [468, 282] width 117 height 36
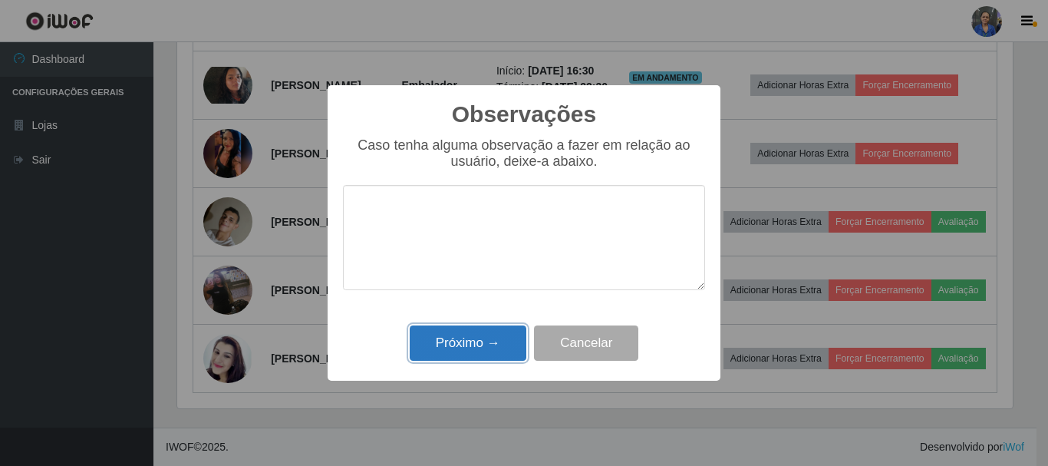
click at [493, 332] on button "Próximo →" at bounding box center [468, 343] width 117 height 36
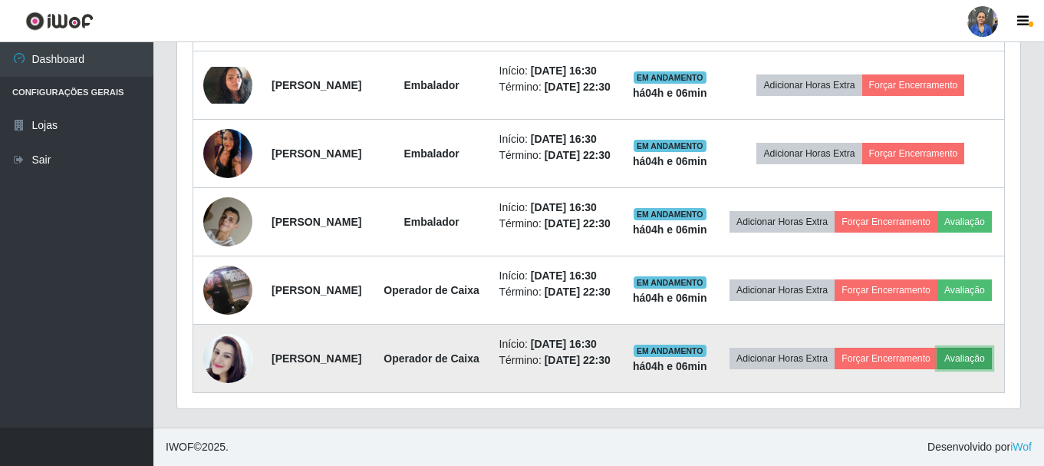
click at [938, 363] on button "Avaliação" at bounding box center [965, 358] width 54 height 21
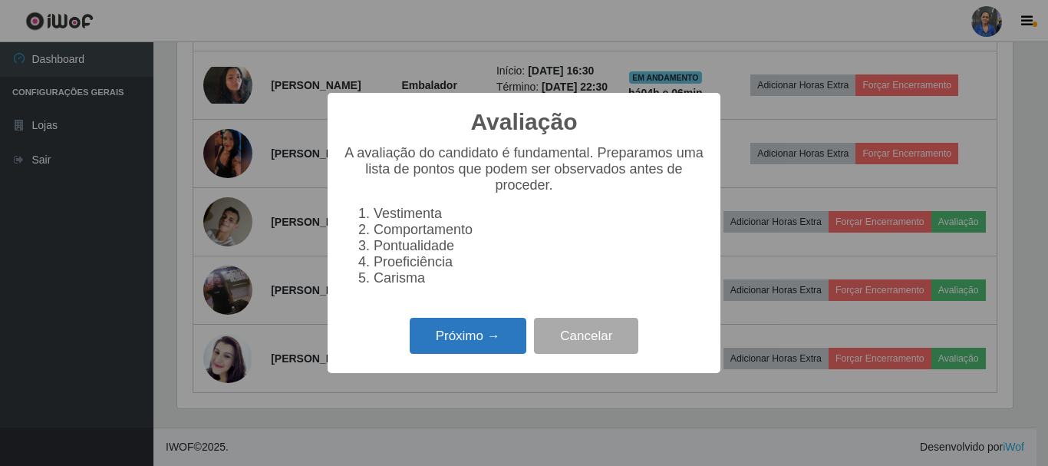
click at [429, 340] on button "Próximo →" at bounding box center [468, 336] width 117 height 36
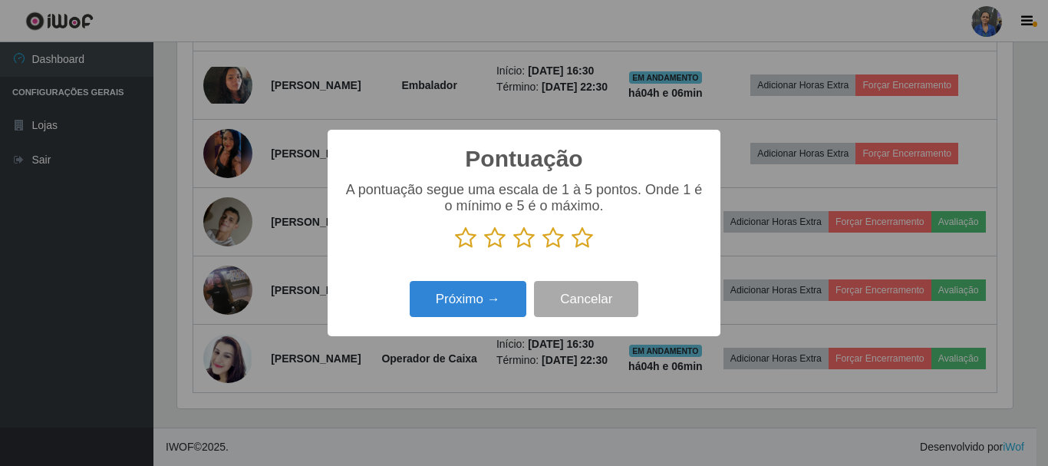
click at [584, 238] on icon at bounding box center [582, 237] width 21 height 23
click at [572, 249] on input "radio" at bounding box center [572, 249] width 0 height 0
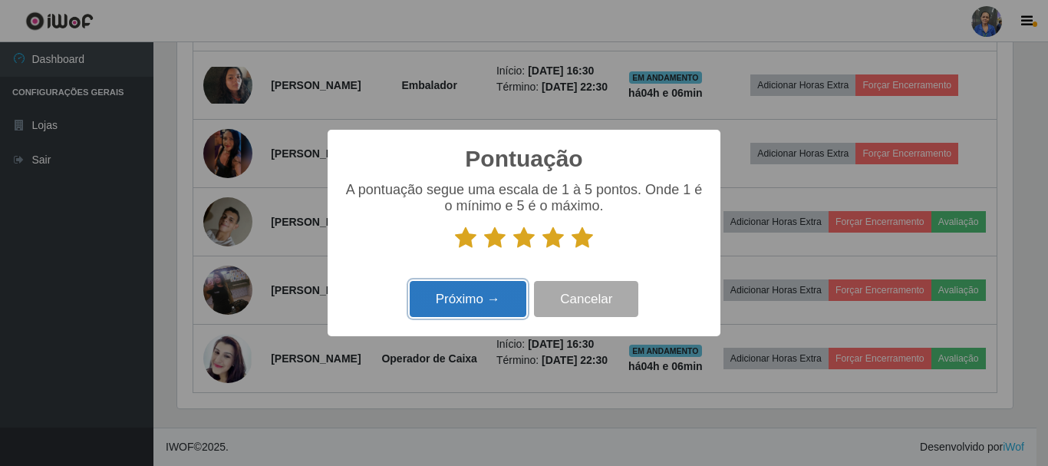
click at [450, 297] on button "Próximo →" at bounding box center [468, 299] width 117 height 36
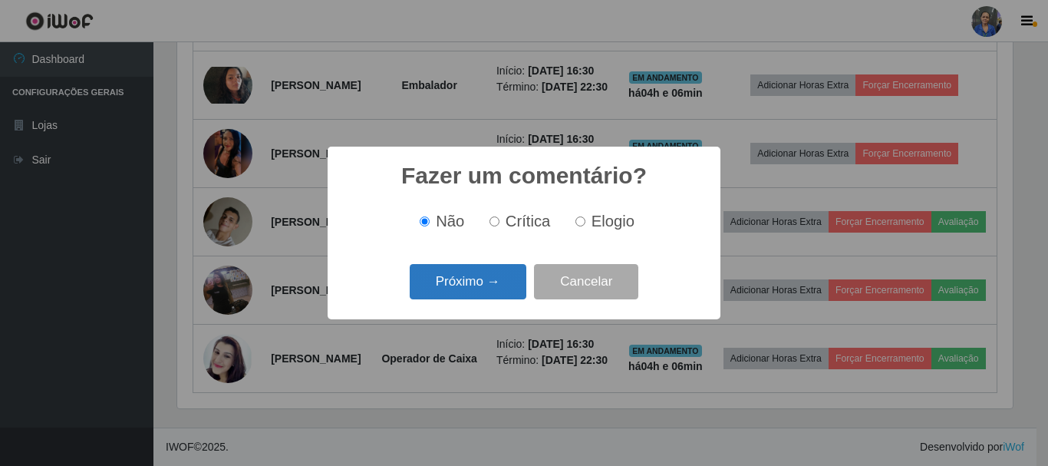
click at [466, 298] on button "Próximo →" at bounding box center [468, 282] width 117 height 36
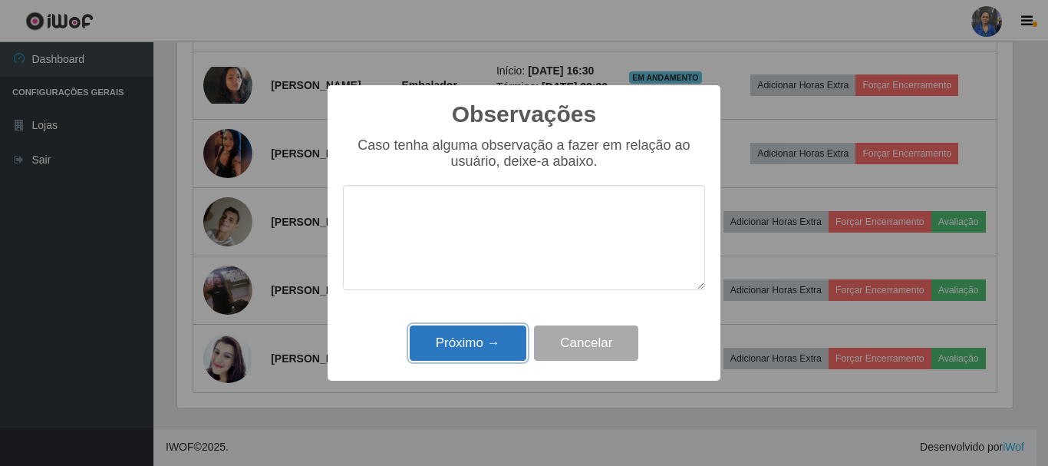
click at [464, 332] on button "Próximo →" at bounding box center [468, 343] width 117 height 36
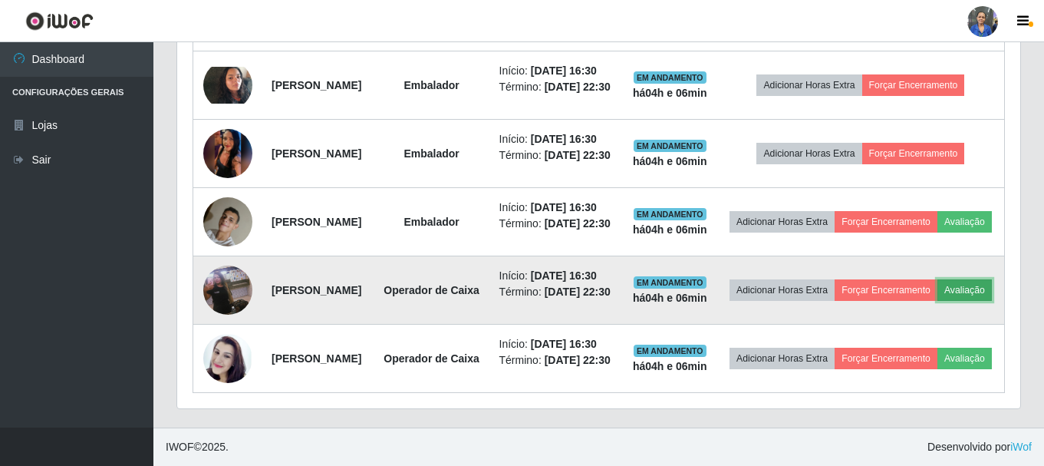
click at [938, 279] on button "Avaliação" at bounding box center [965, 289] width 54 height 21
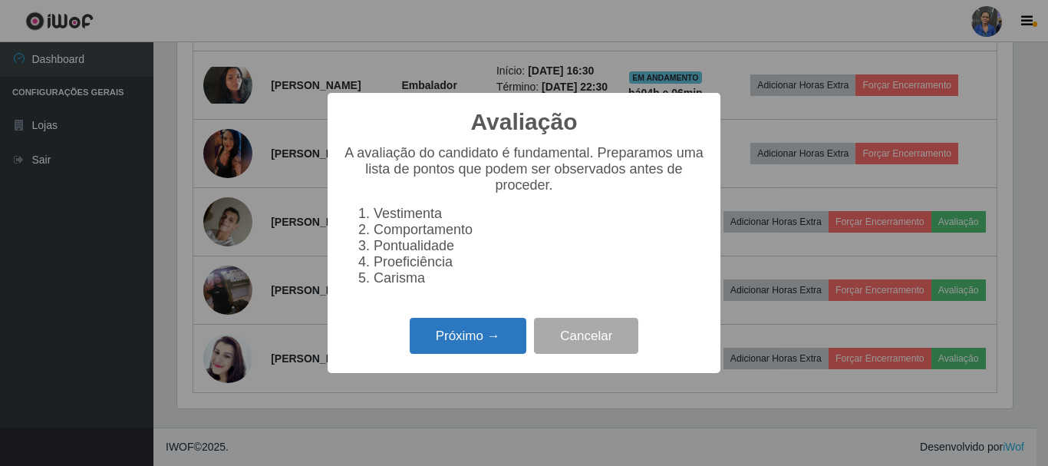
click at [485, 333] on button "Próximo →" at bounding box center [468, 336] width 117 height 36
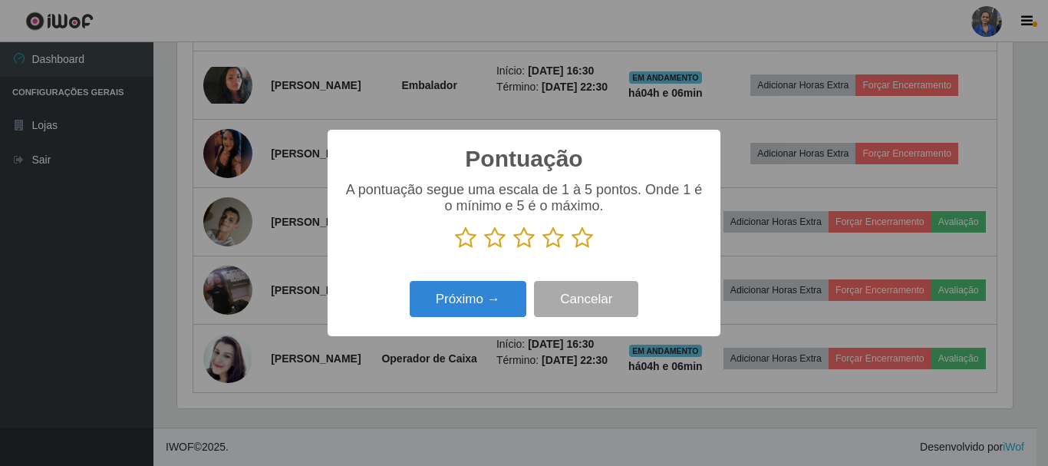
click at [576, 244] on icon at bounding box center [582, 237] width 21 height 23
click at [572, 249] on input "radio" at bounding box center [572, 249] width 0 height 0
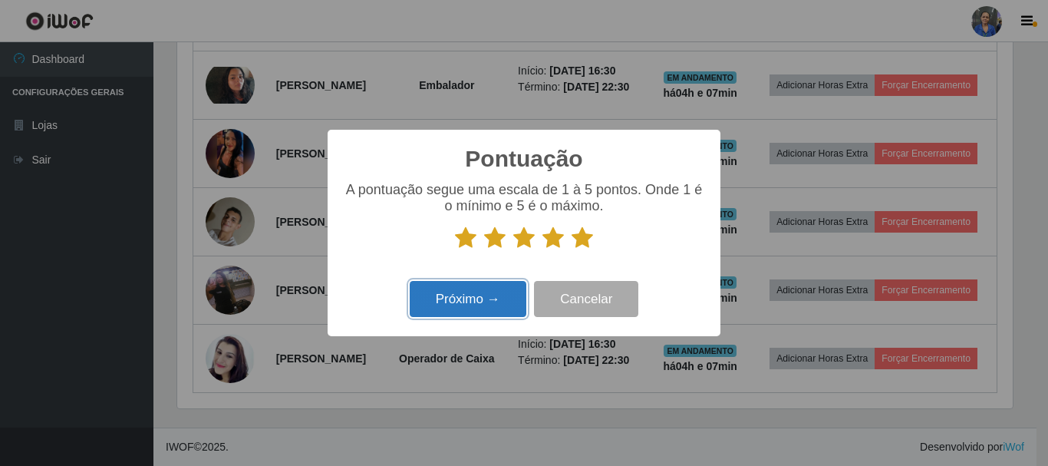
click at [493, 302] on button "Próximo →" at bounding box center [468, 299] width 117 height 36
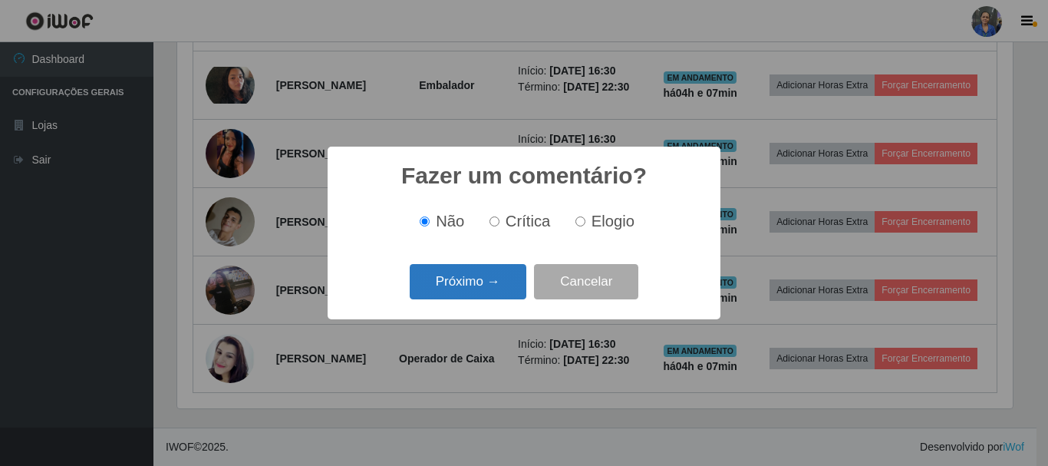
click at [487, 286] on button "Próximo →" at bounding box center [468, 282] width 117 height 36
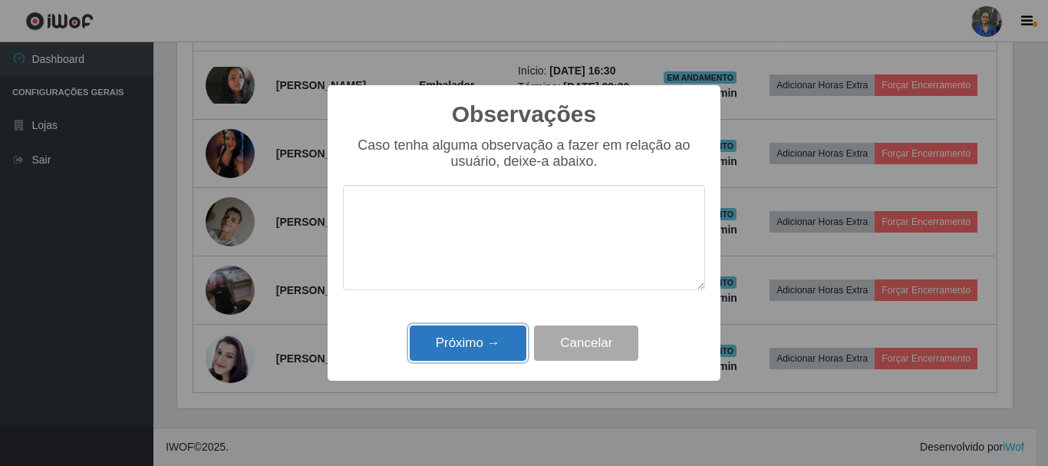
click at [465, 342] on button "Próximo →" at bounding box center [468, 343] width 117 height 36
